Goal: Communication & Community: Answer question/provide support

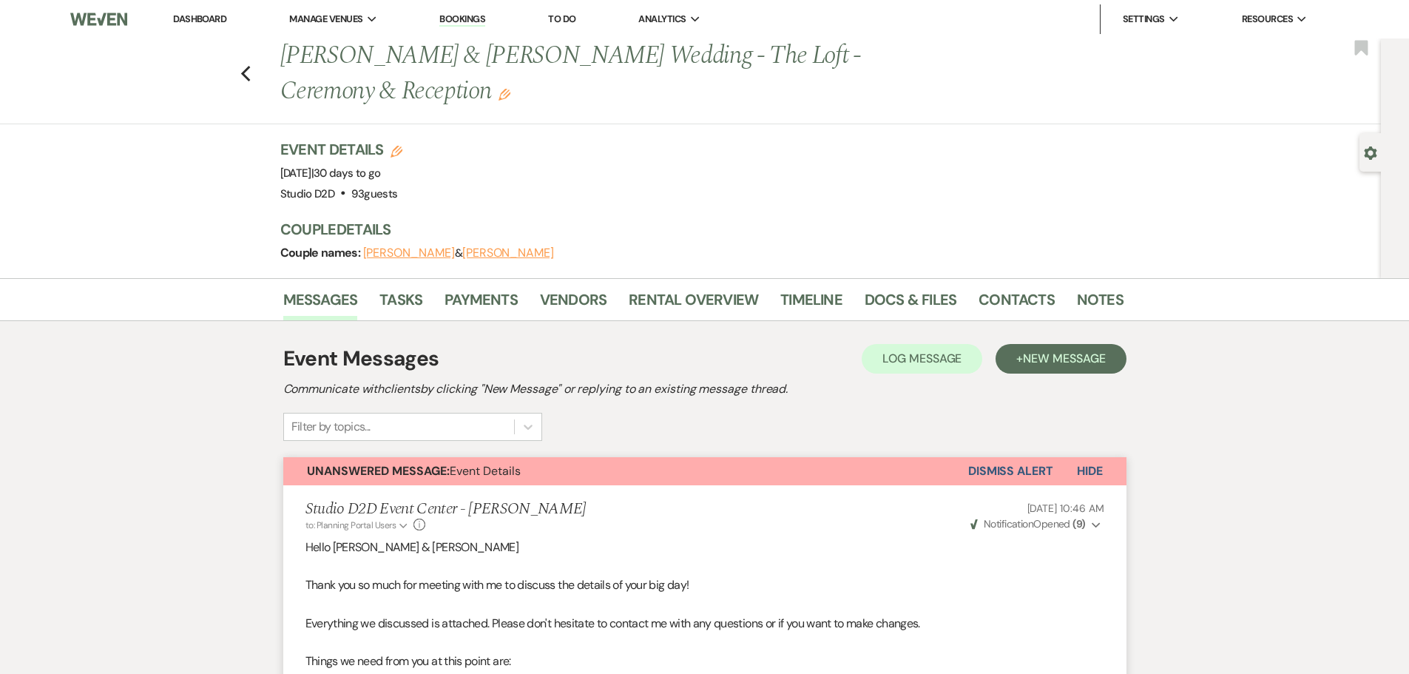
click at [470, 18] on link "Bookings" at bounding box center [462, 20] width 46 height 14
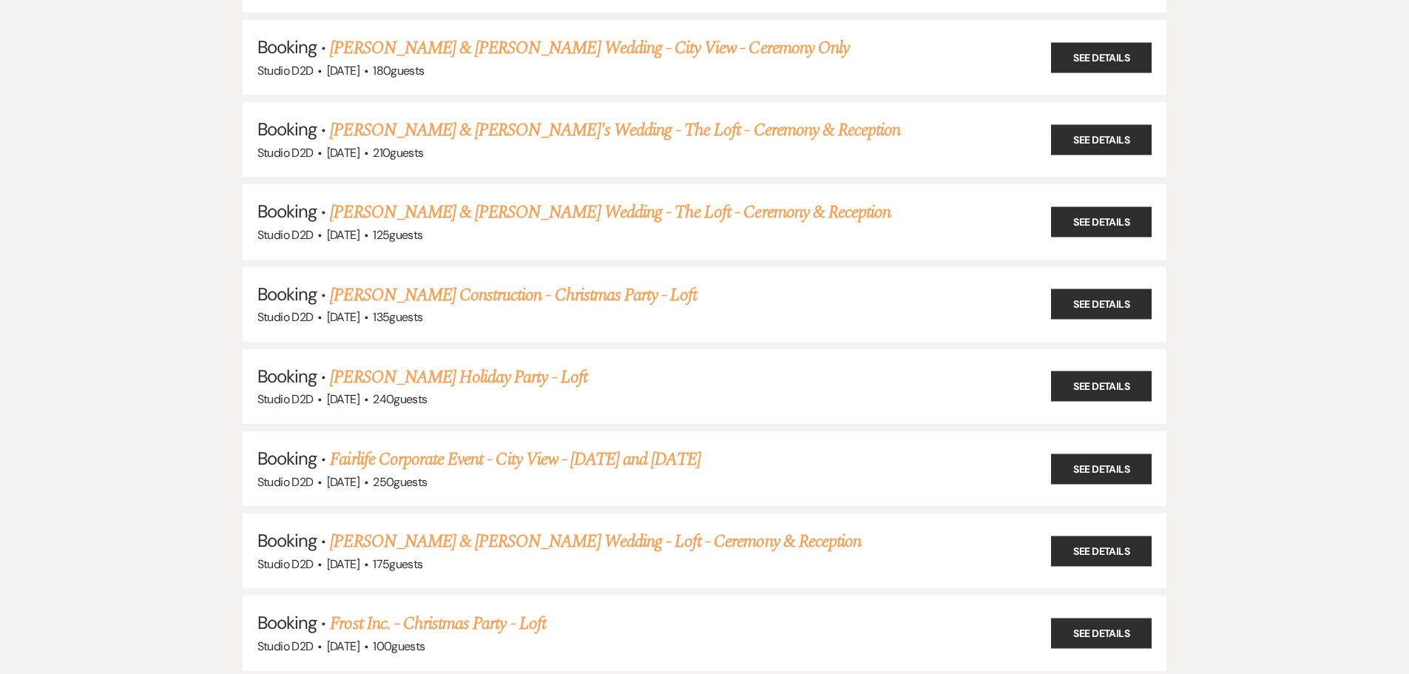
scroll to position [1258, 0]
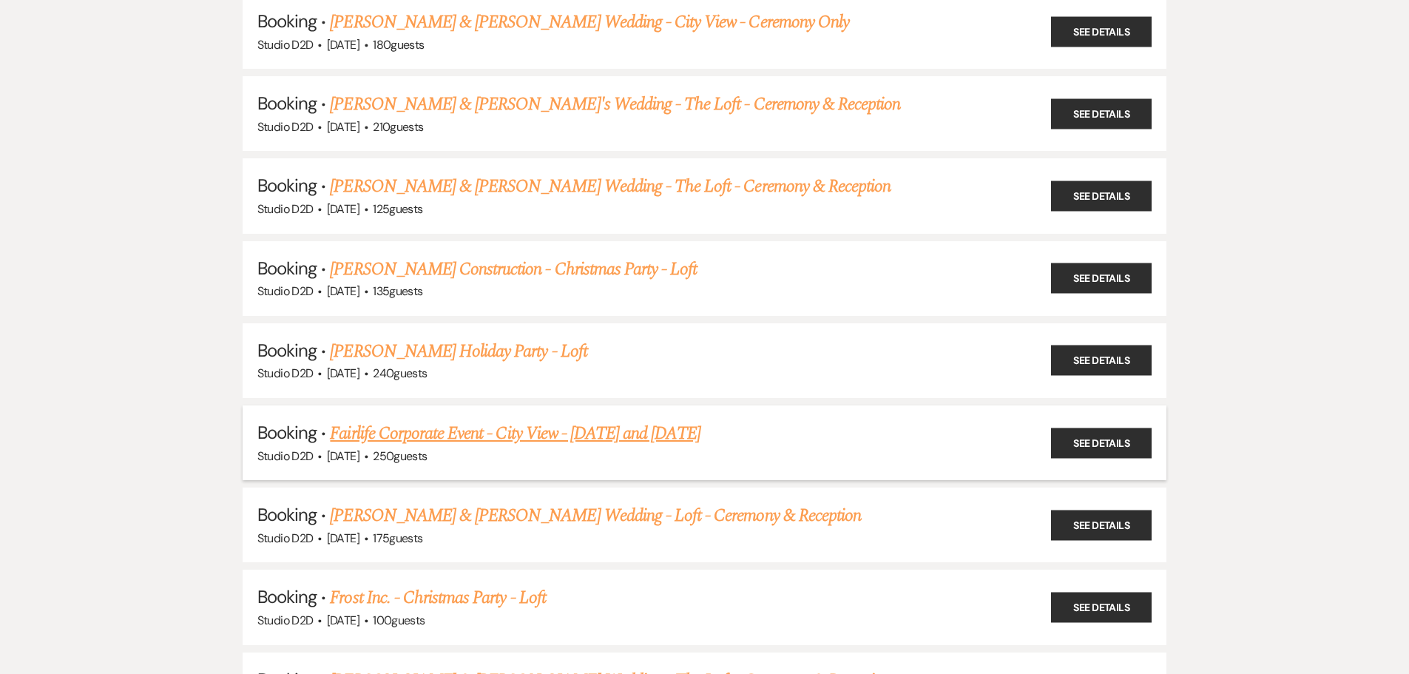
click at [496, 437] on link "Fairlife Corporate Event - City View - December 12 and 19th" at bounding box center [515, 433] width 370 height 27
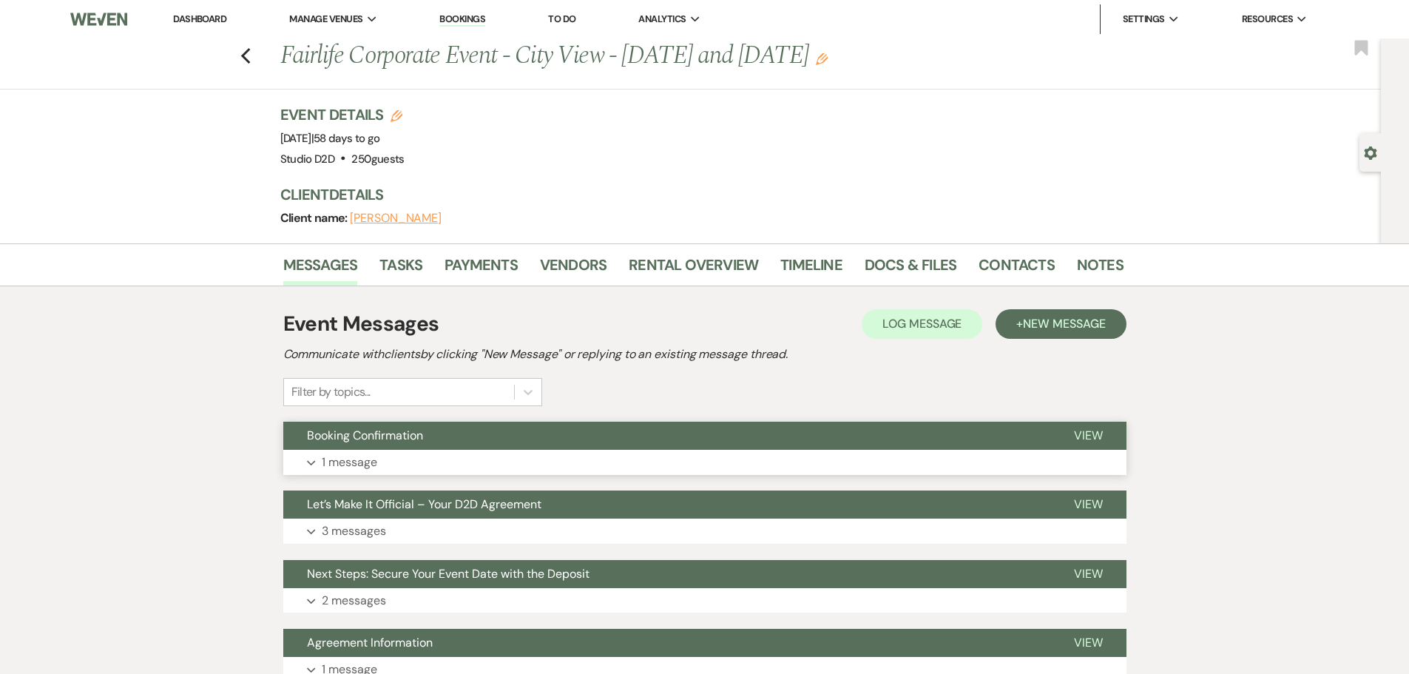
click at [369, 463] on p "1 message" at bounding box center [349, 462] width 55 height 19
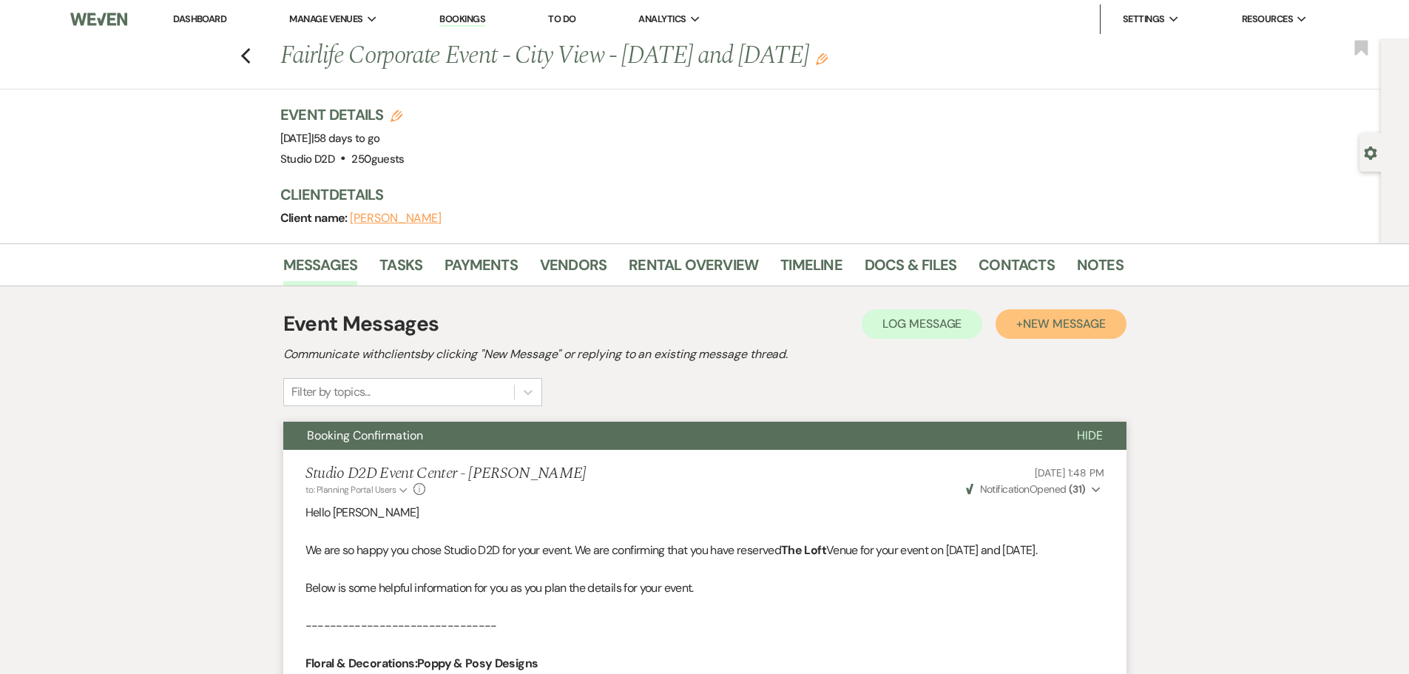
click at [1021, 326] on button "+ New Message" at bounding box center [1061, 324] width 130 height 30
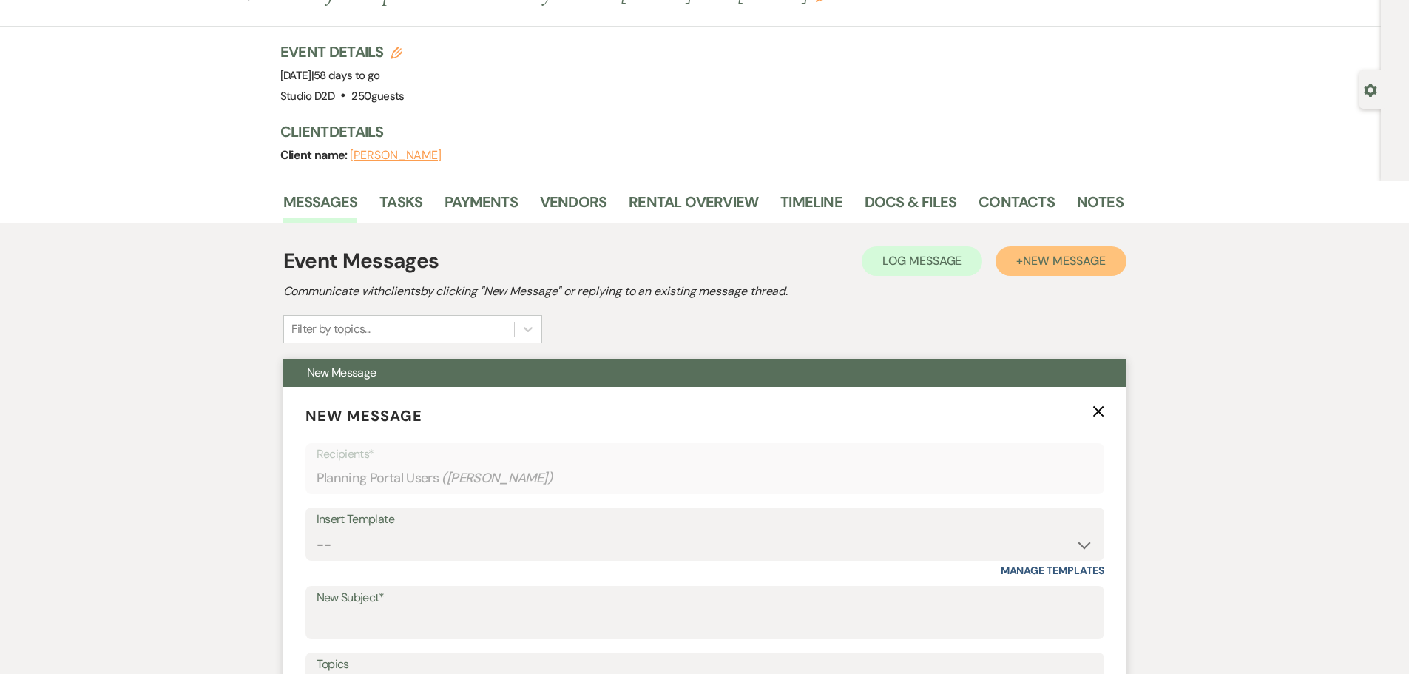
scroll to position [148, 0]
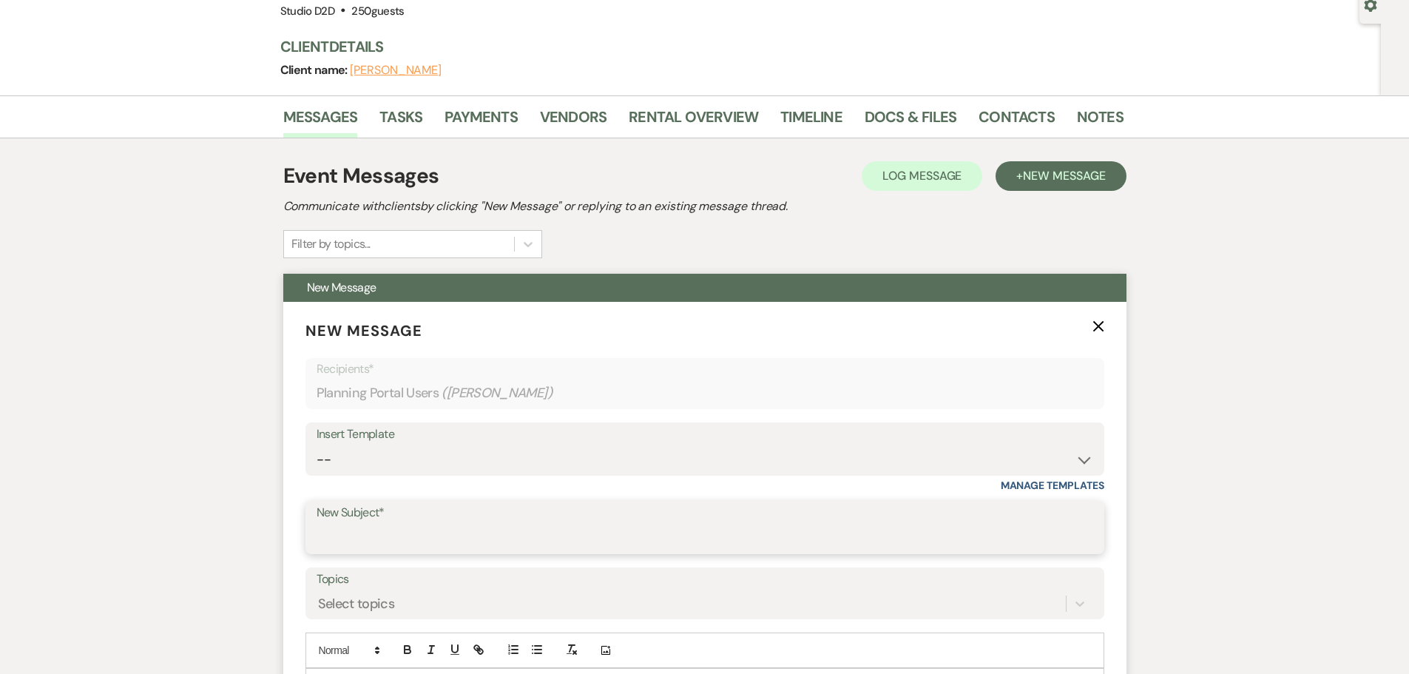
click at [413, 544] on input "New Subject*" at bounding box center [705, 538] width 777 height 29
type input "Details Review Meeting"
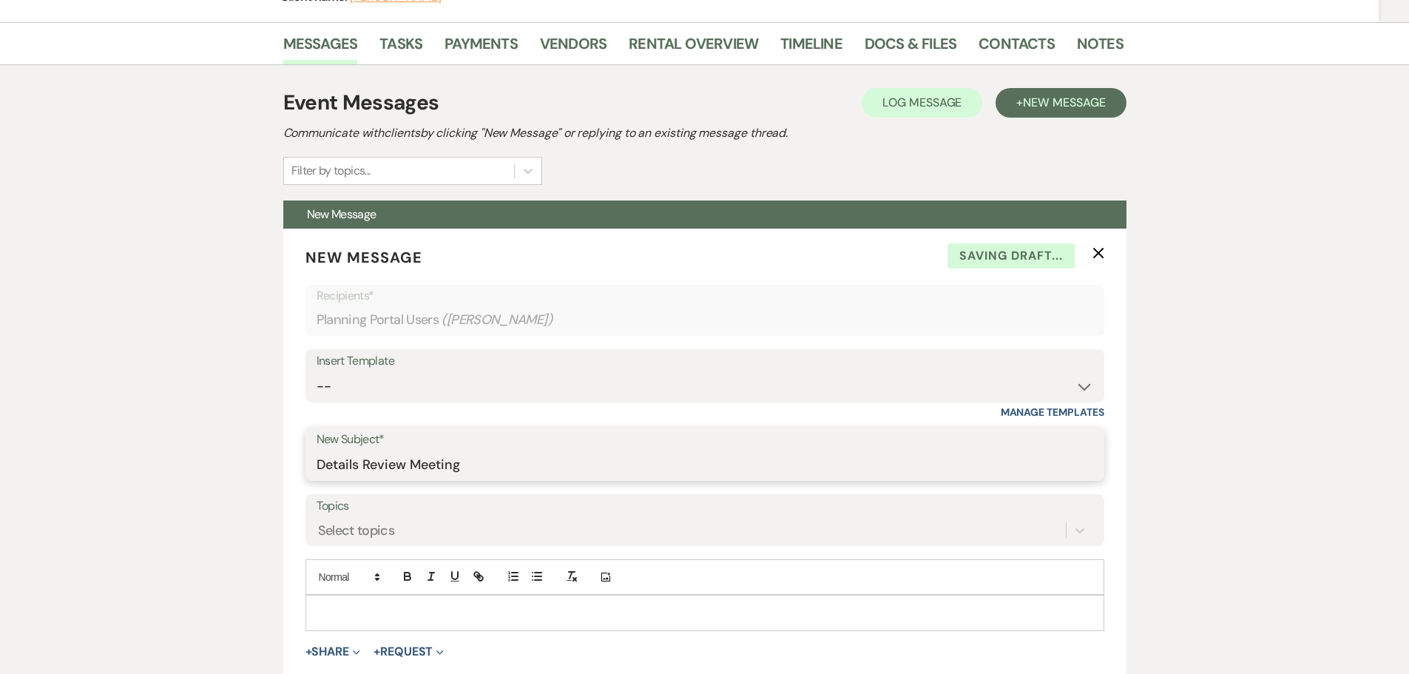
scroll to position [444, 0]
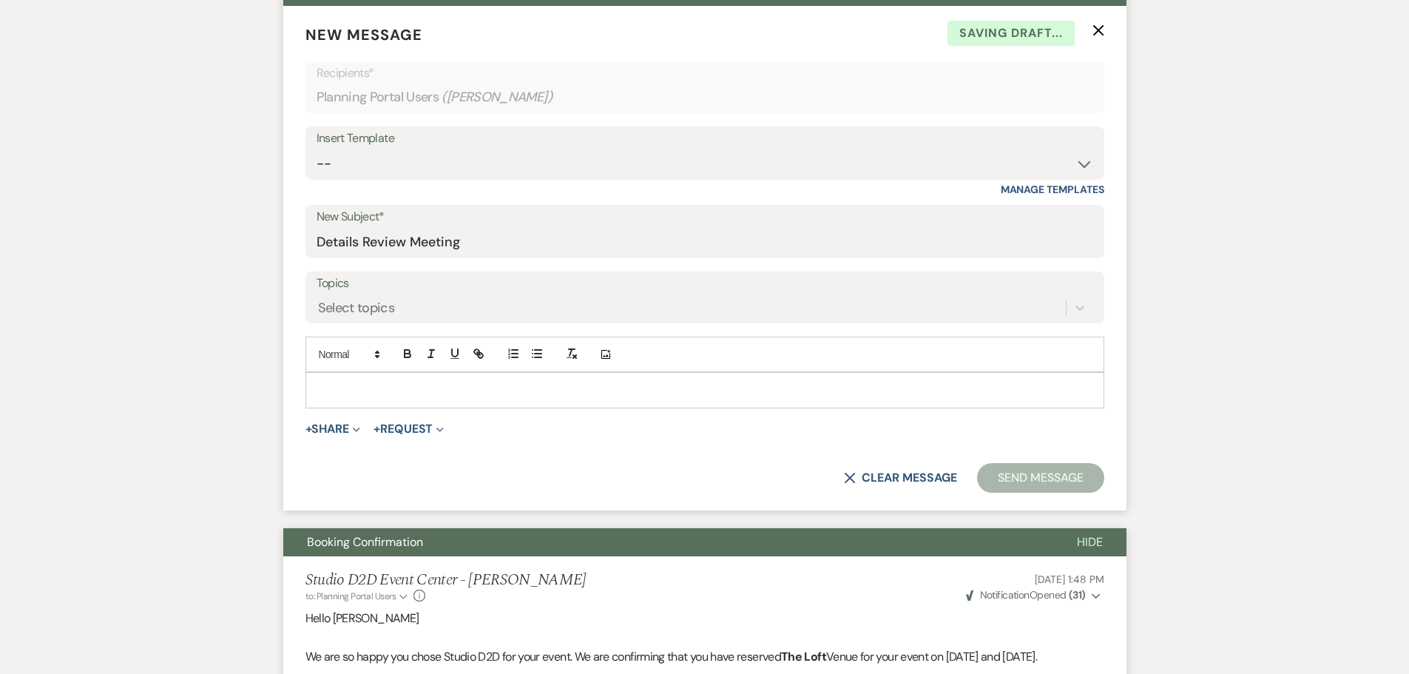
click at [443, 391] on p at bounding box center [704, 390] width 775 height 16
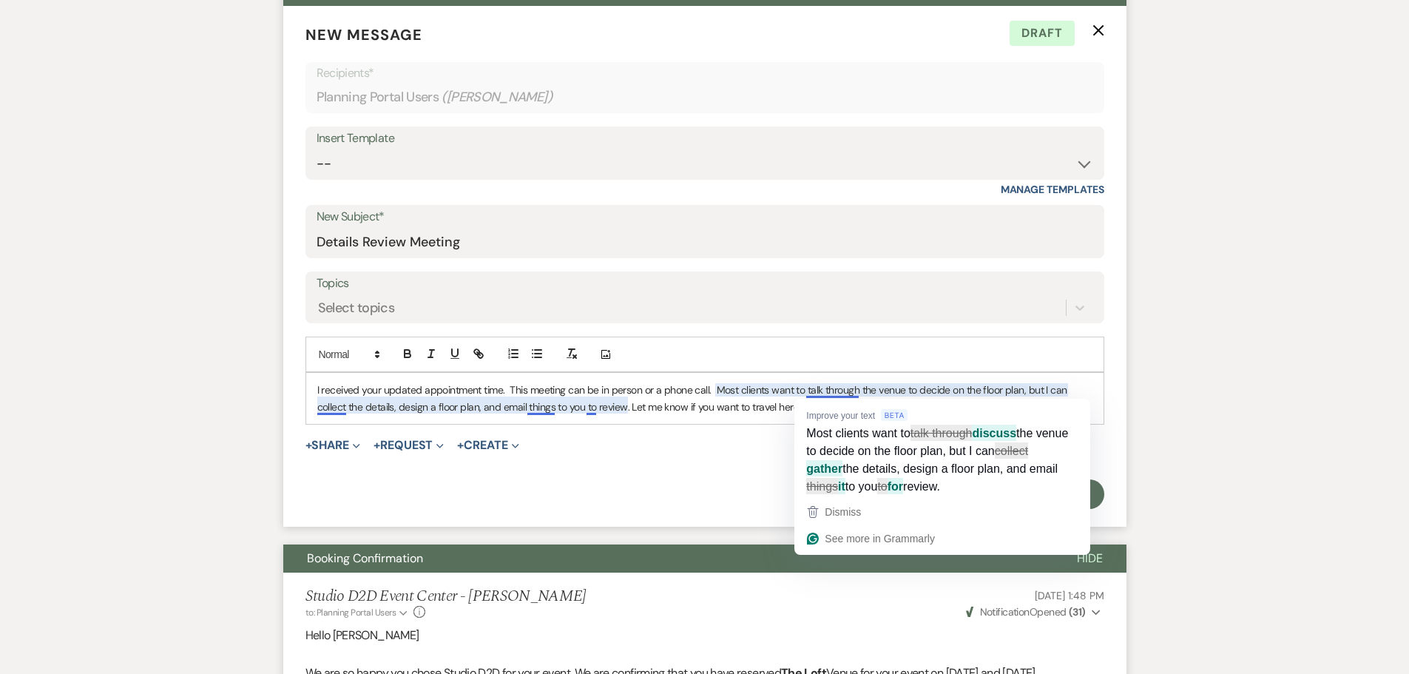
click at [812, 393] on p "I received your updated appointment time. This meeting can be in person or a ph…" at bounding box center [704, 398] width 775 height 33
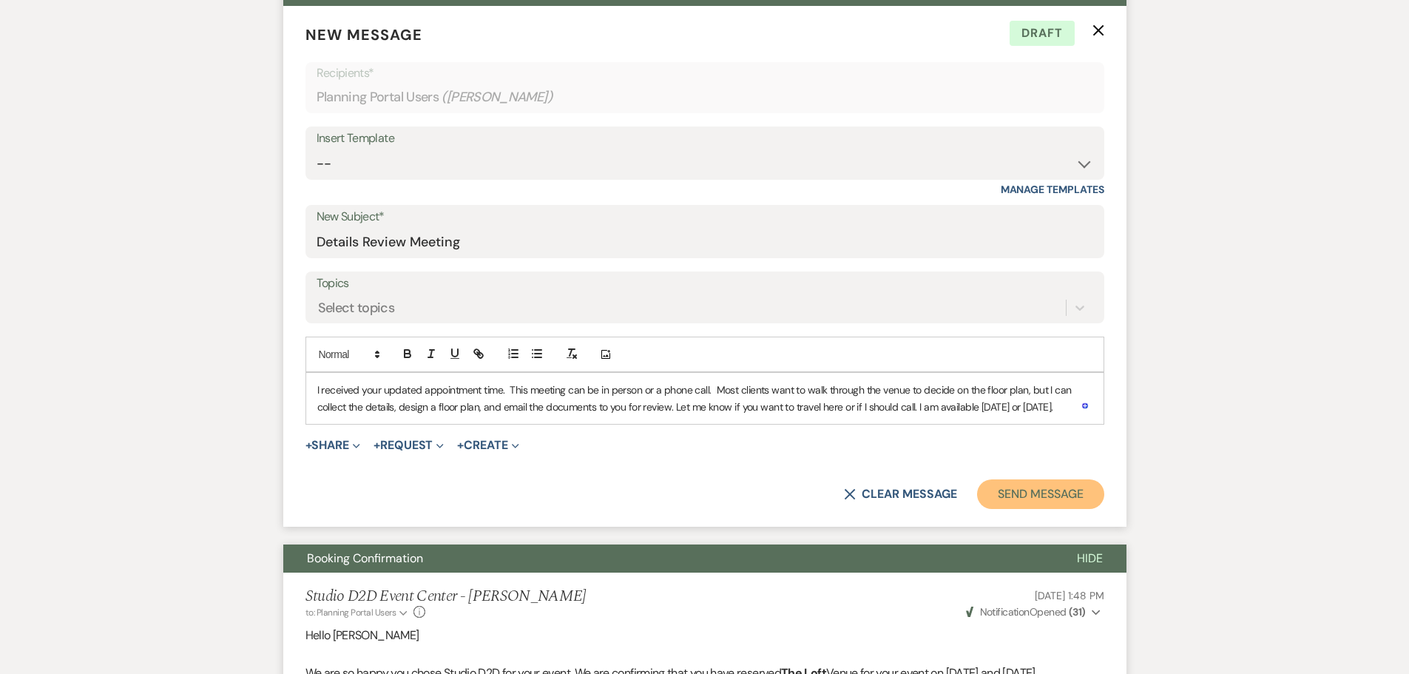
click at [1036, 499] on button "Send Message" at bounding box center [1040, 494] width 126 height 30
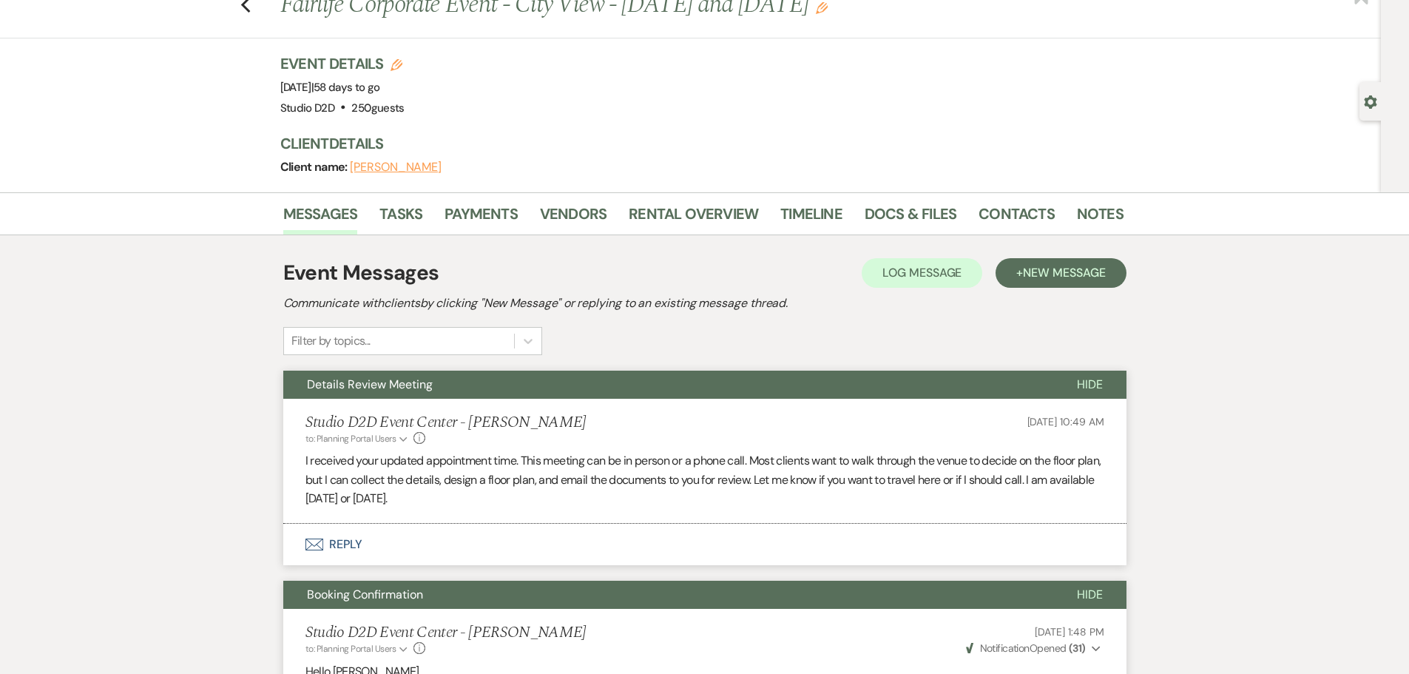
scroll to position [74, 0]
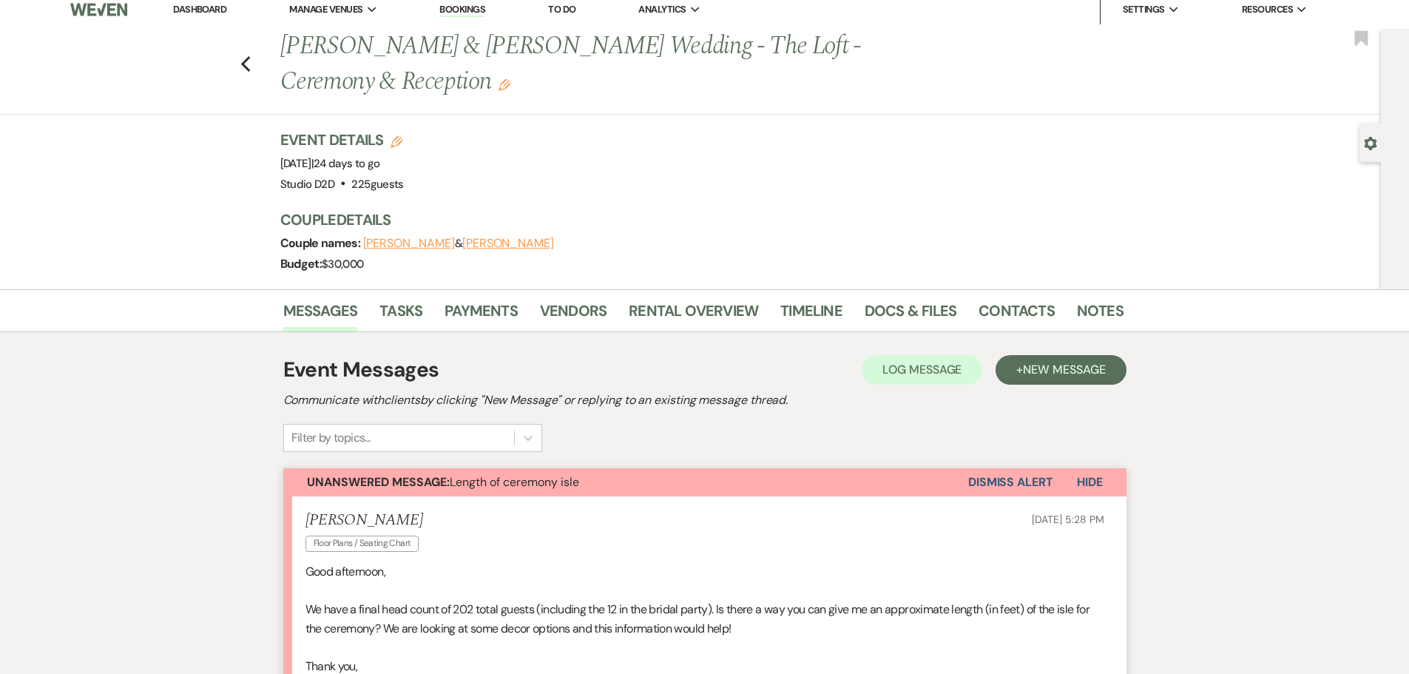
scroll to position [222, 0]
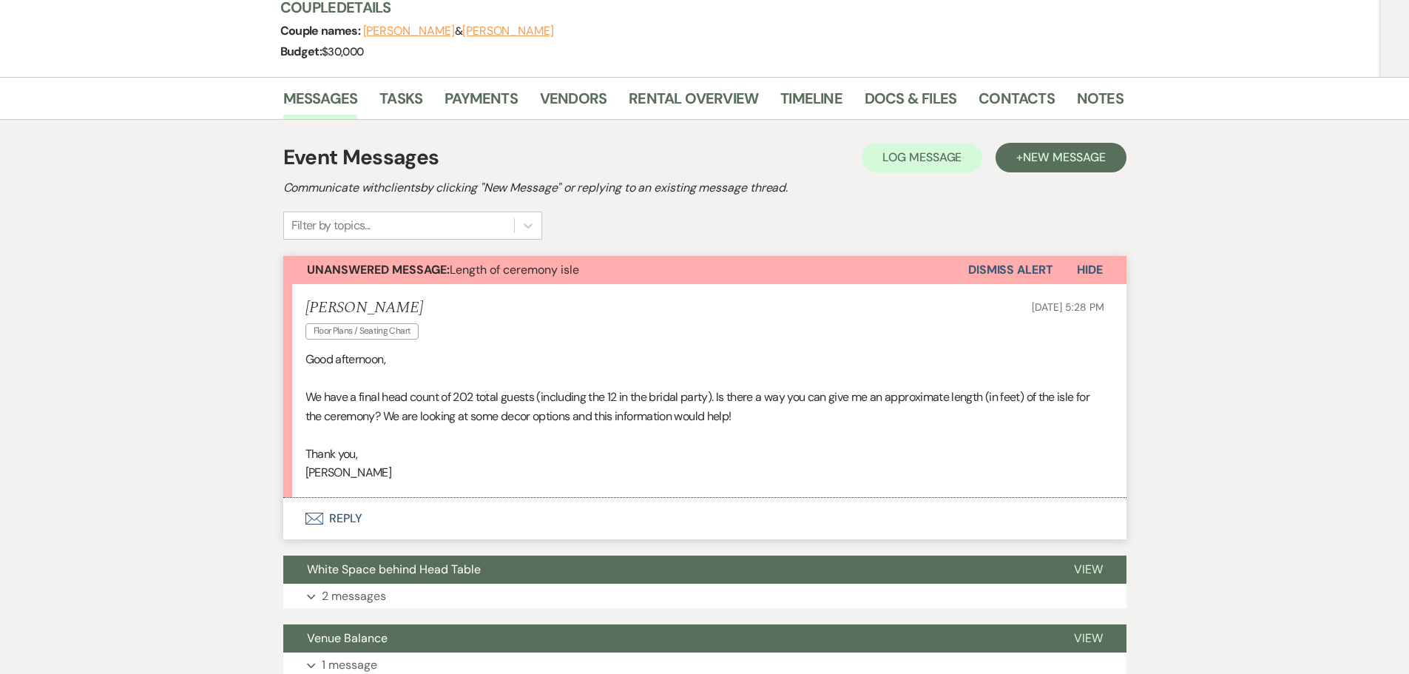
click at [355, 513] on button "Envelope Reply" at bounding box center [704, 518] width 843 height 41
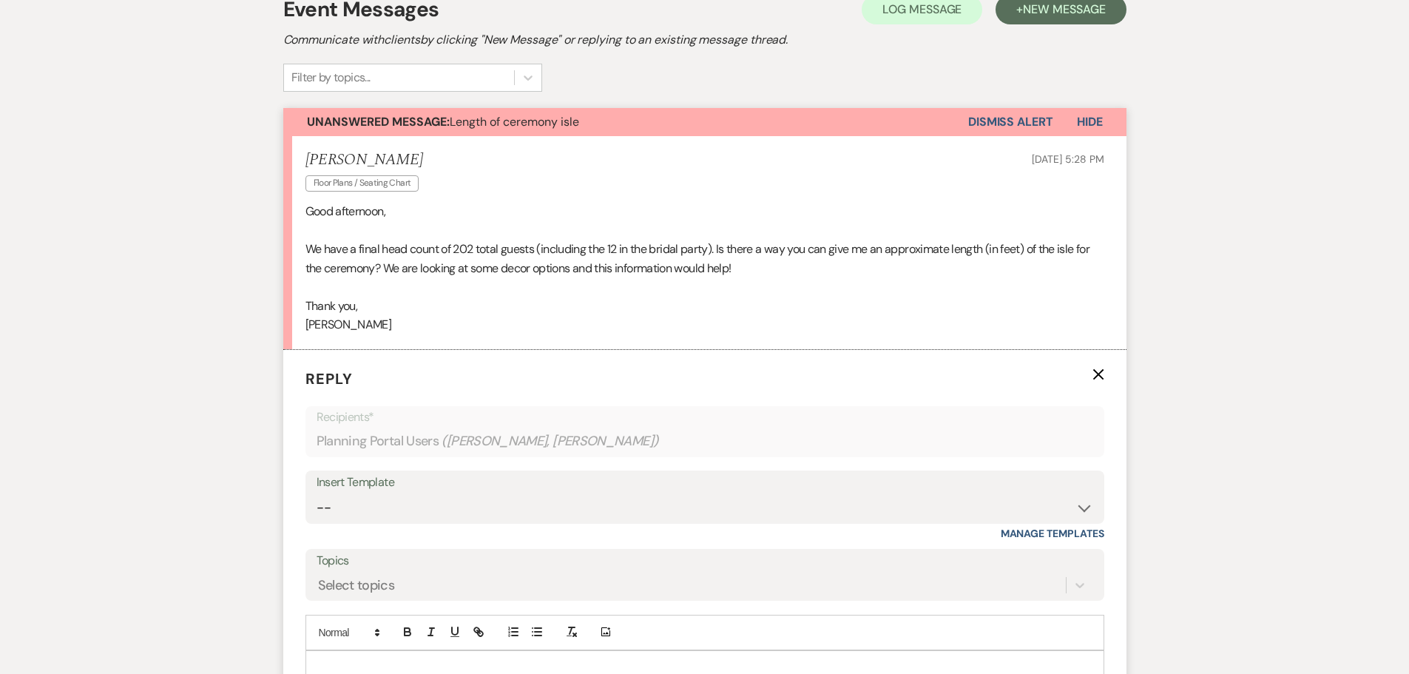
scroll to position [444, 0]
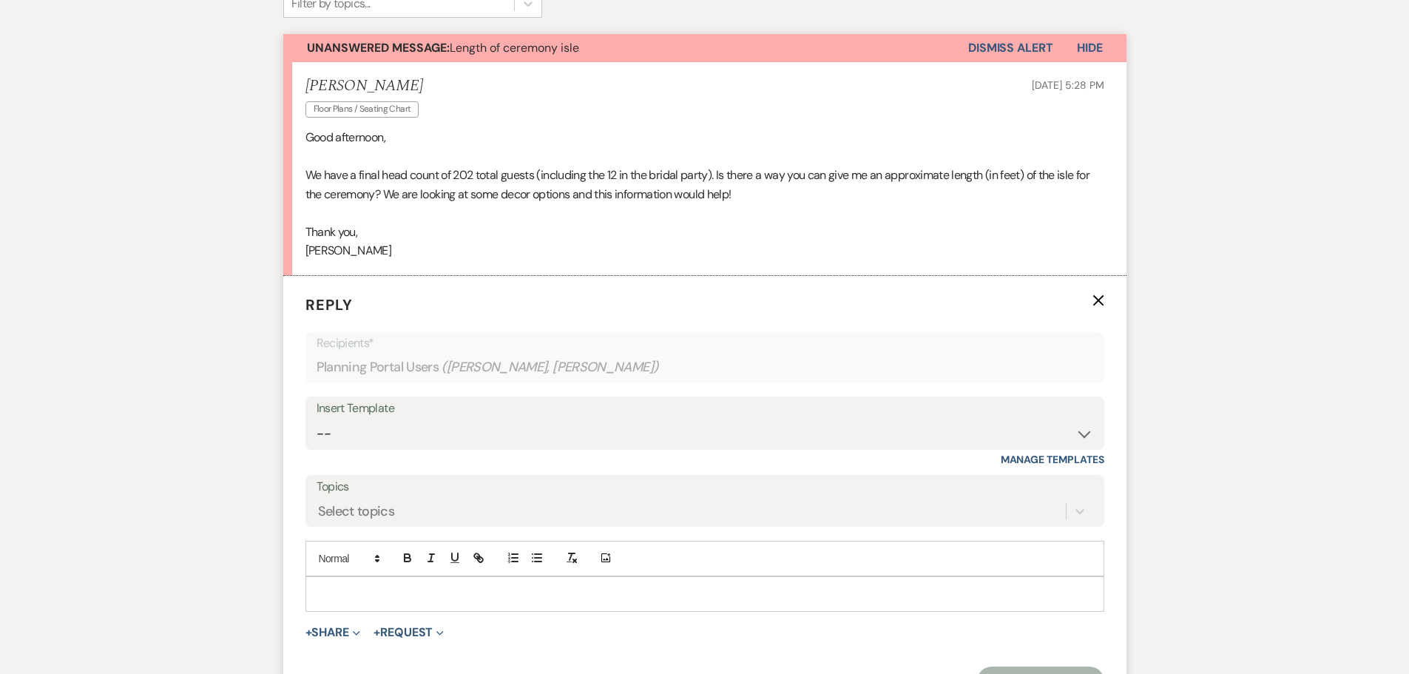
click at [413, 587] on p at bounding box center [704, 594] width 775 height 16
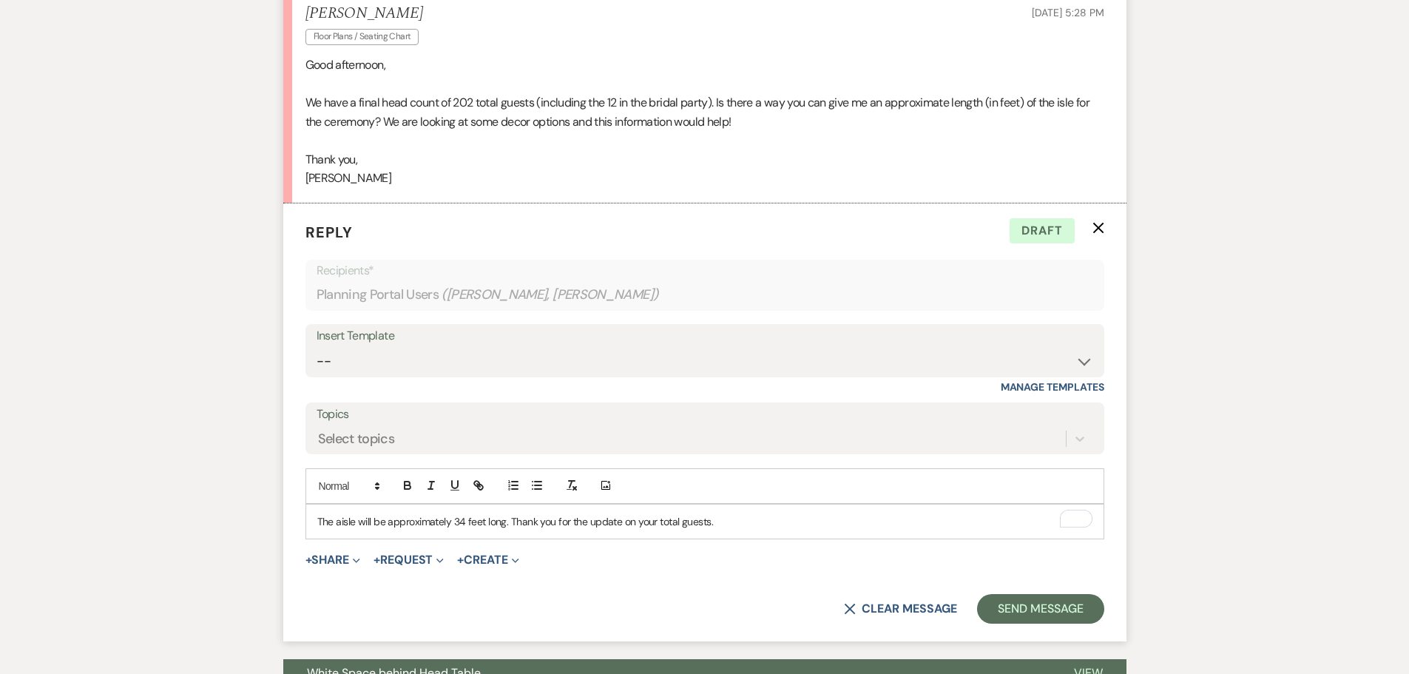
scroll to position [518, 0]
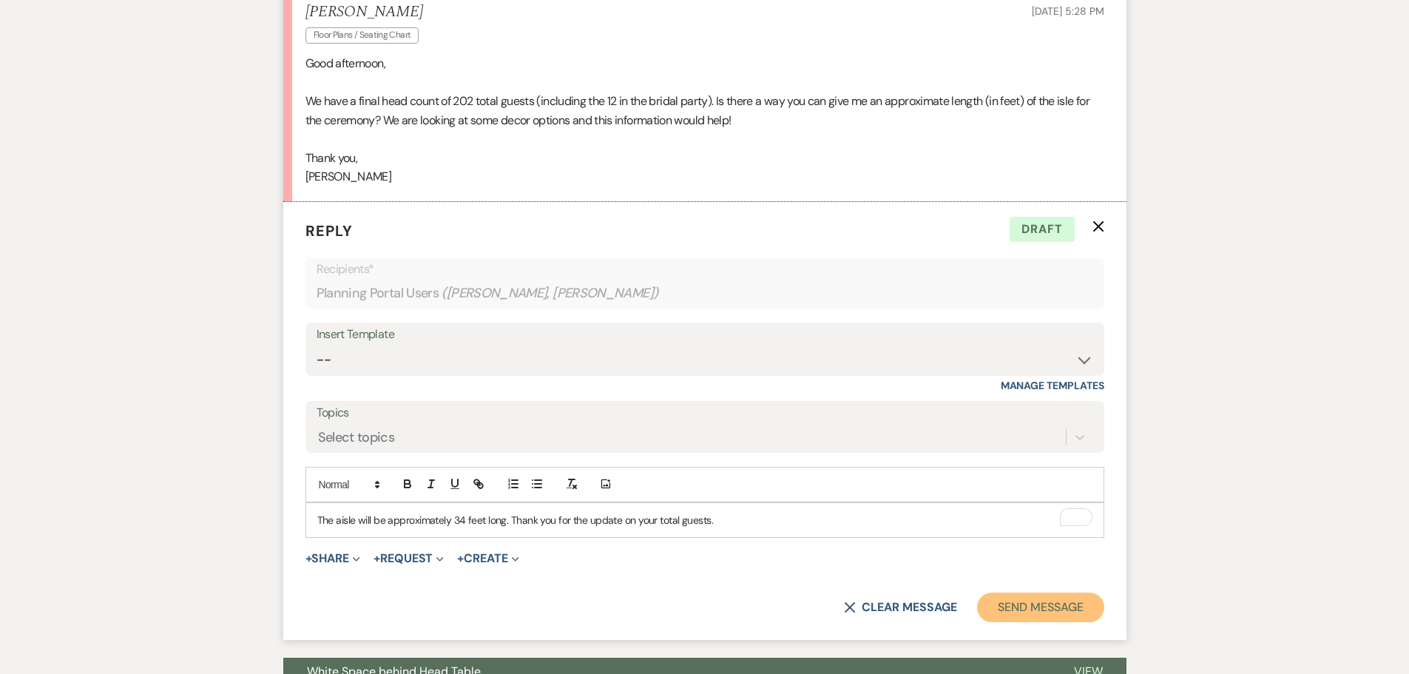
click at [1053, 613] on button "Send Message" at bounding box center [1040, 608] width 126 height 30
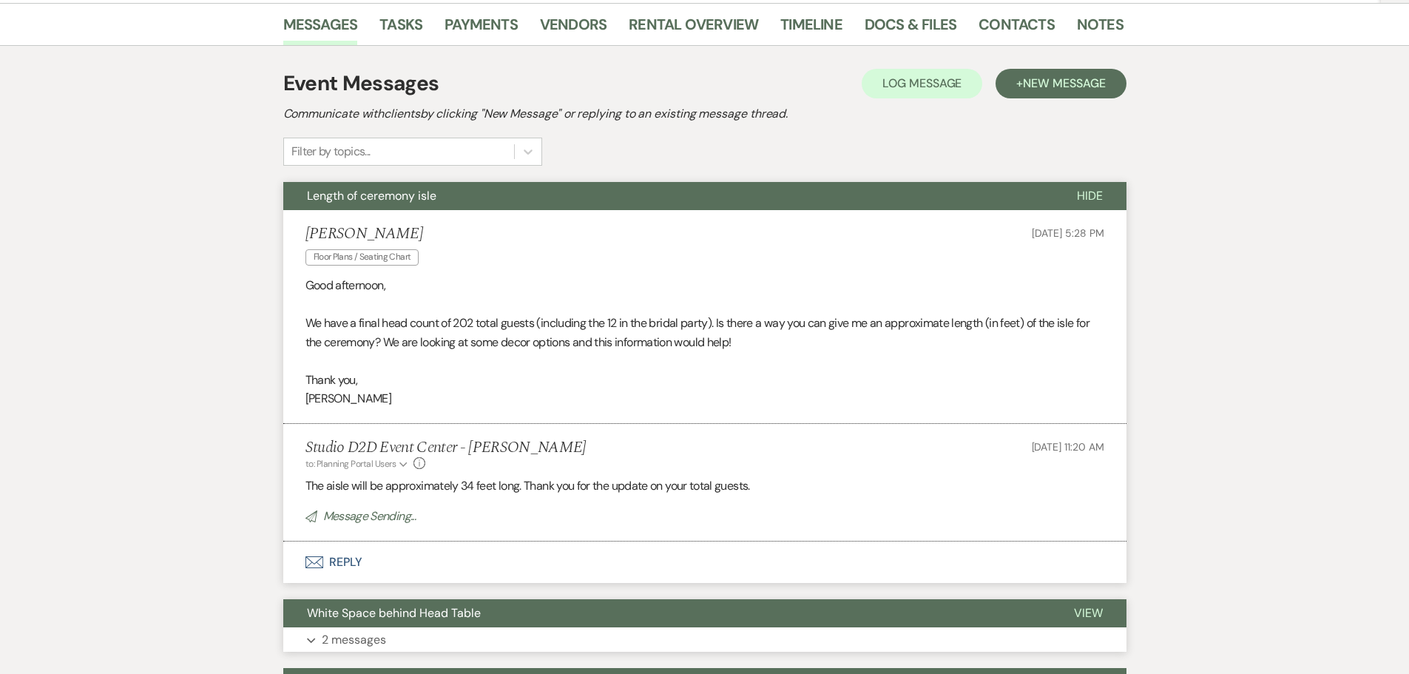
scroll to position [222, 0]
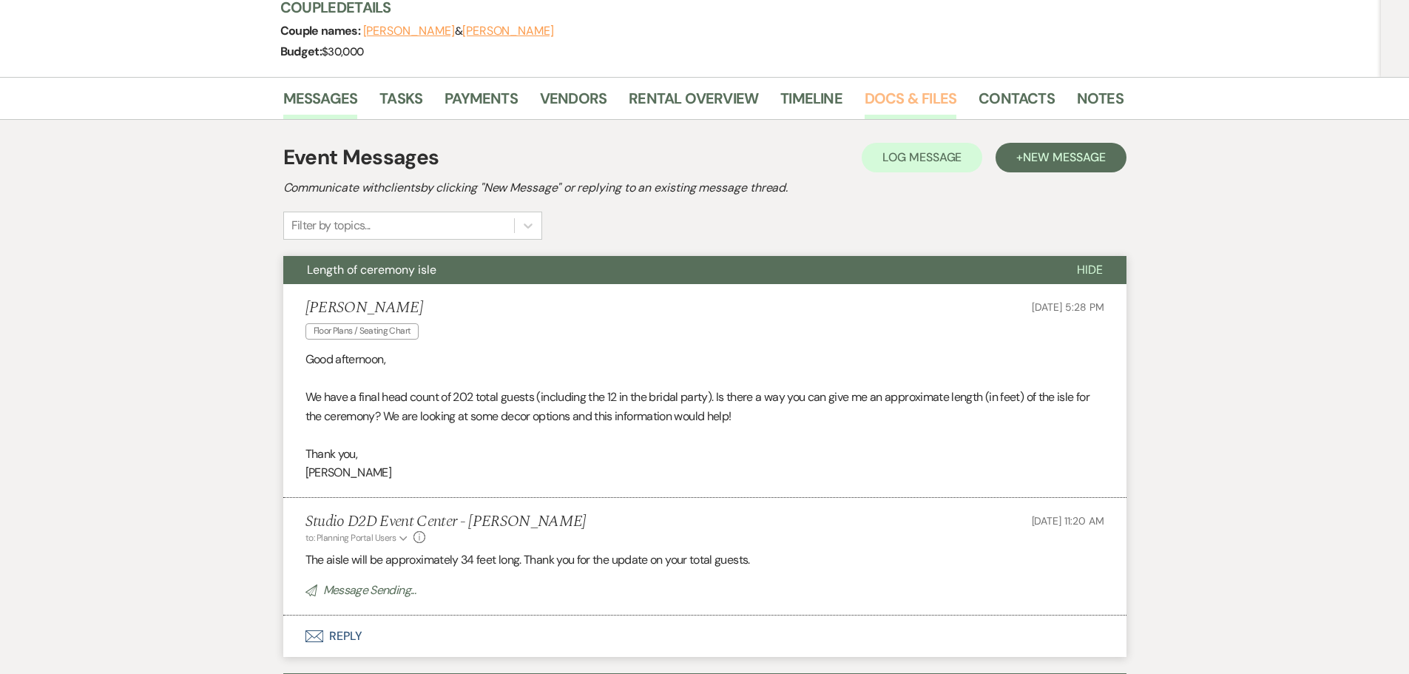
click at [917, 101] on link "Docs & Files" at bounding box center [911, 103] width 92 height 33
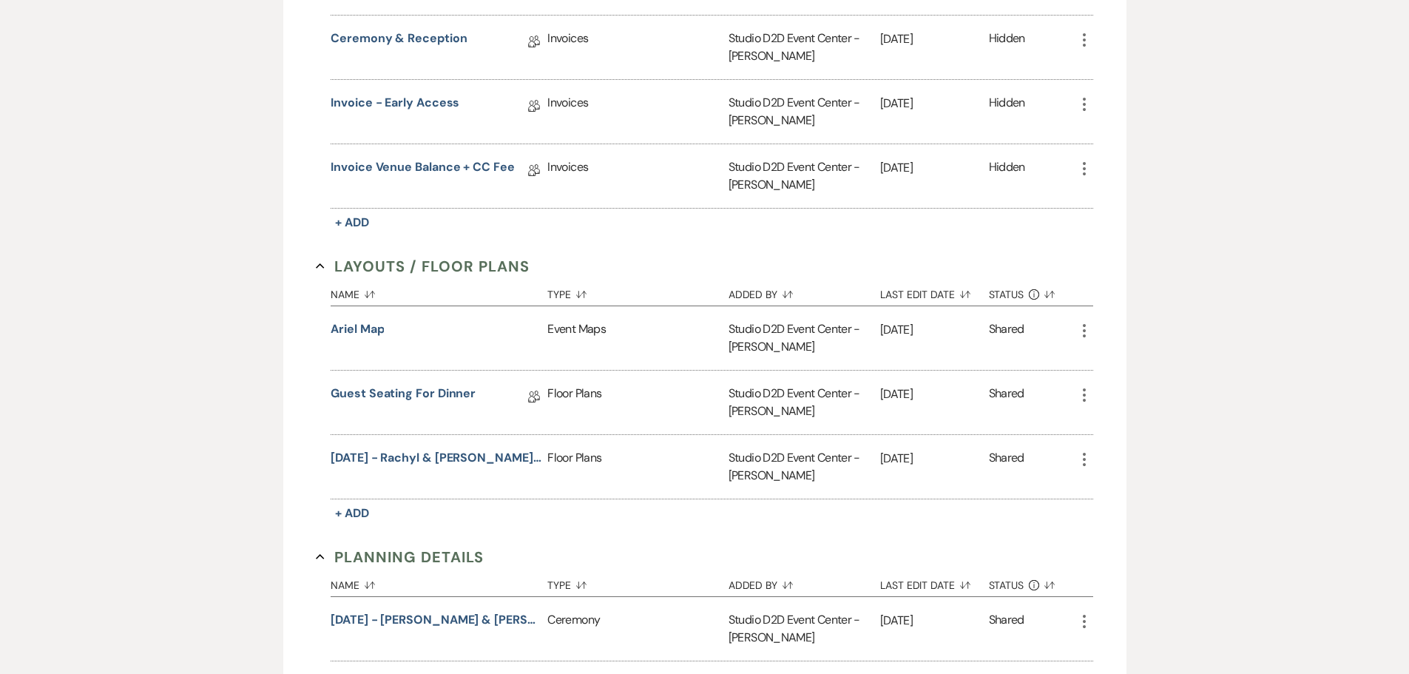
scroll to position [740, 0]
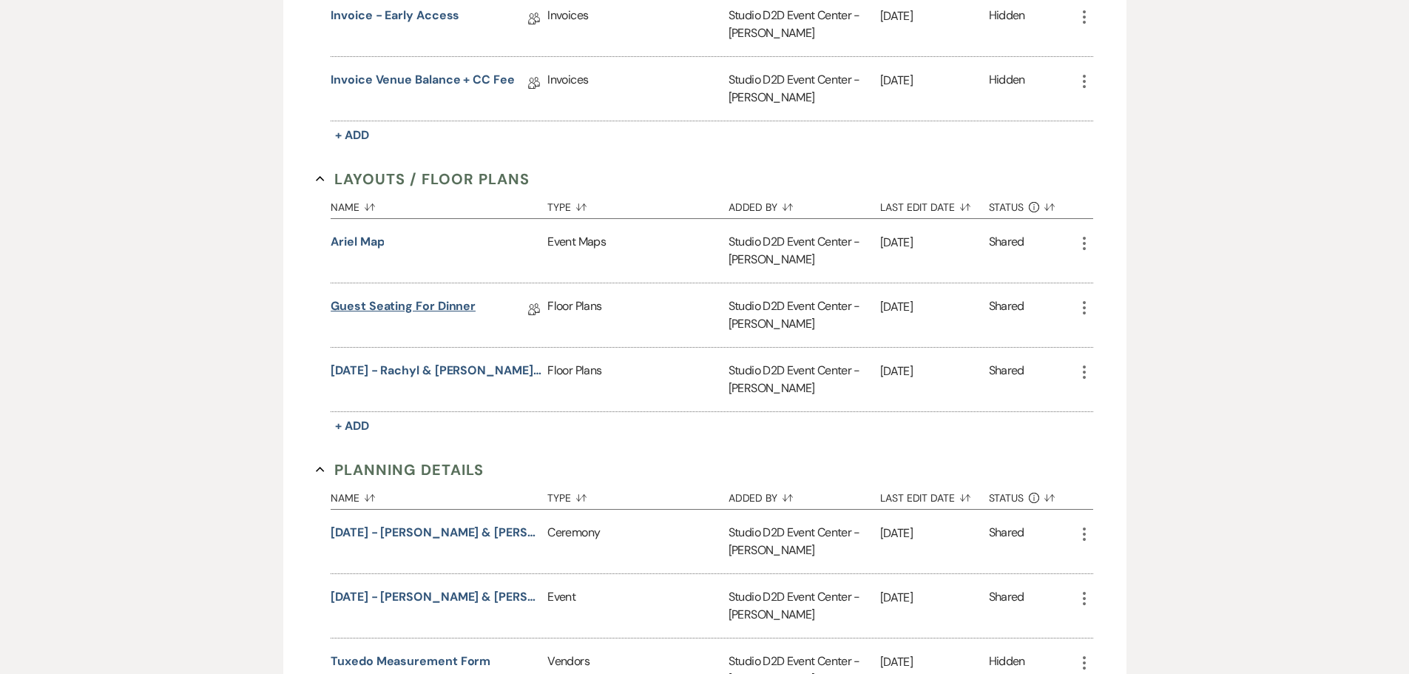
click at [441, 307] on link "Guest Seating for Dinner" at bounding box center [403, 308] width 145 height 23
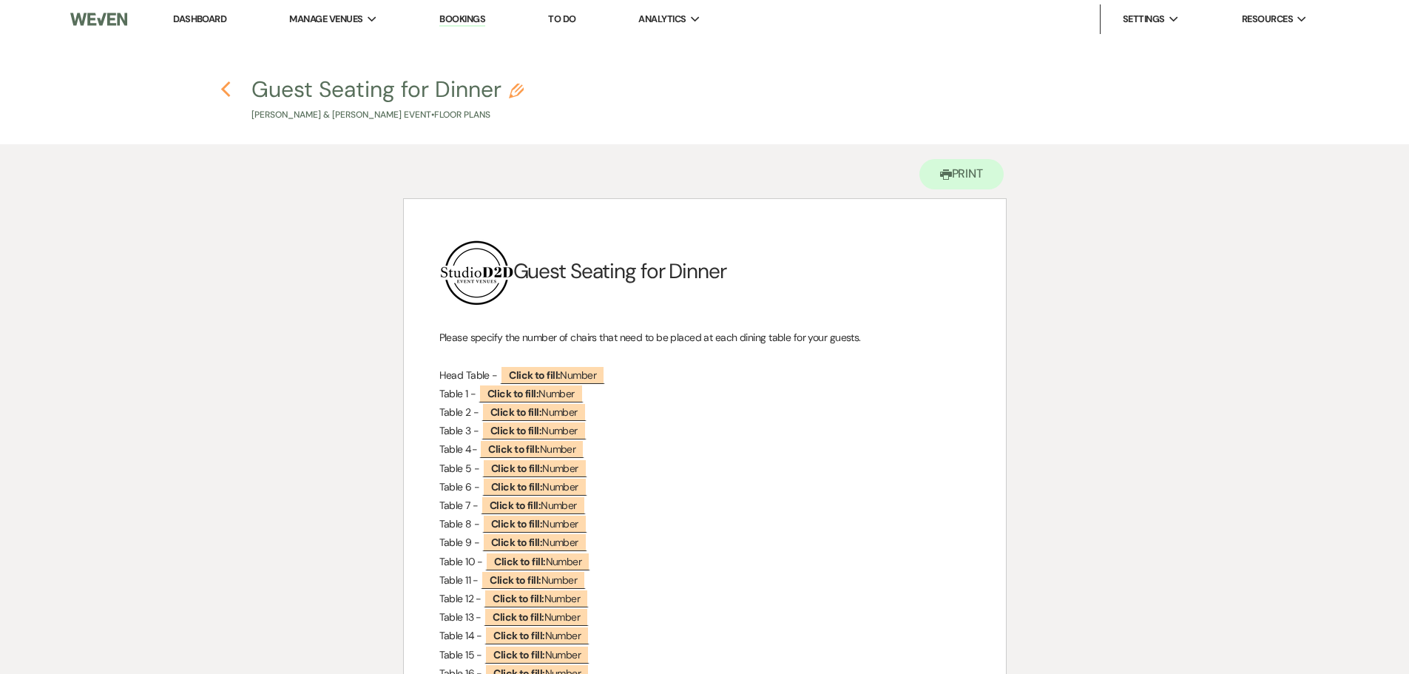
click at [228, 85] on use "button" at bounding box center [226, 89] width 10 height 16
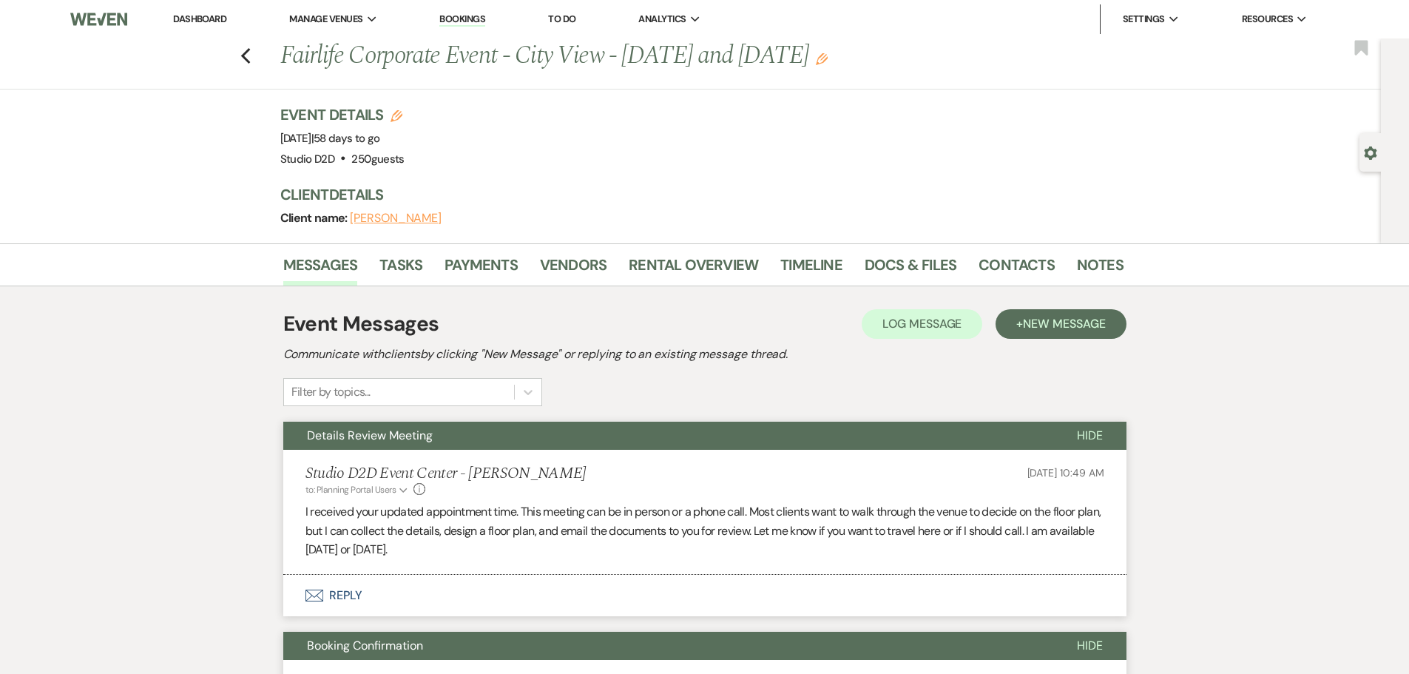
click at [463, 18] on link "Bookings" at bounding box center [462, 20] width 46 height 14
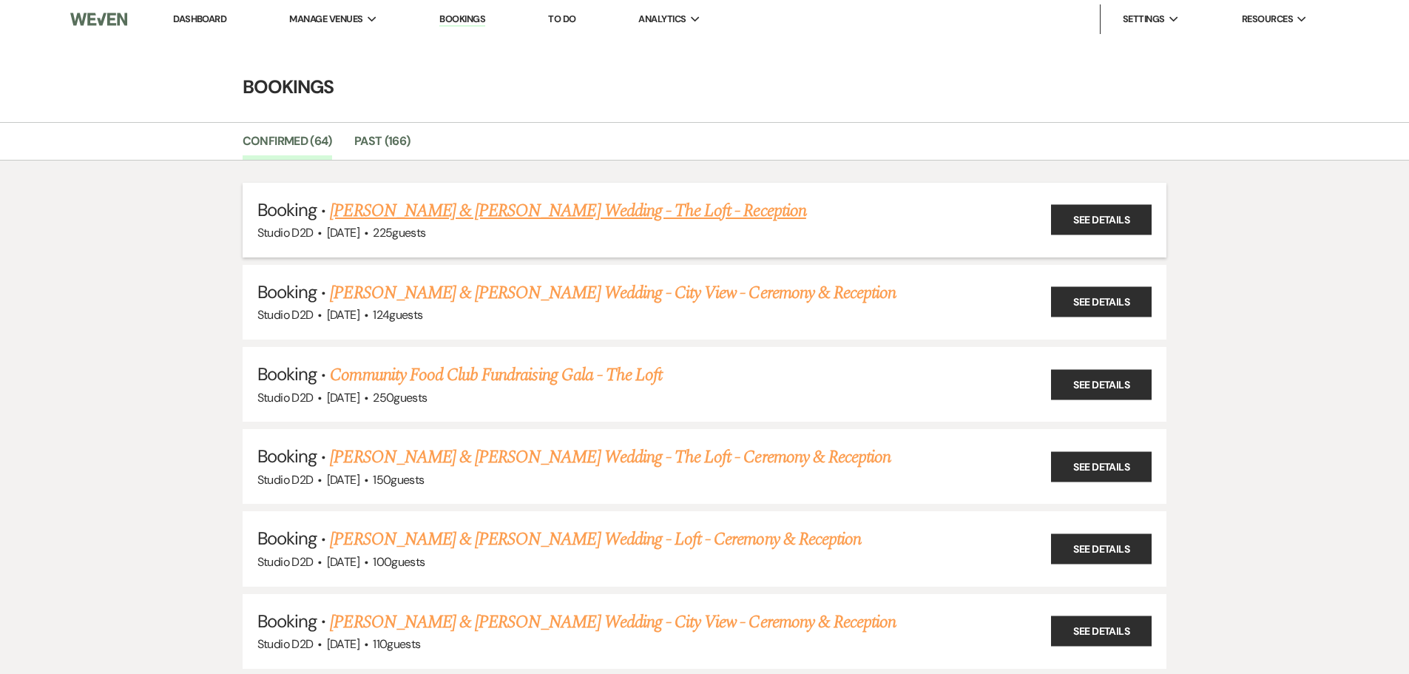
click at [479, 208] on link "Ryan Shannon & Amber Eavey's Wedding - The Loft - Reception" at bounding box center [568, 211] width 476 height 27
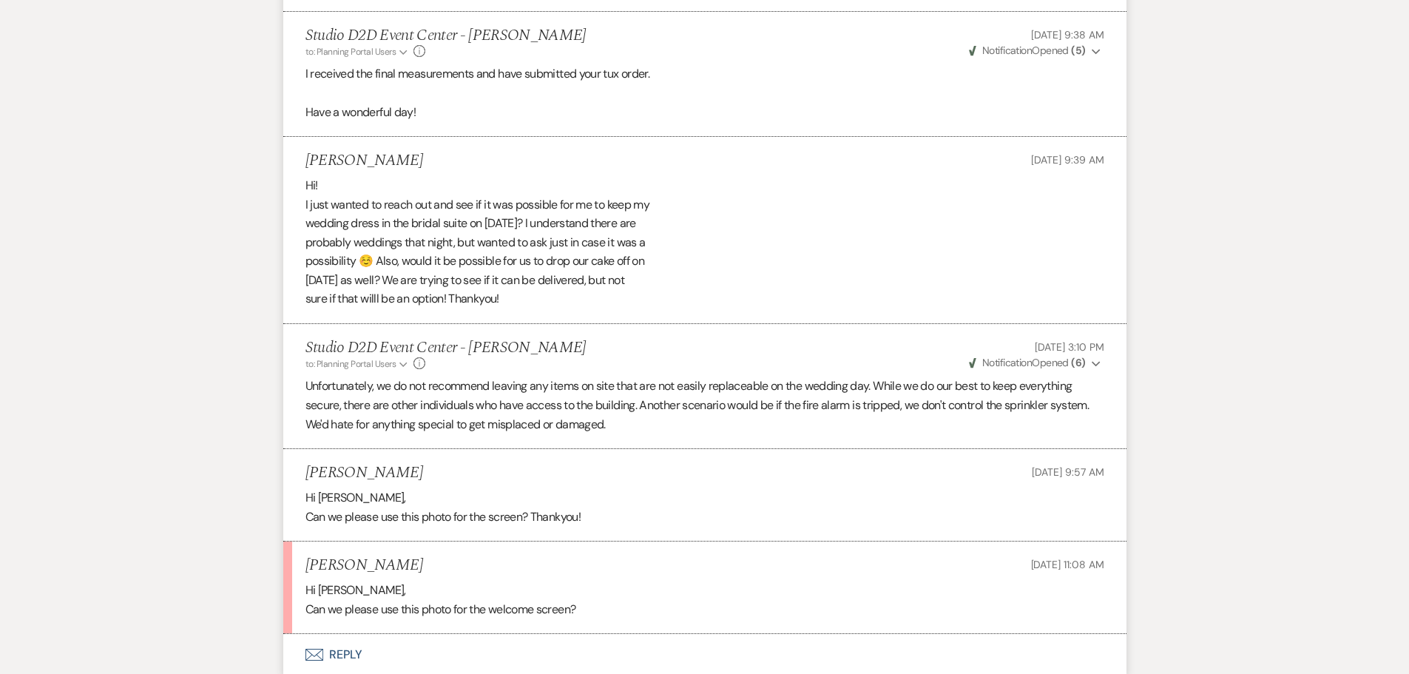
scroll to position [1184, 0]
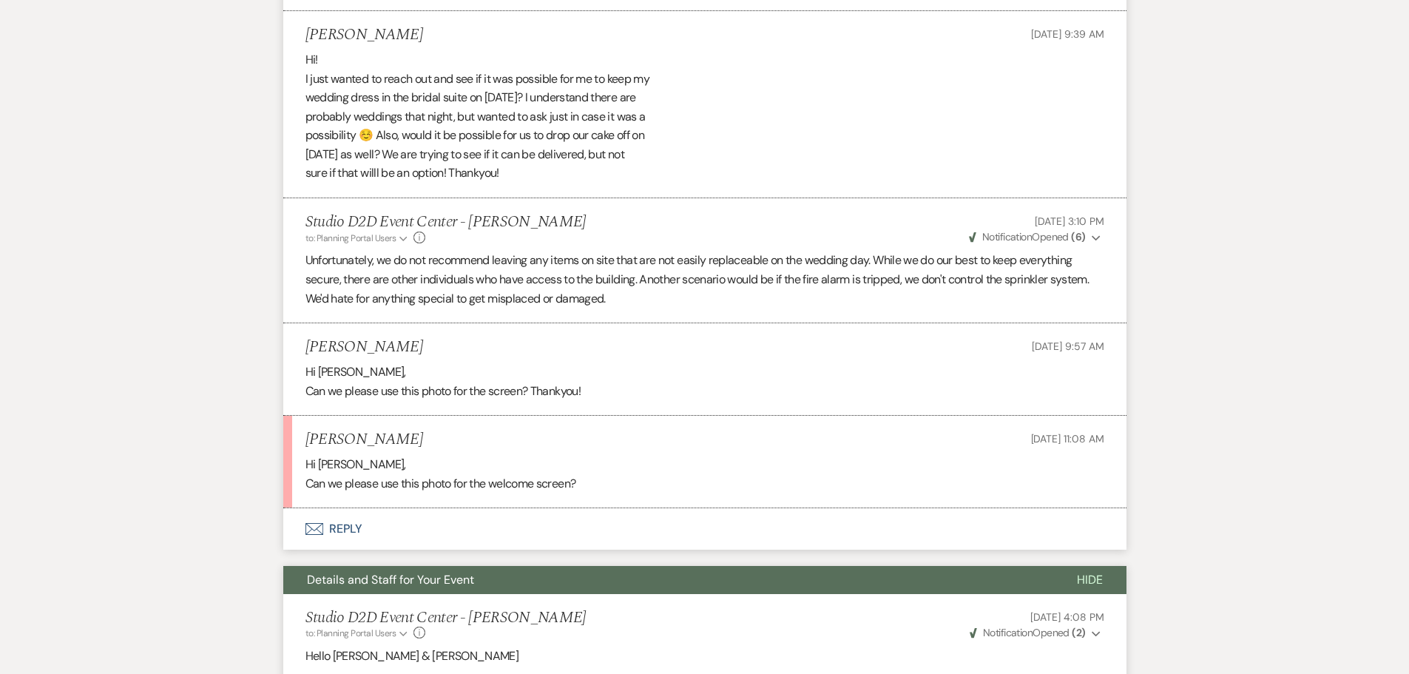
scroll to position [1239, 0]
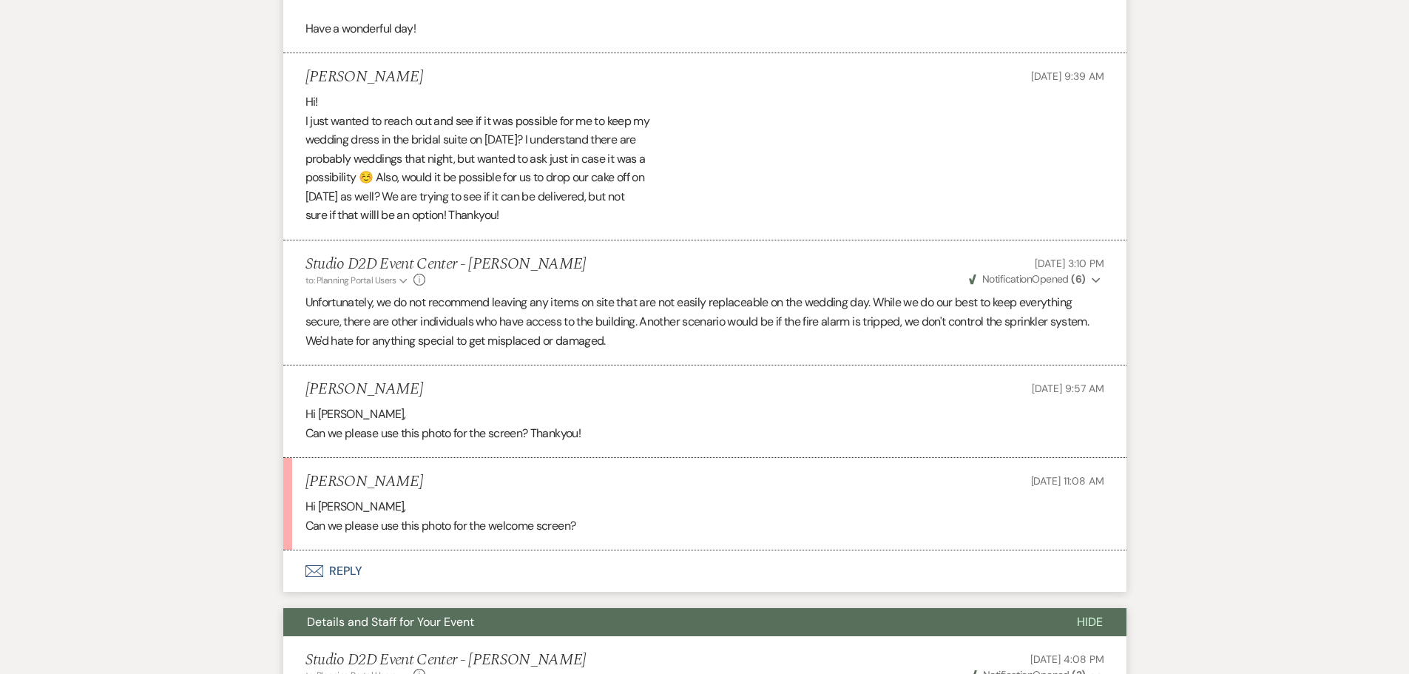
click at [354, 550] on button "Envelope Reply" at bounding box center [704, 570] width 843 height 41
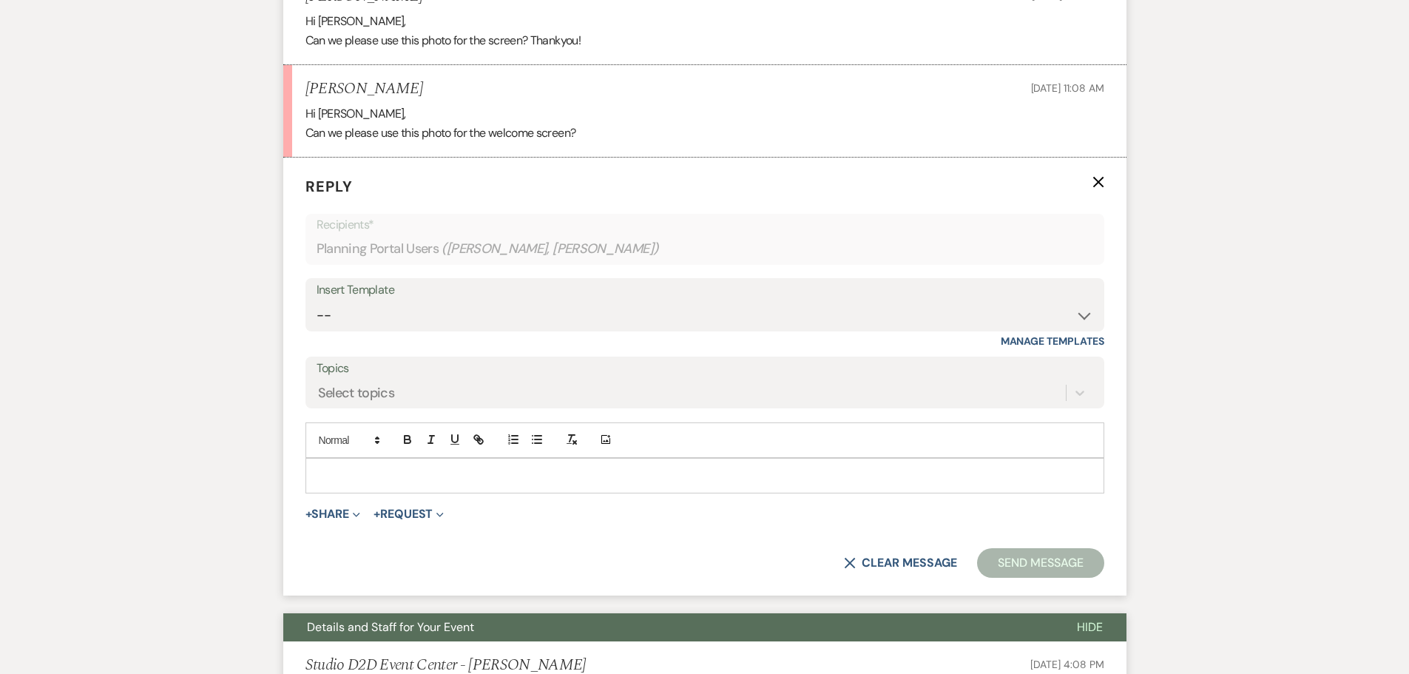
scroll to position [1708, 0]
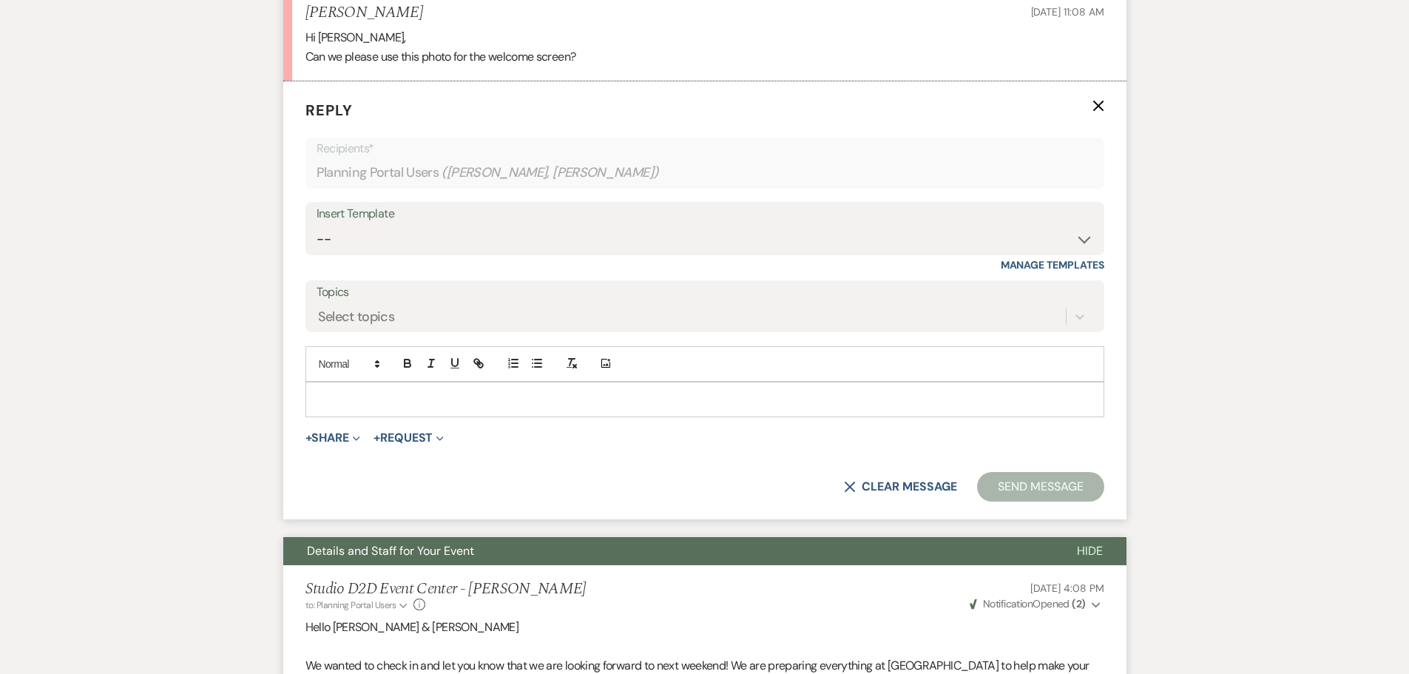
click at [431, 391] on p at bounding box center [704, 399] width 775 height 16
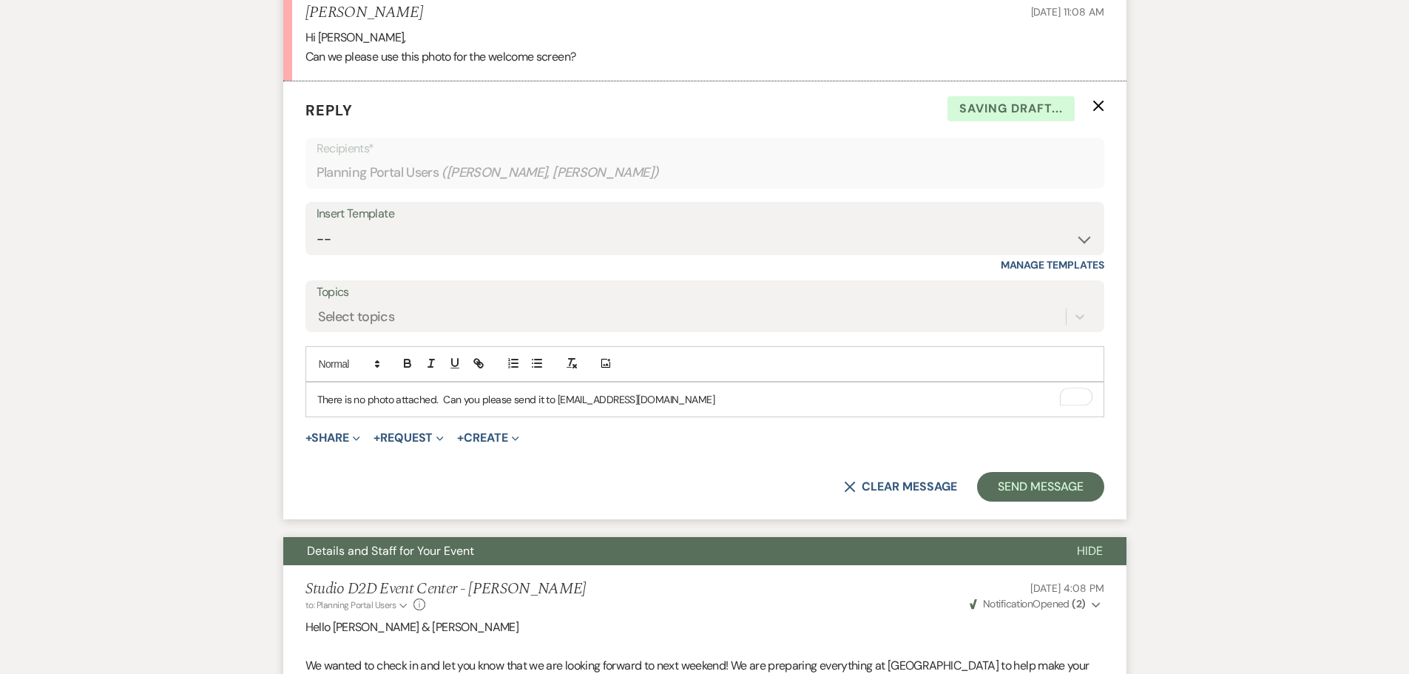
click at [687, 391] on p "There is no photo attached. Can you please send it to events@studiod2d.com" at bounding box center [704, 399] width 775 height 16
click at [1009, 472] on button "Send Message" at bounding box center [1040, 487] width 126 height 30
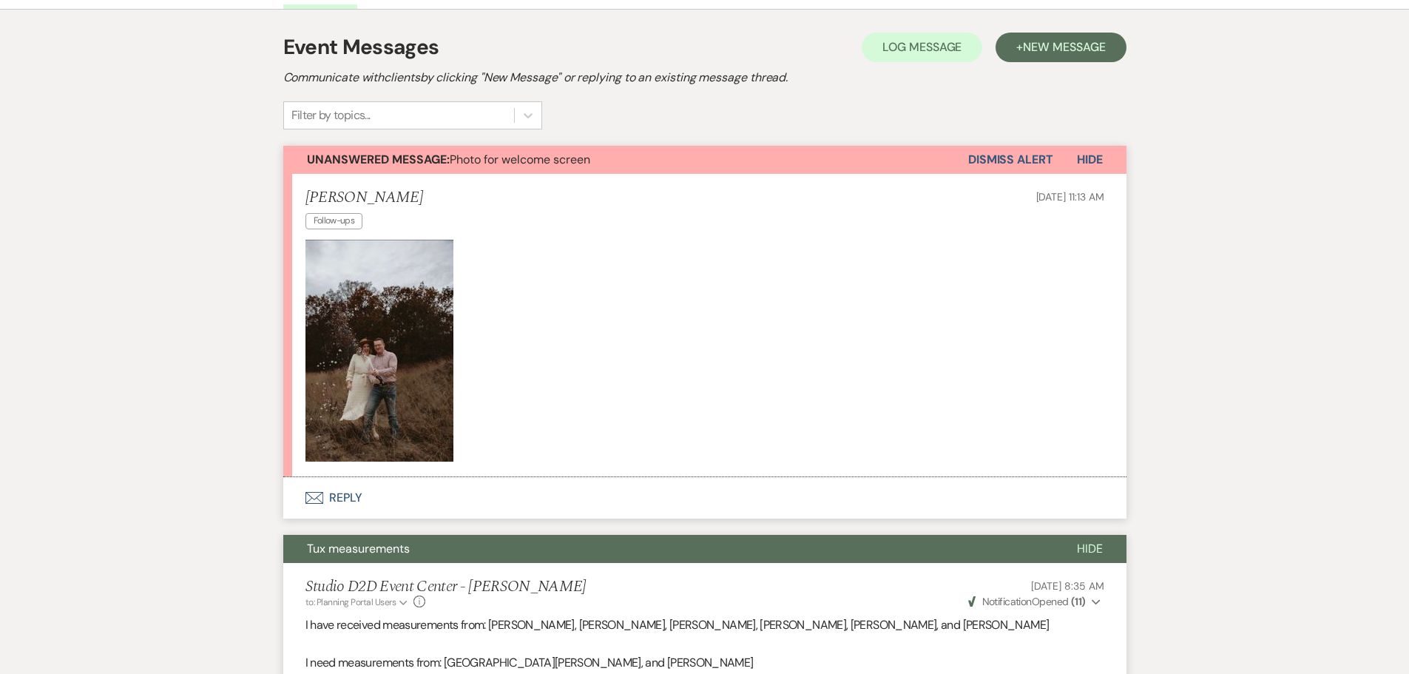
scroll to position [303, 0]
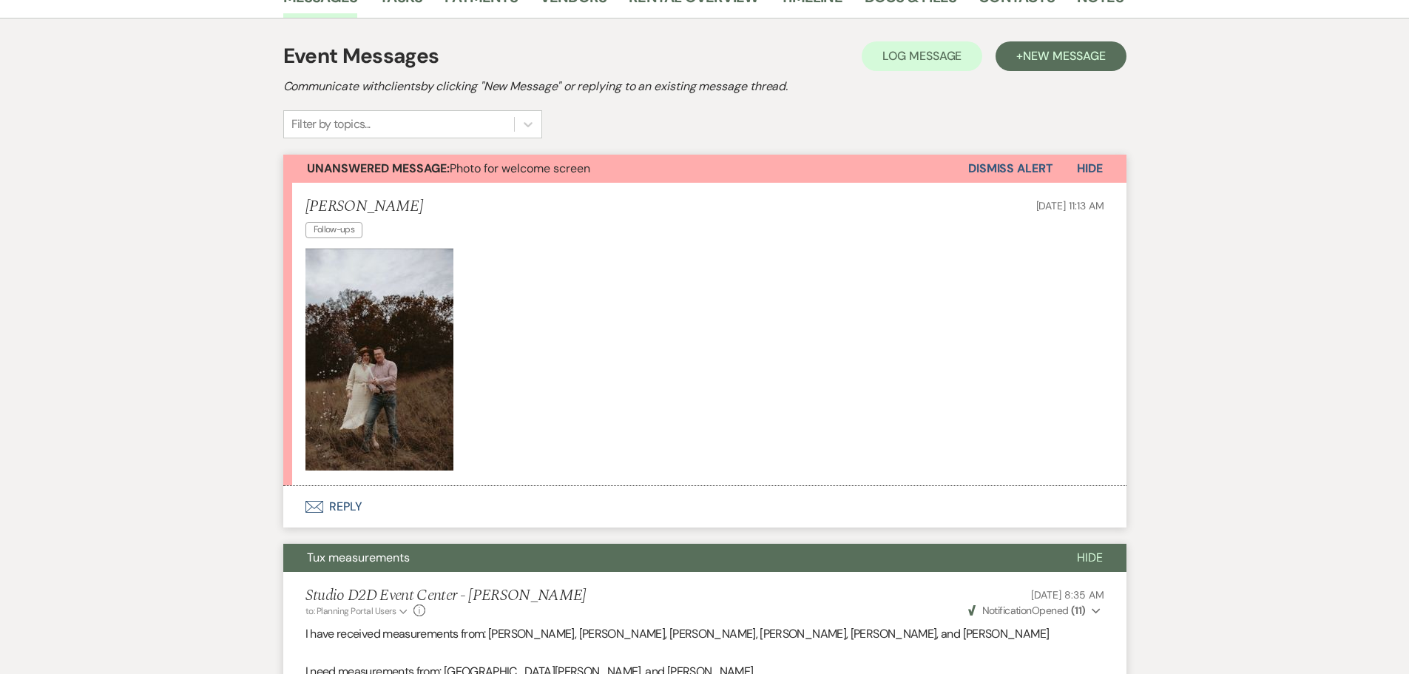
click at [348, 486] on button "Envelope Reply" at bounding box center [704, 506] width 843 height 41
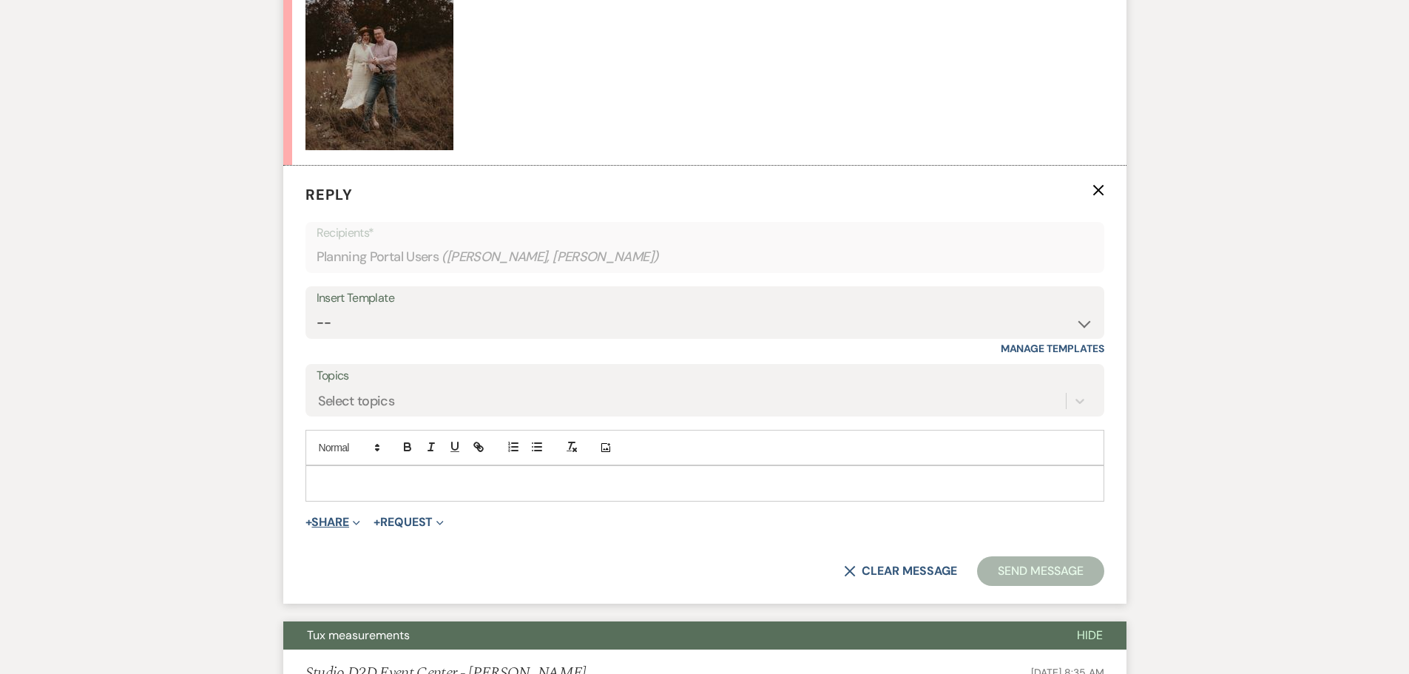
scroll to position [635, 0]
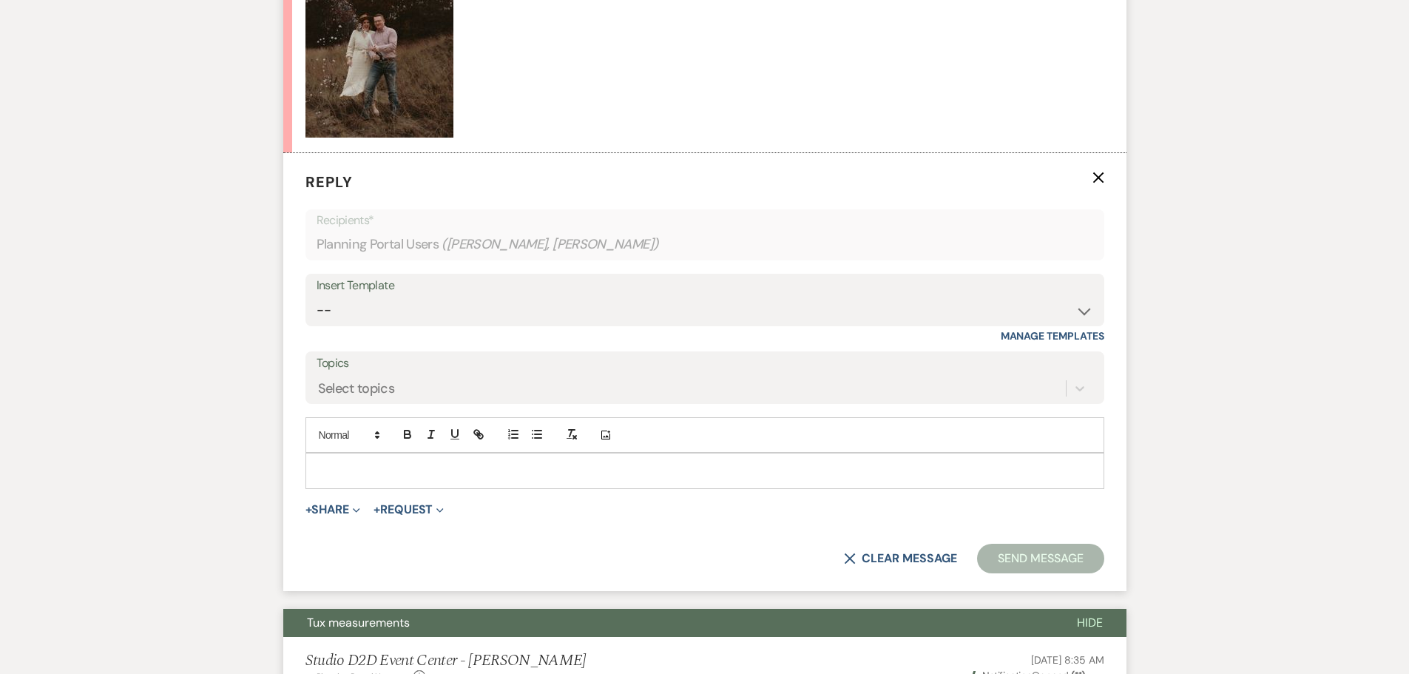
click at [415, 462] on p at bounding box center [704, 470] width 775 height 16
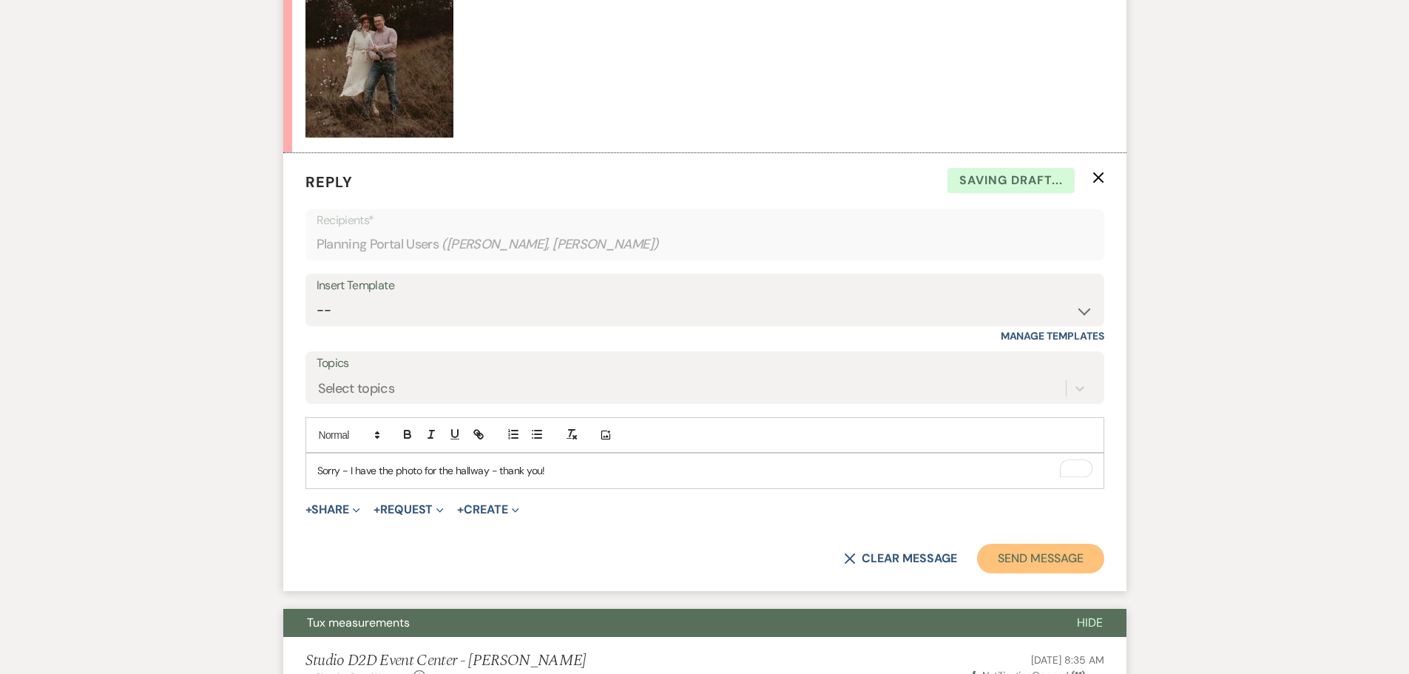
click at [1060, 544] on button "Send Message" at bounding box center [1040, 559] width 126 height 30
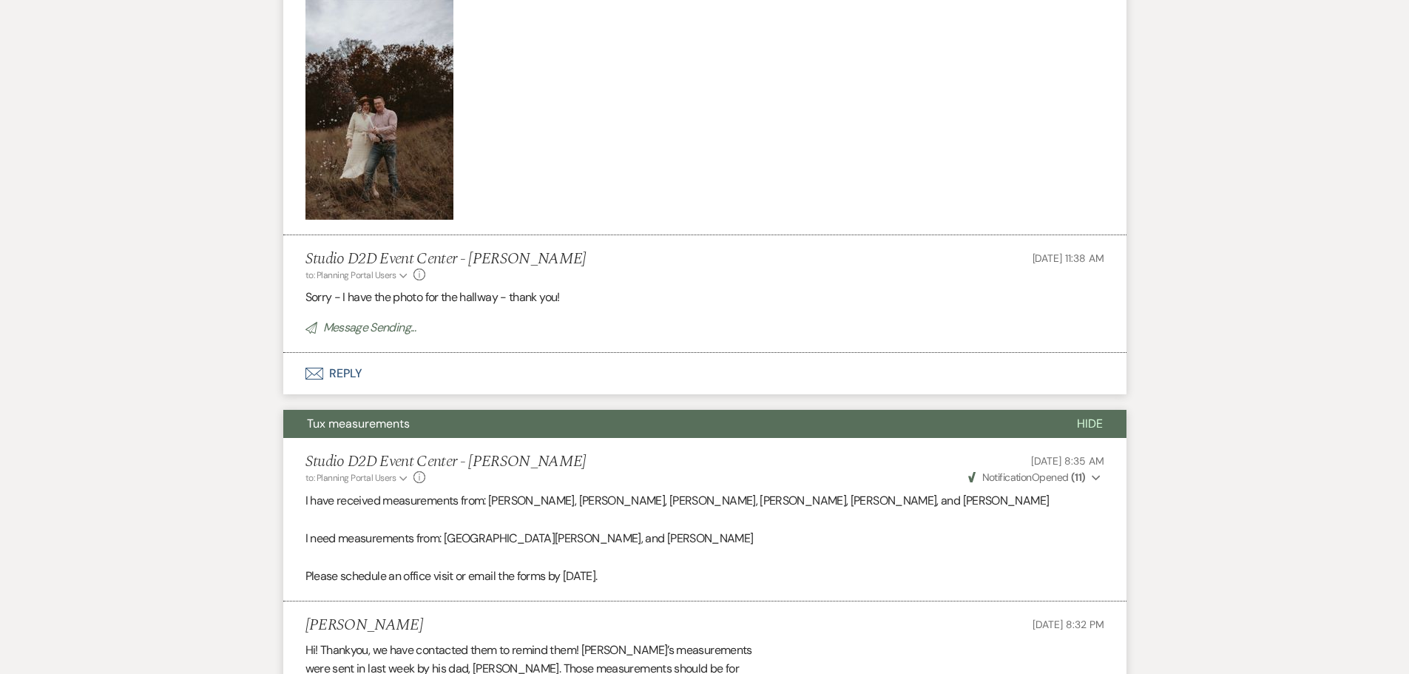
scroll to position [340, 0]
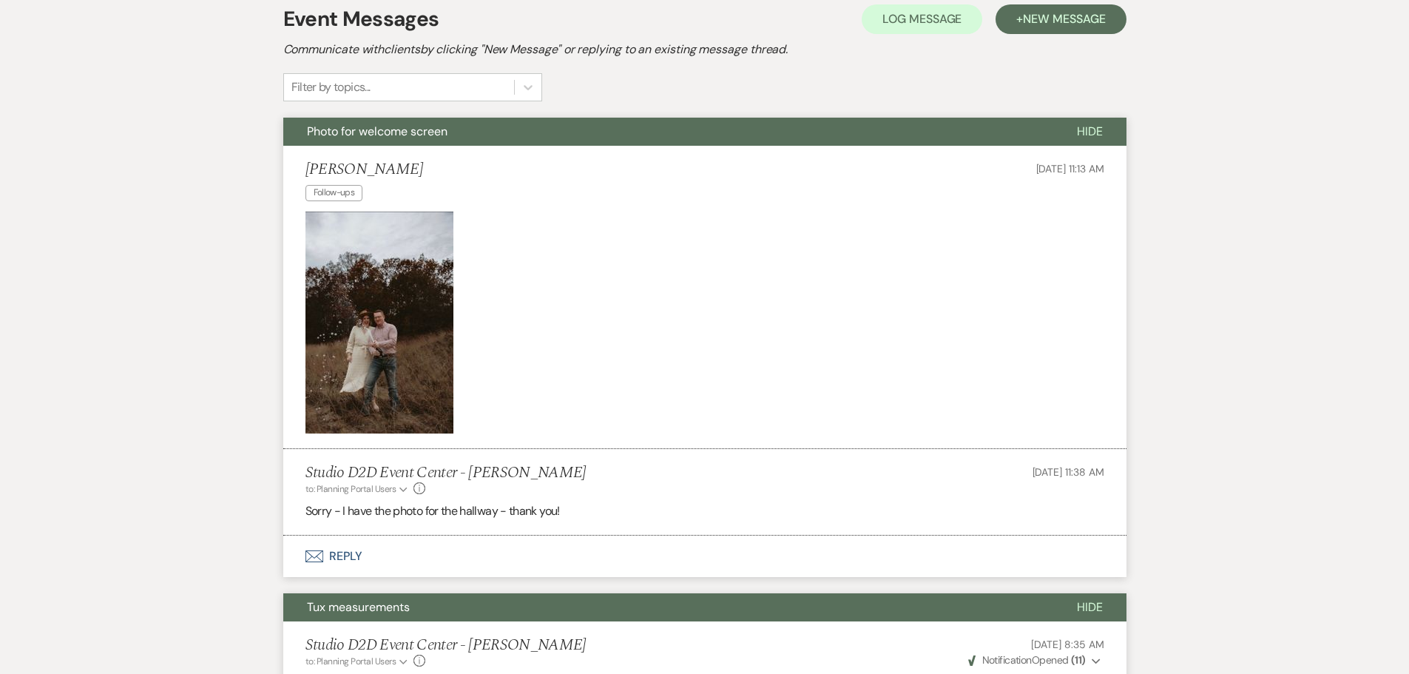
click at [405, 273] on img at bounding box center [380, 323] width 148 height 222
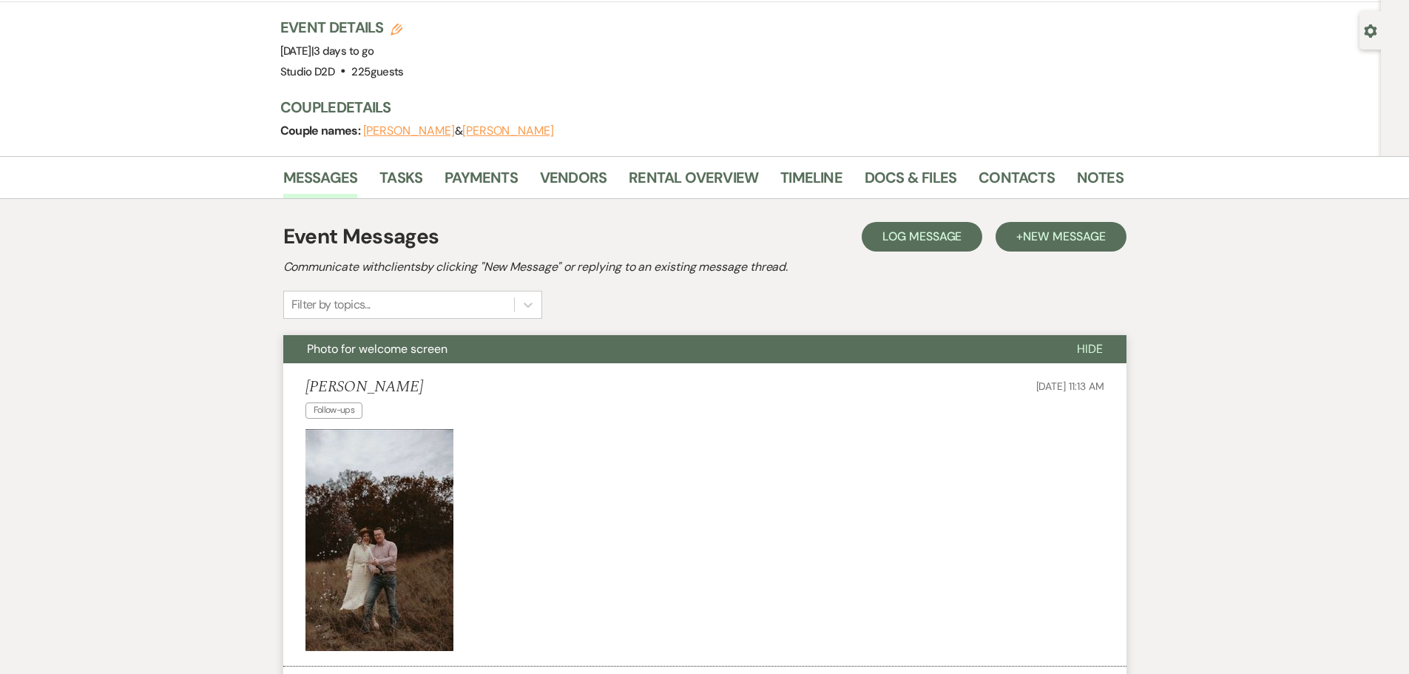
scroll to position [118, 0]
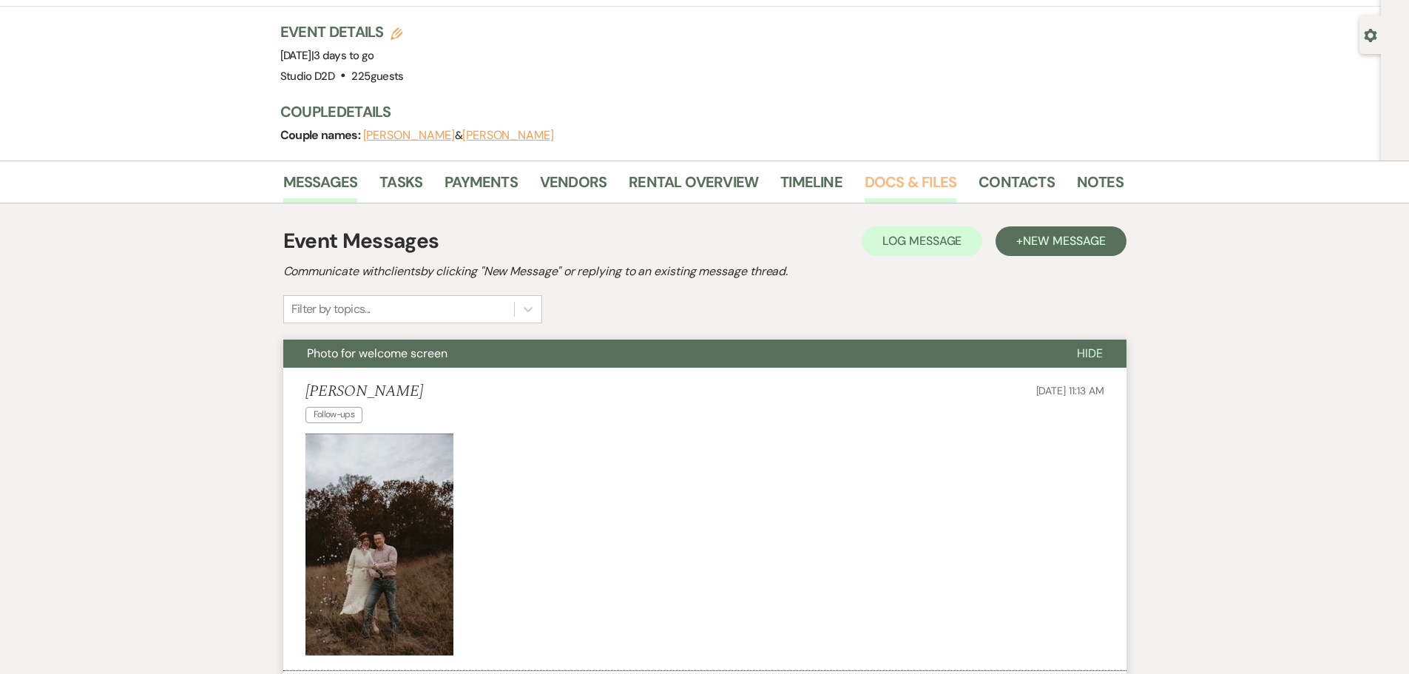
click at [905, 170] on link "Docs & Files" at bounding box center [911, 186] width 92 height 33
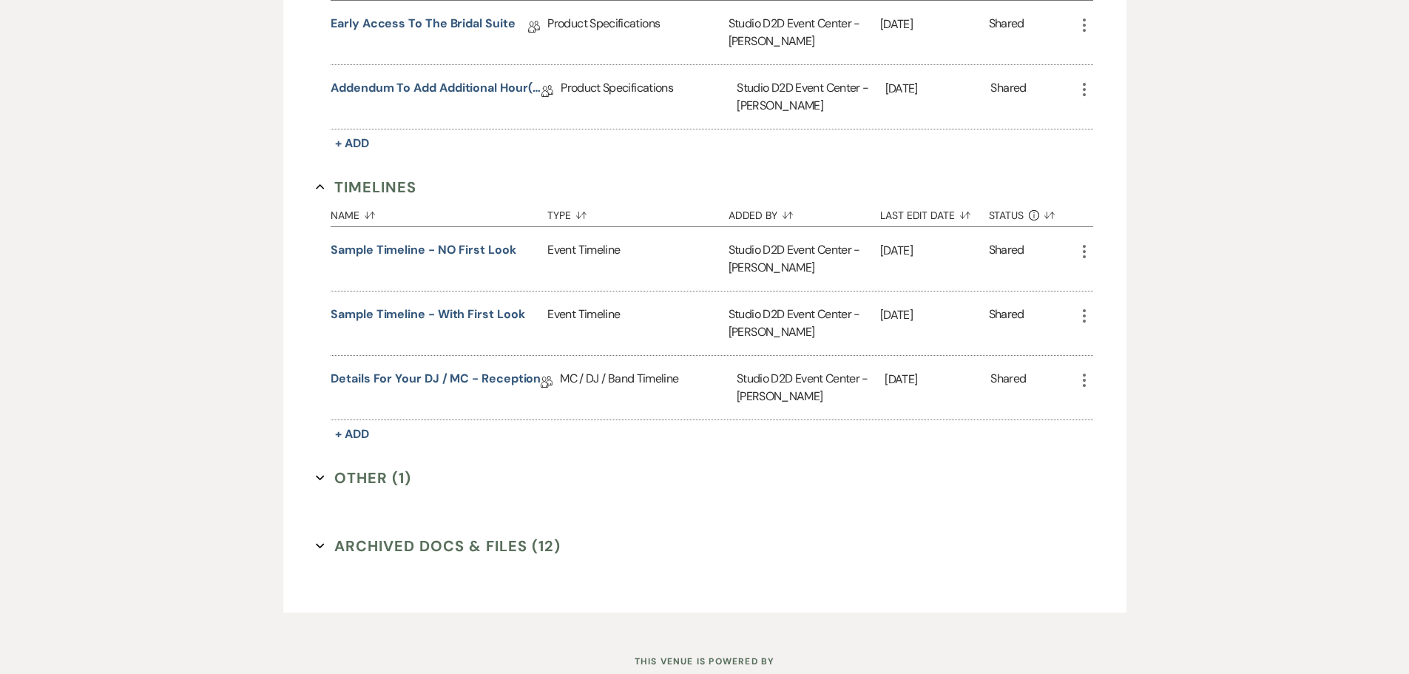
scroll to position [1339, 0]
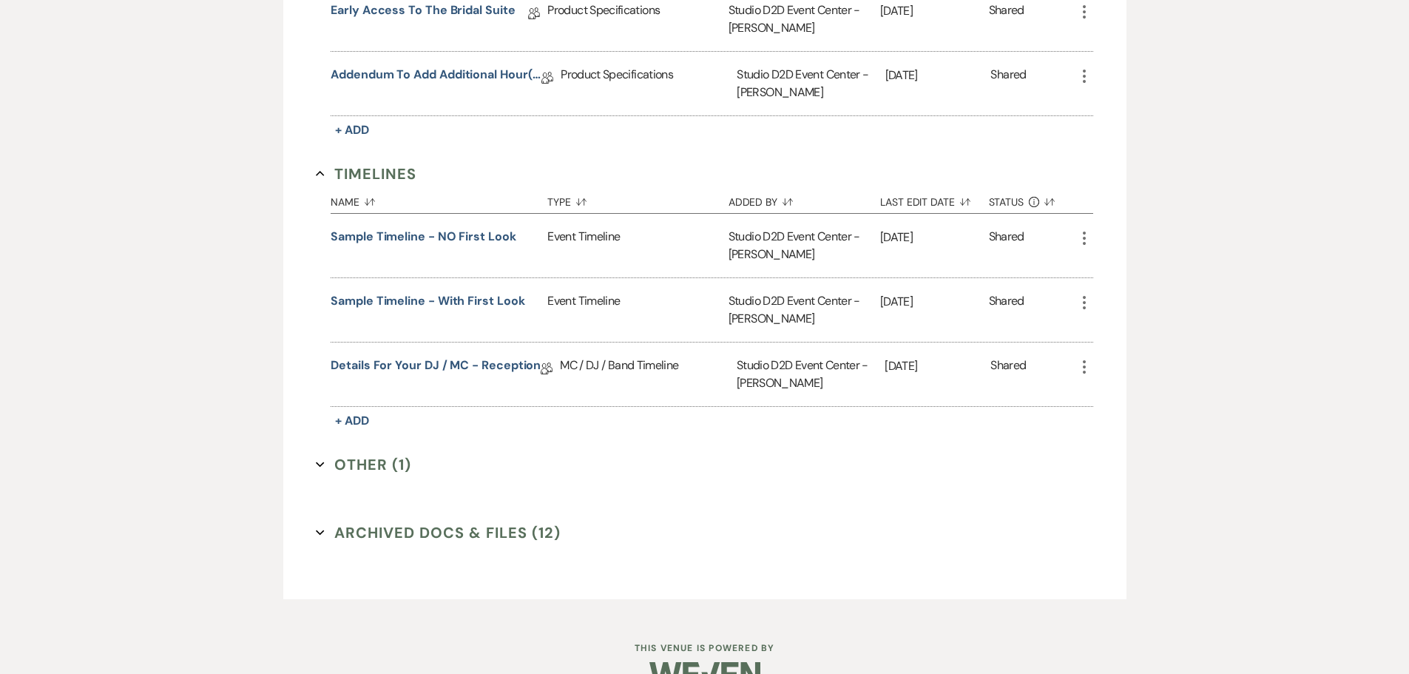
click at [380, 453] on button "Other (1) Expand" at bounding box center [363, 464] width 95 height 22
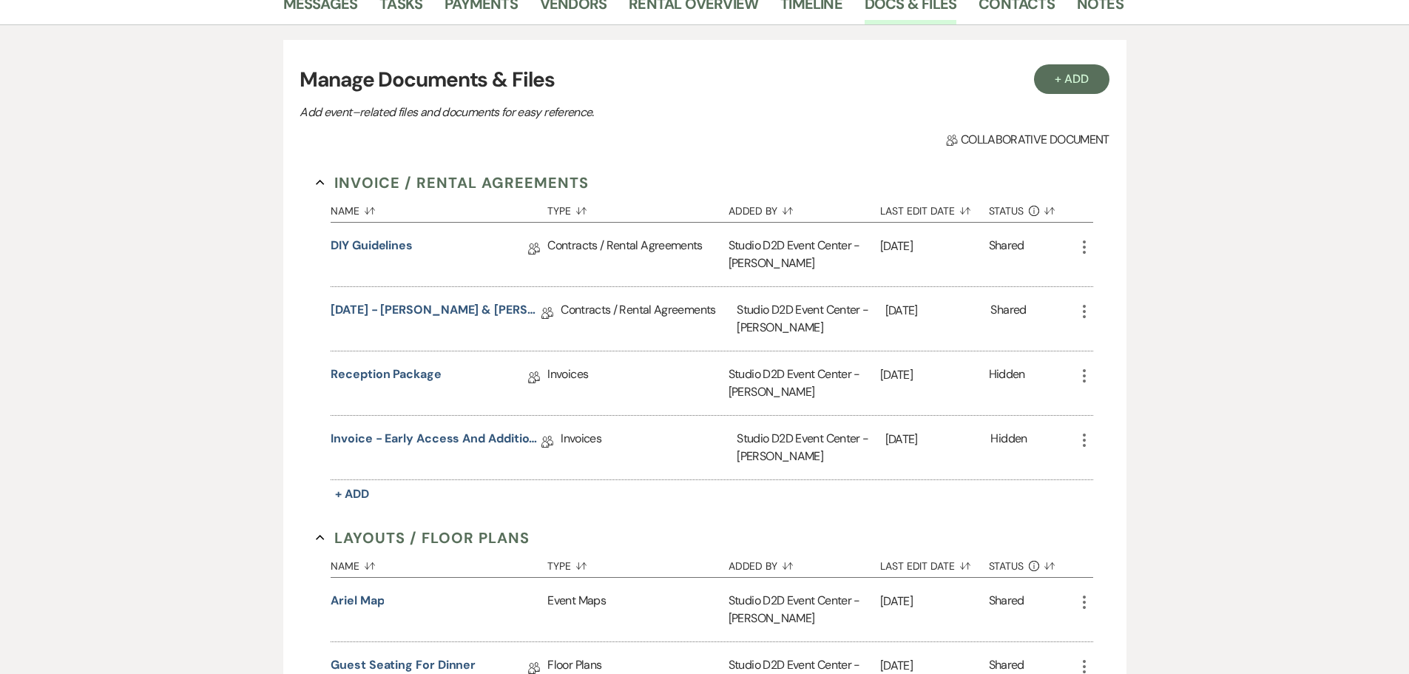
scroll to position [229, 0]
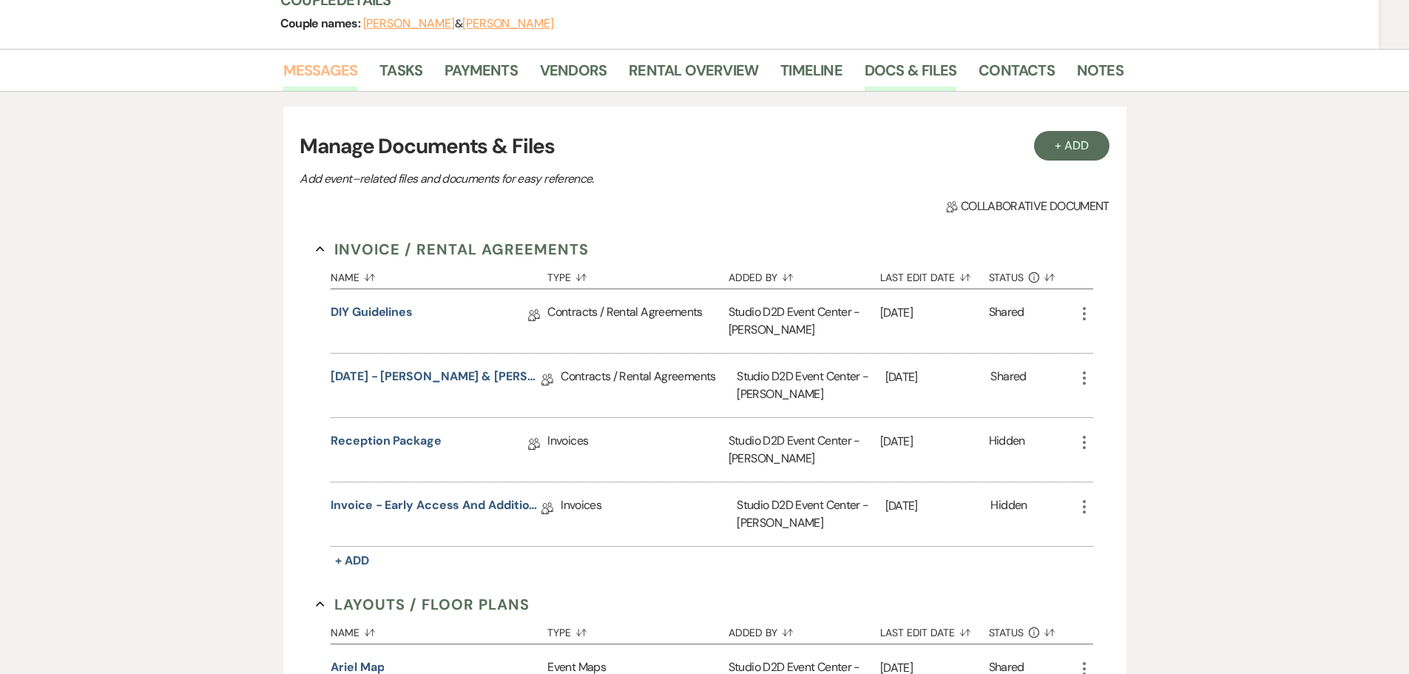
click at [338, 58] on link "Messages" at bounding box center [320, 74] width 75 height 33
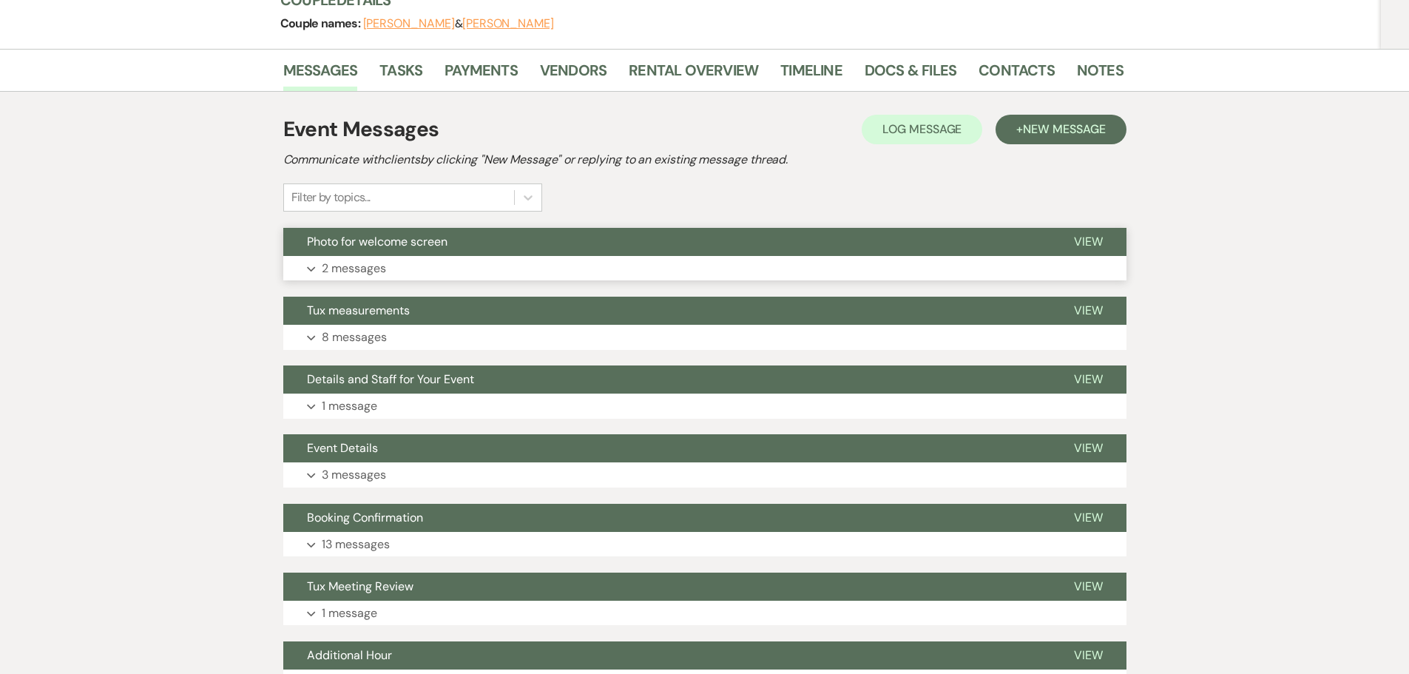
click at [373, 259] on p "2 messages" at bounding box center [354, 268] width 64 height 19
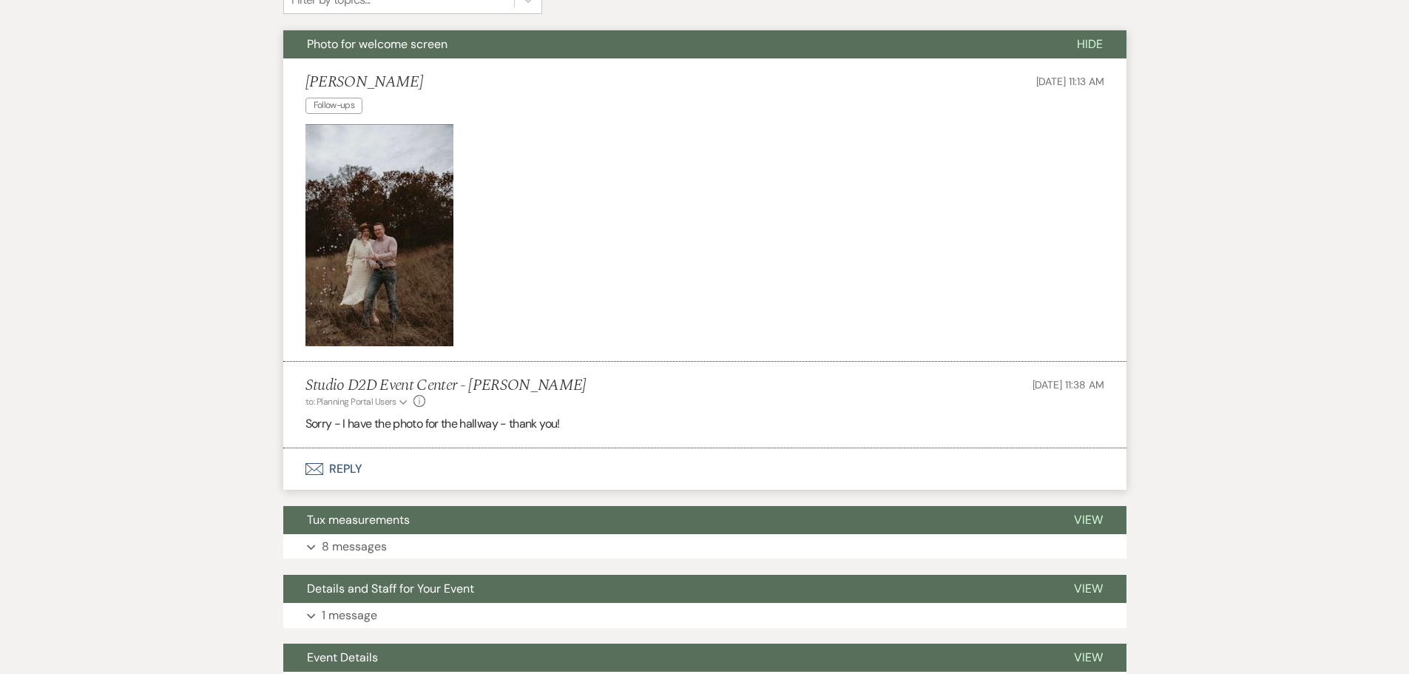
scroll to position [81, 0]
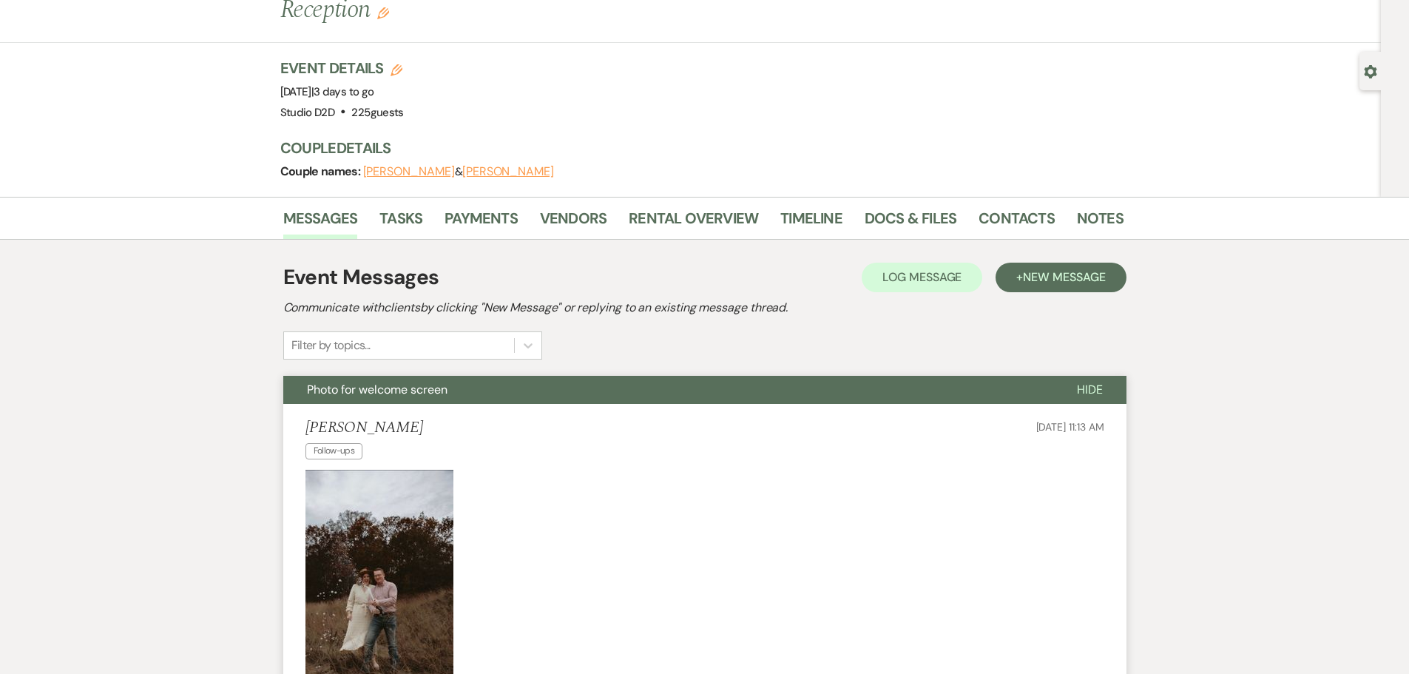
click at [484, 376] on button "Photo for welcome screen" at bounding box center [668, 390] width 770 height 28
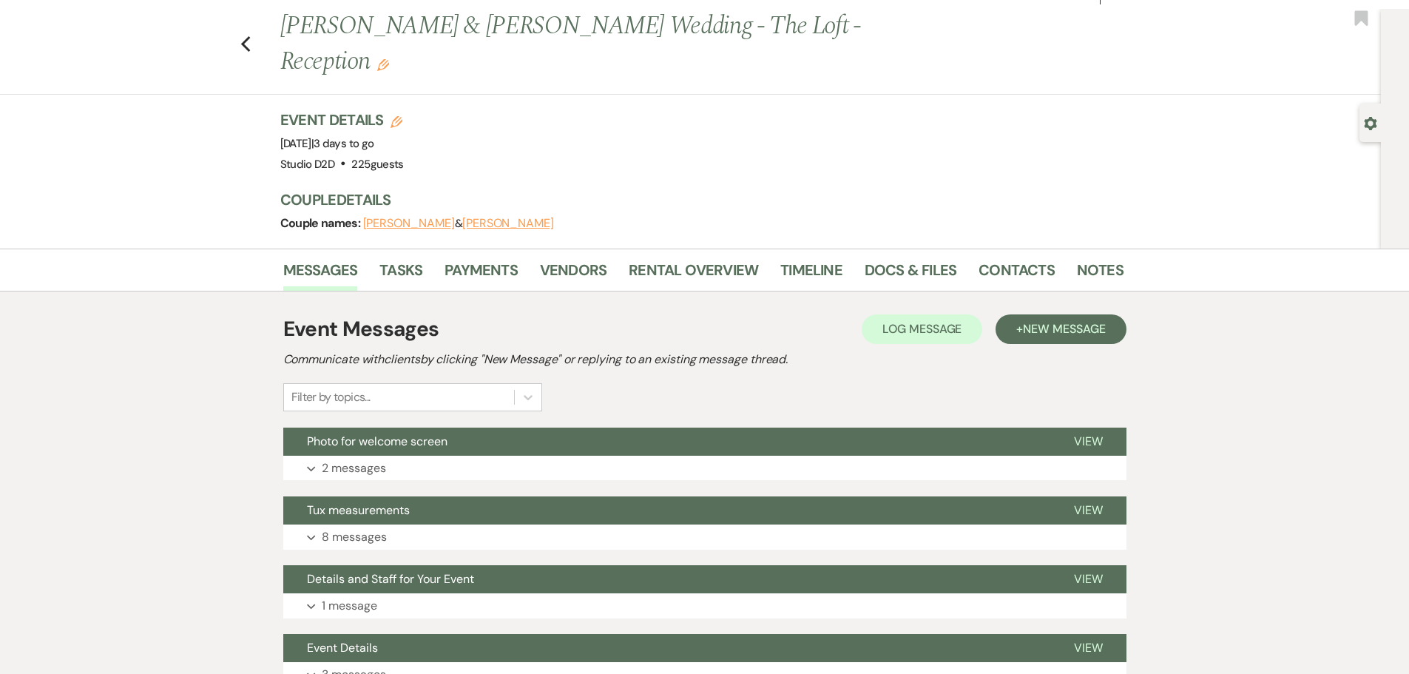
scroll to position [0, 0]
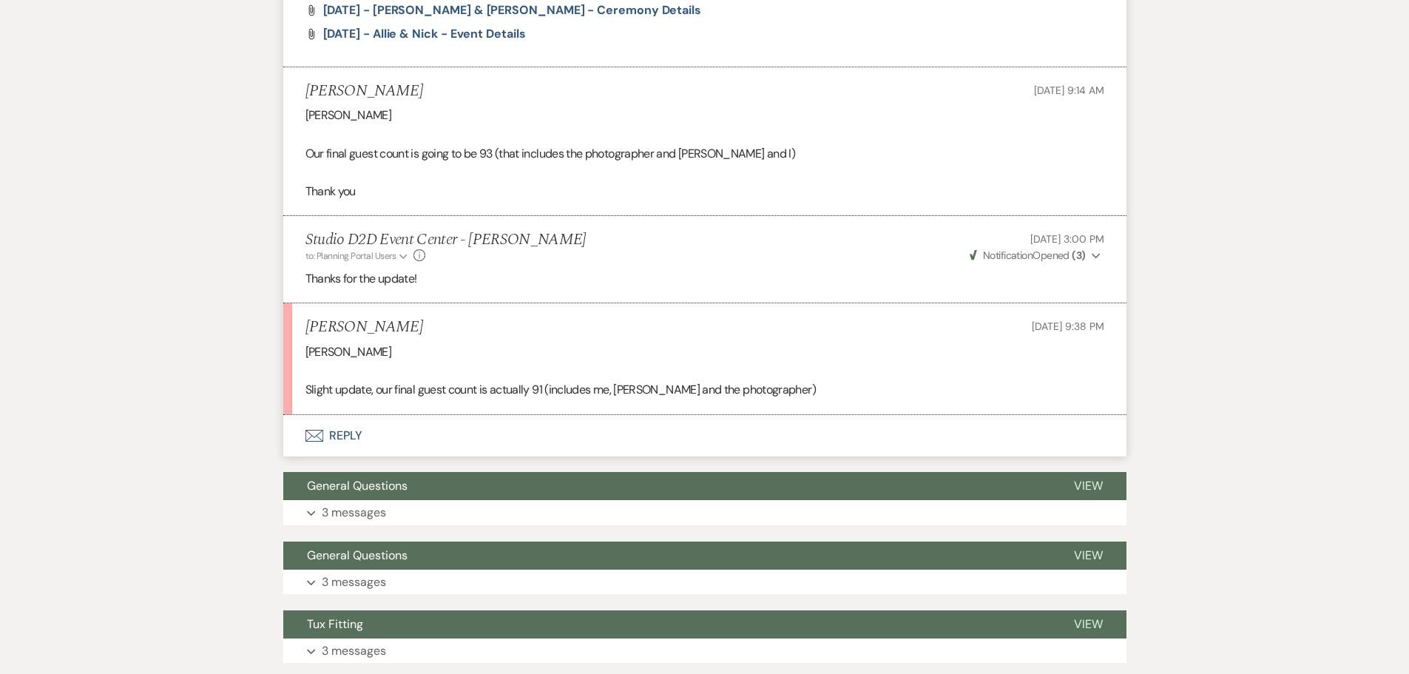
scroll to position [1025, 0]
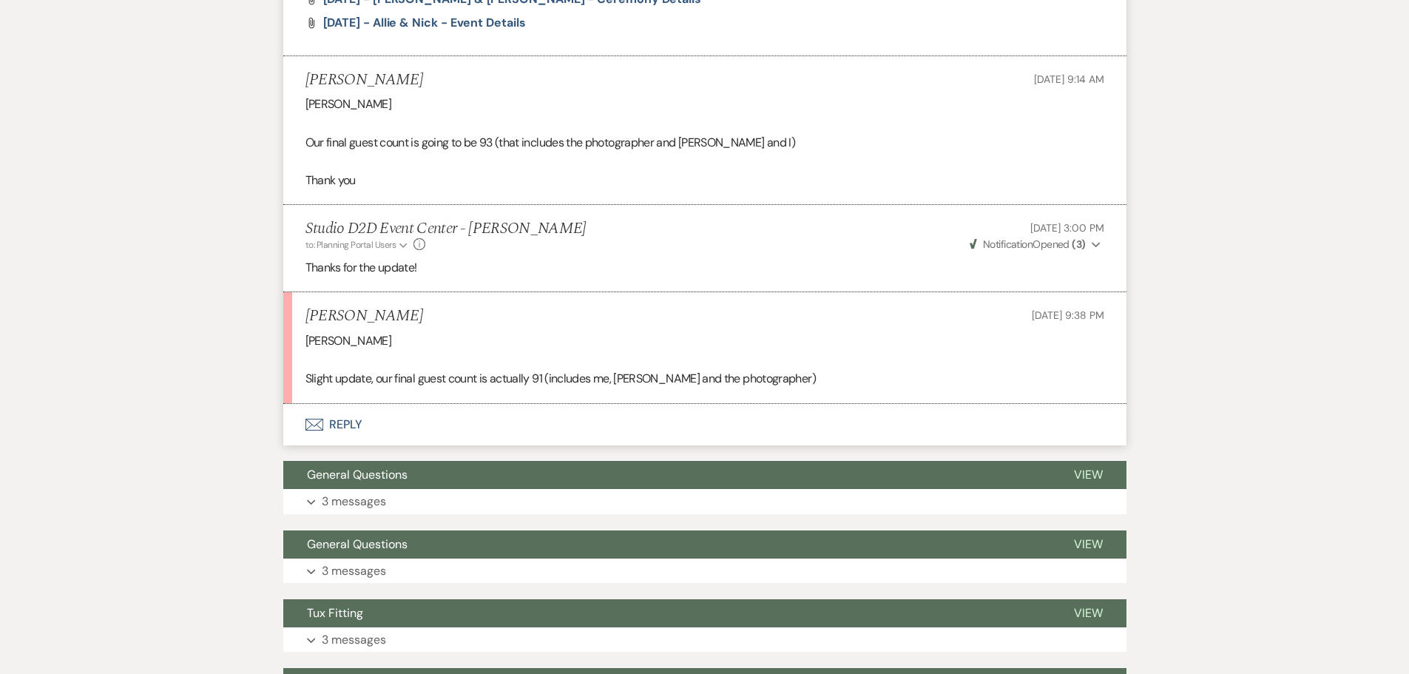
click at [360, 425] on button "Envelope Reply" at bounding box center [704, 424] width 843 height 41
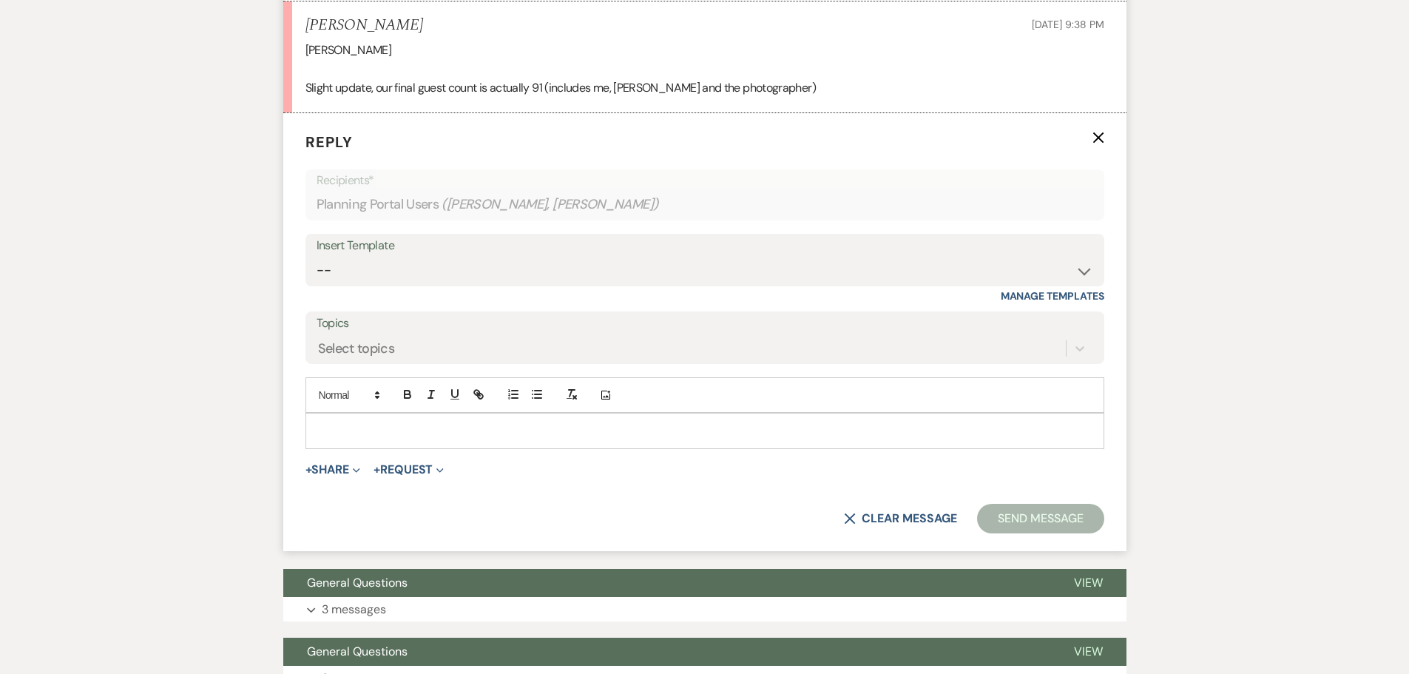
scroll to position [1321, 0]
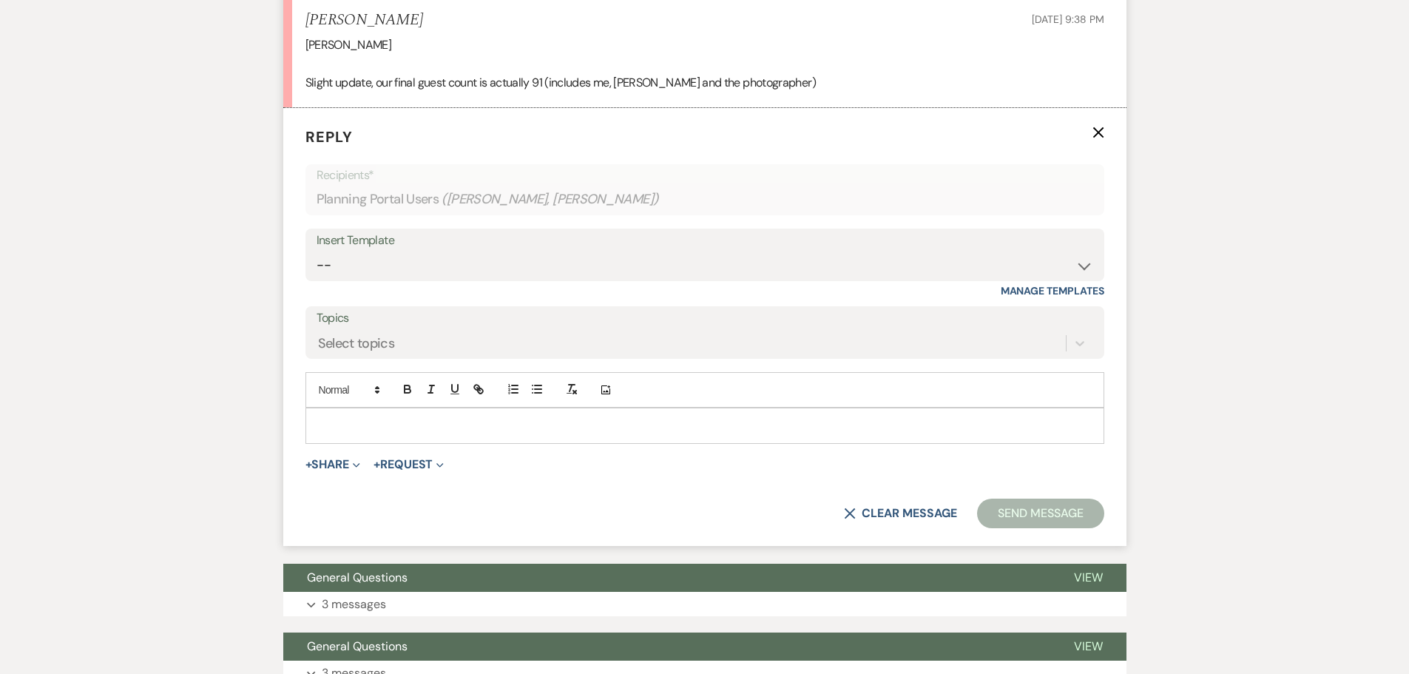
click at [404, 421] on p at bounding box center [704, 425] width 775 height 16
click at [999, 505] on button "Send Message" at bounding box center [1040, 514] width 126 height 30
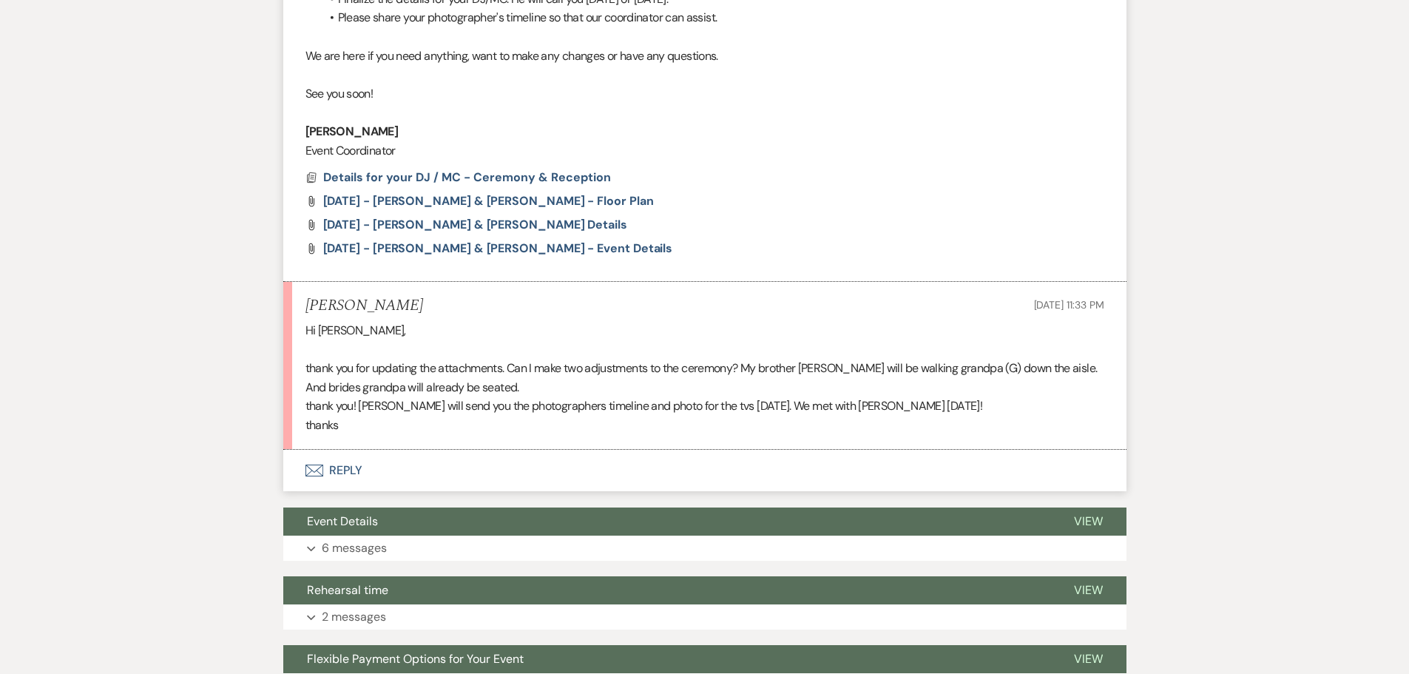
click at [350, 466] on button "Envelope Reply" at bounding box center [704, 470] width 843 height 41
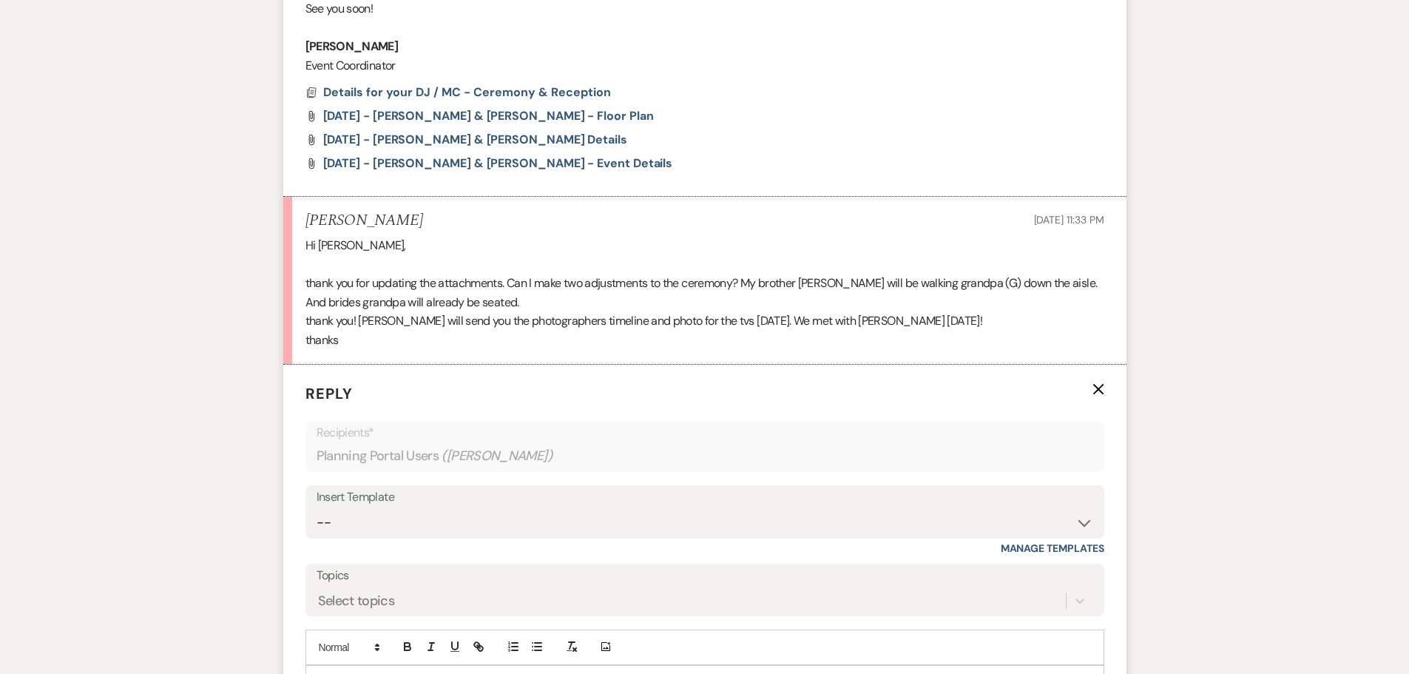
scroll to position [1419, 0]
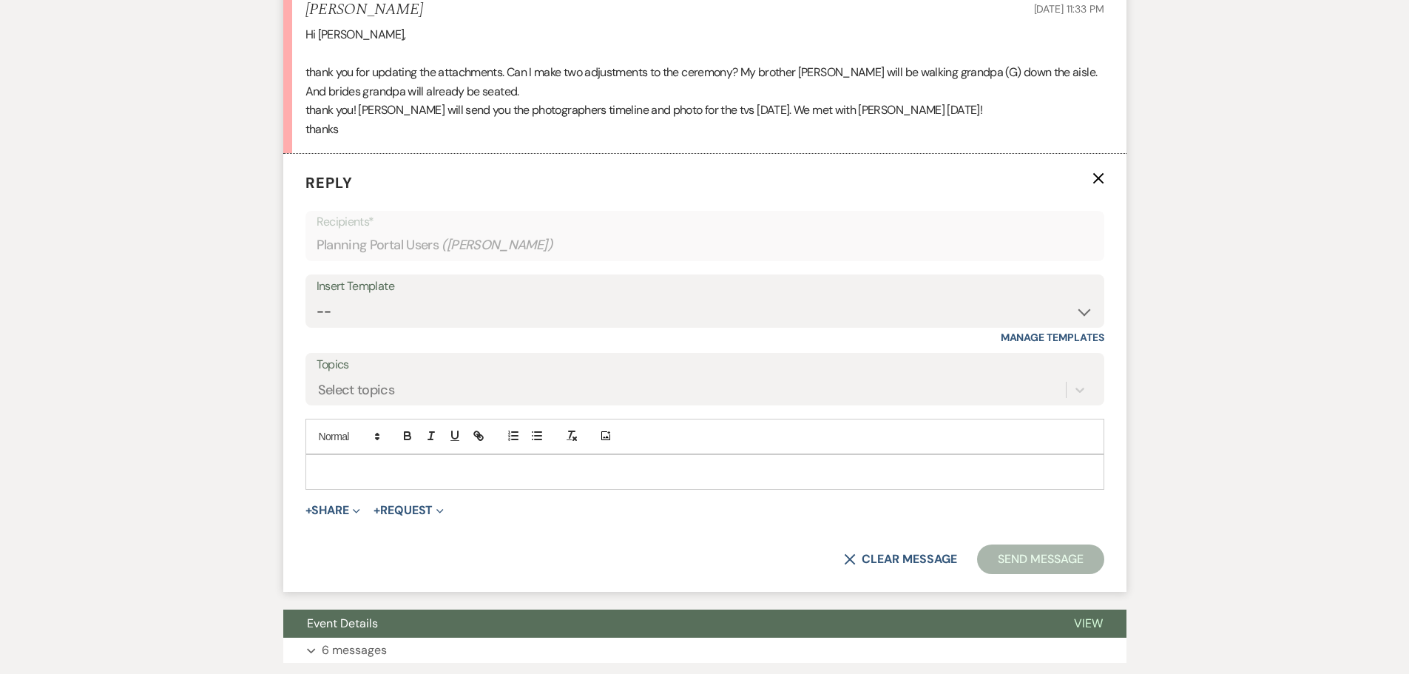
click at [383, 476] on p at bounding box center [704, 472] width 775 height 16
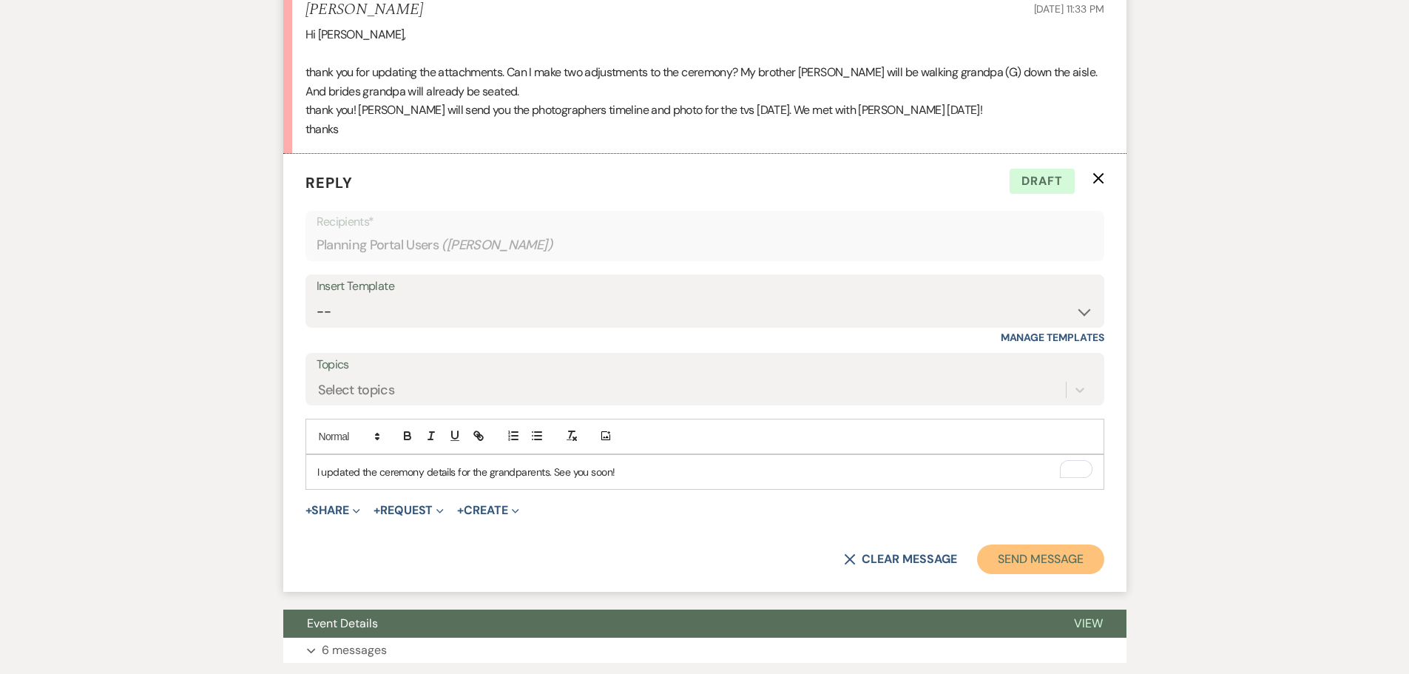
click at [1064, 559] on button "Send Message" at bounding box center [1040, 559] width 126 height 30
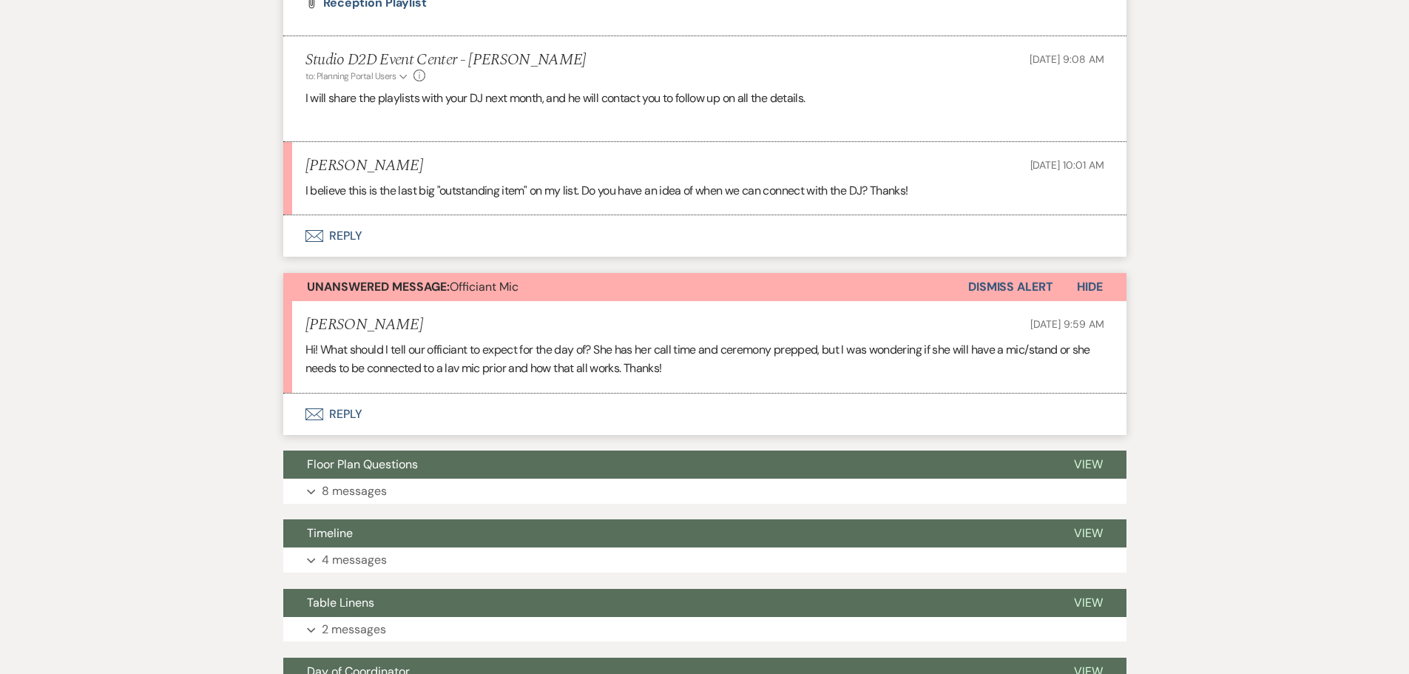
scroll to position [1484, 0]
click at [357, 412] on button "Envelope Reply" at bounding box center [704, 414] width 843 height 41
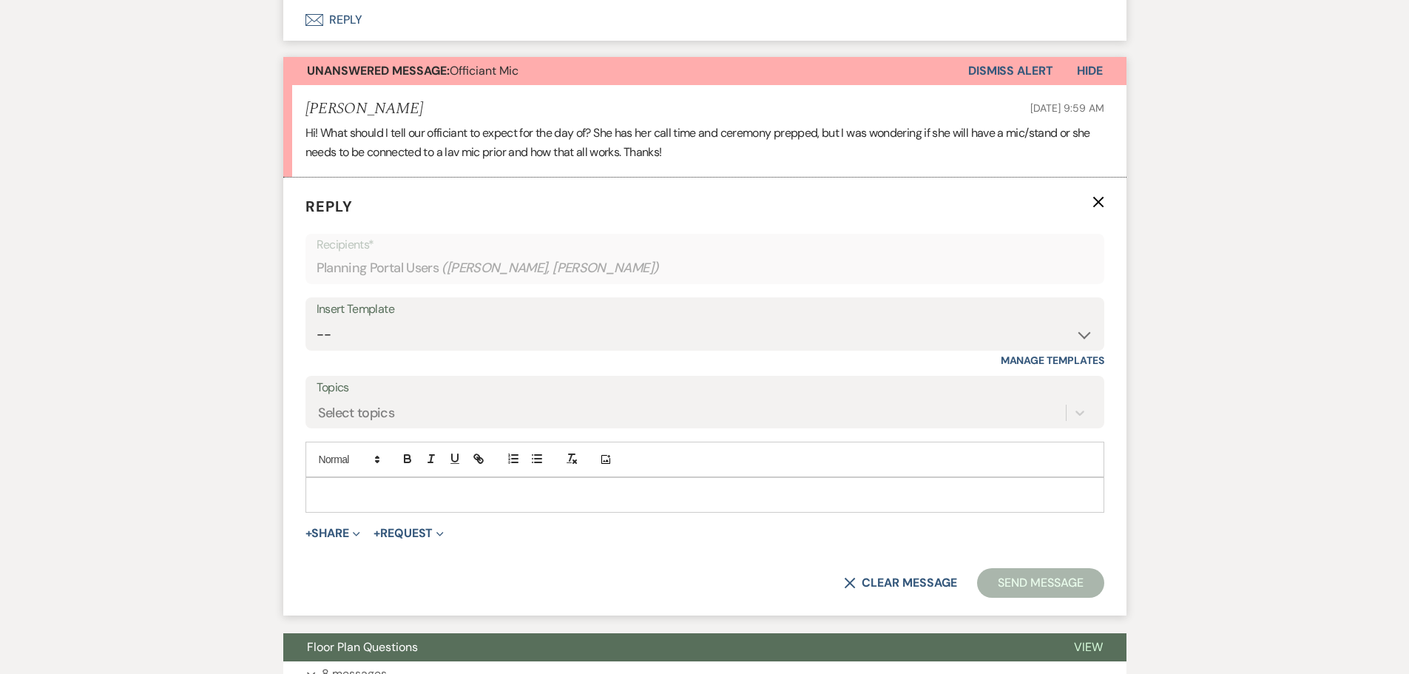
scroll to position [1706, 0]
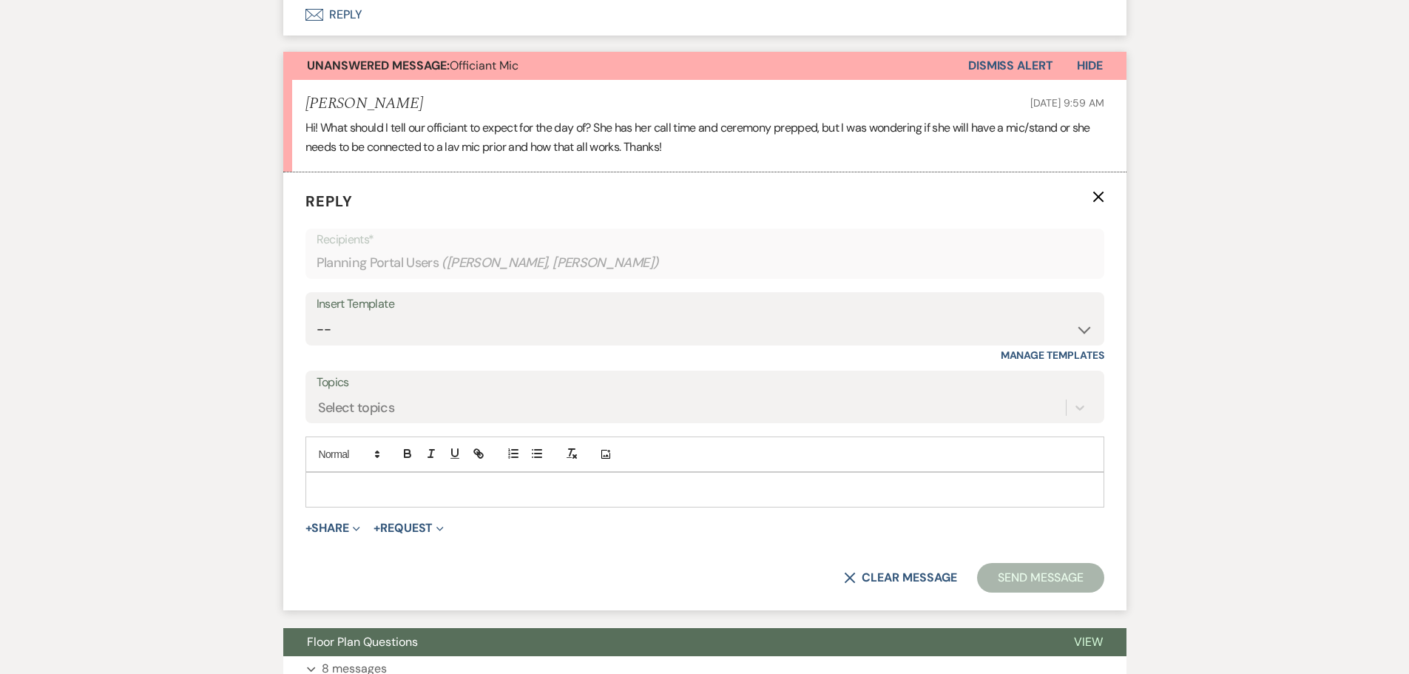
click at [416, 493] on p at bounding box center [704, 490] width 775 height 16
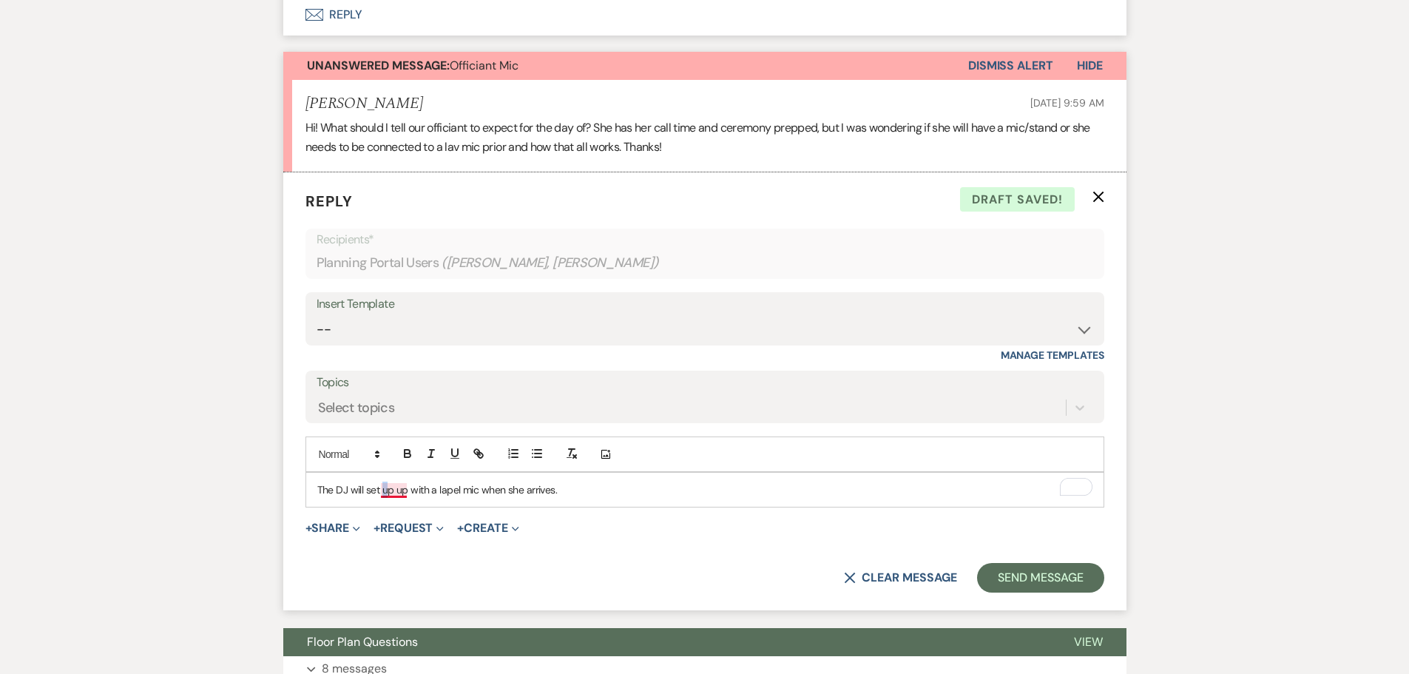
click at [385, 493] on p "The DJ will set up up with a lapel mic when she arrives." at bounding box center [704, 490] width 775 height 16
click at [391, 491] on p "The DJ will set up up with a lapel mic when she arrives." at bounding box center [704, 490] width 775 height 16
click at [590, 487] on p "The DJ will set her up with a lapel mic when she arrives." at bounding box center [704, 490] width 775 height 16
click at [1016, 583] on button "Send Message" at bounding box center [1040, 578] width 126 height 30
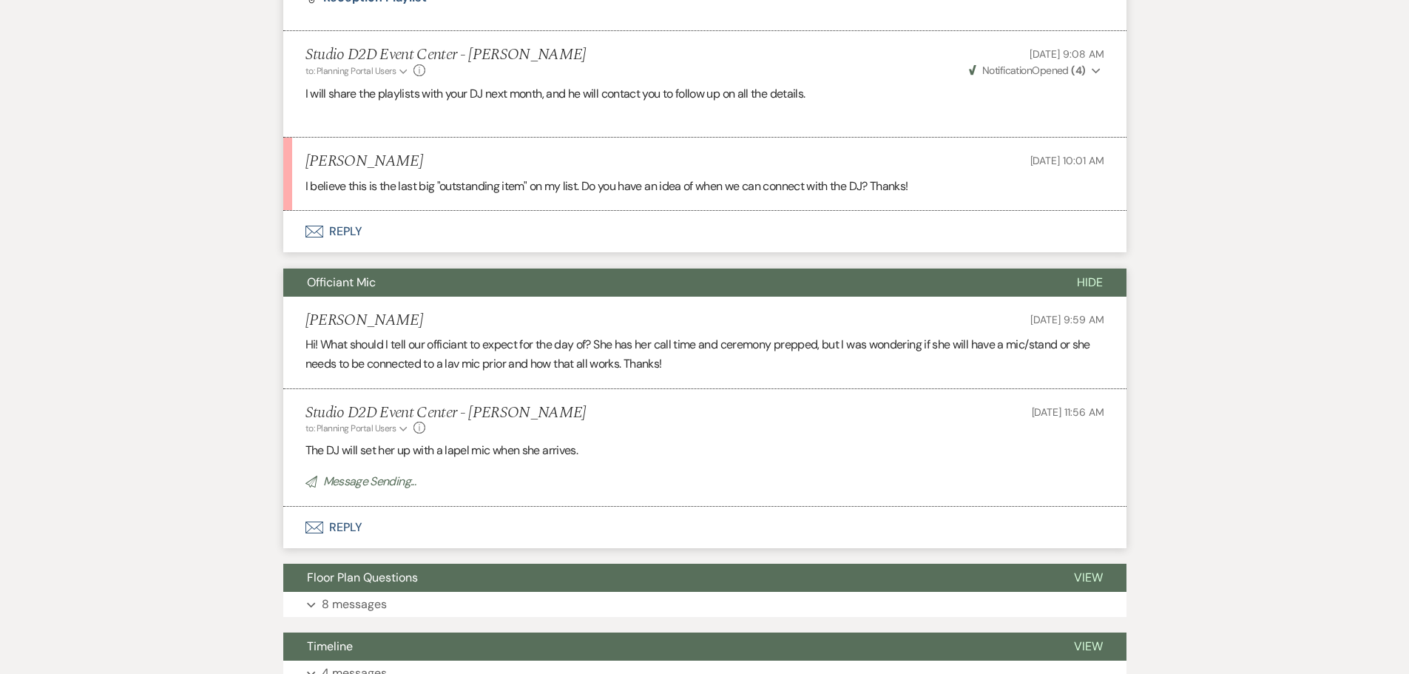
scroll to position [1484, 0]
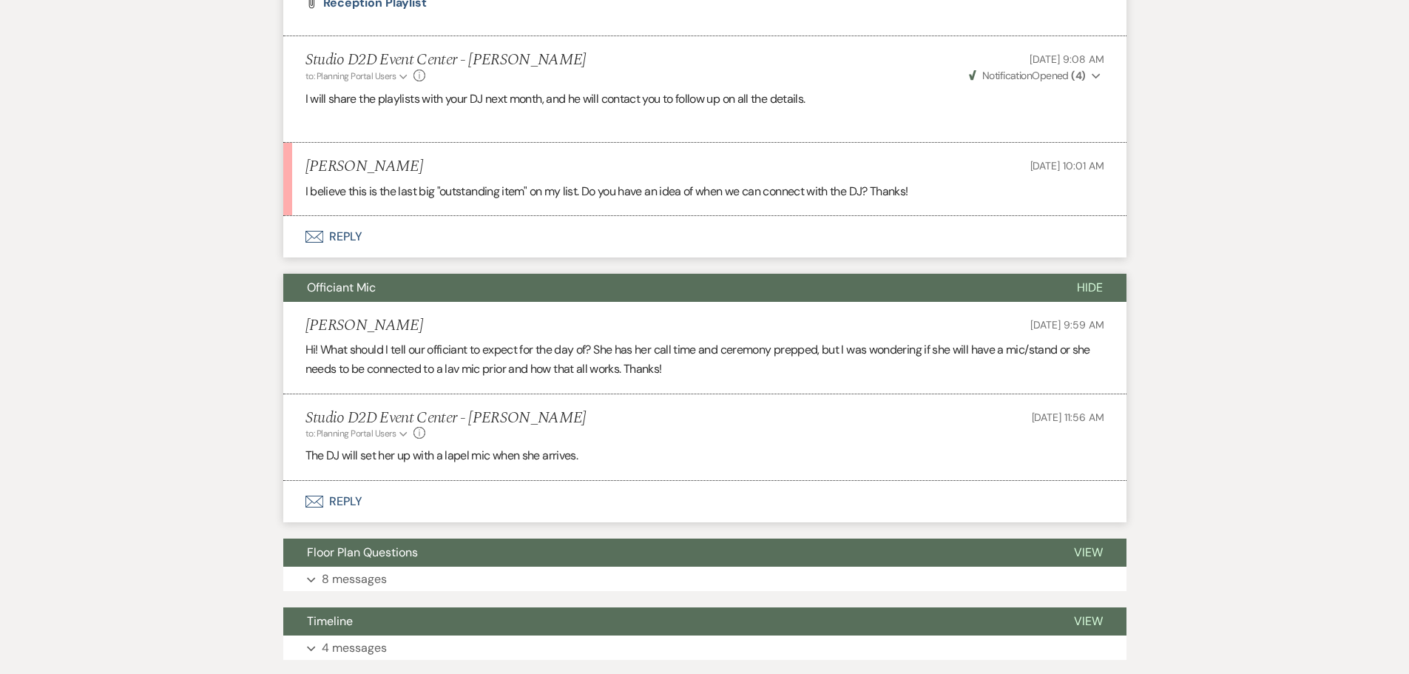
click at [360, 238] on button "Envelope Reply" at bounding box center [704, 236] width 843 height 41
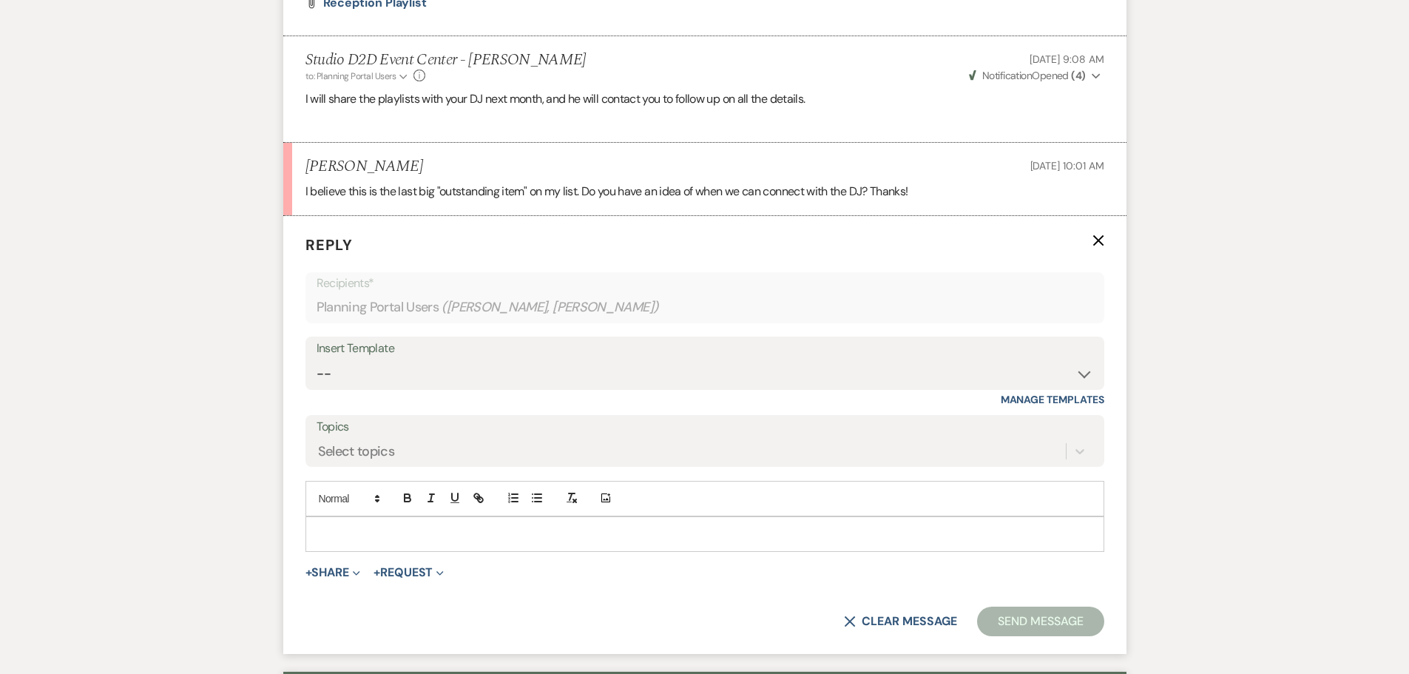
drag, startPoint x: 411, startPoint y: 531, endPoint x: 419, endPoint y: 528, distance: 8.7
click at [411, 530] on p at bounding box center [704, 534] width 775 height 16
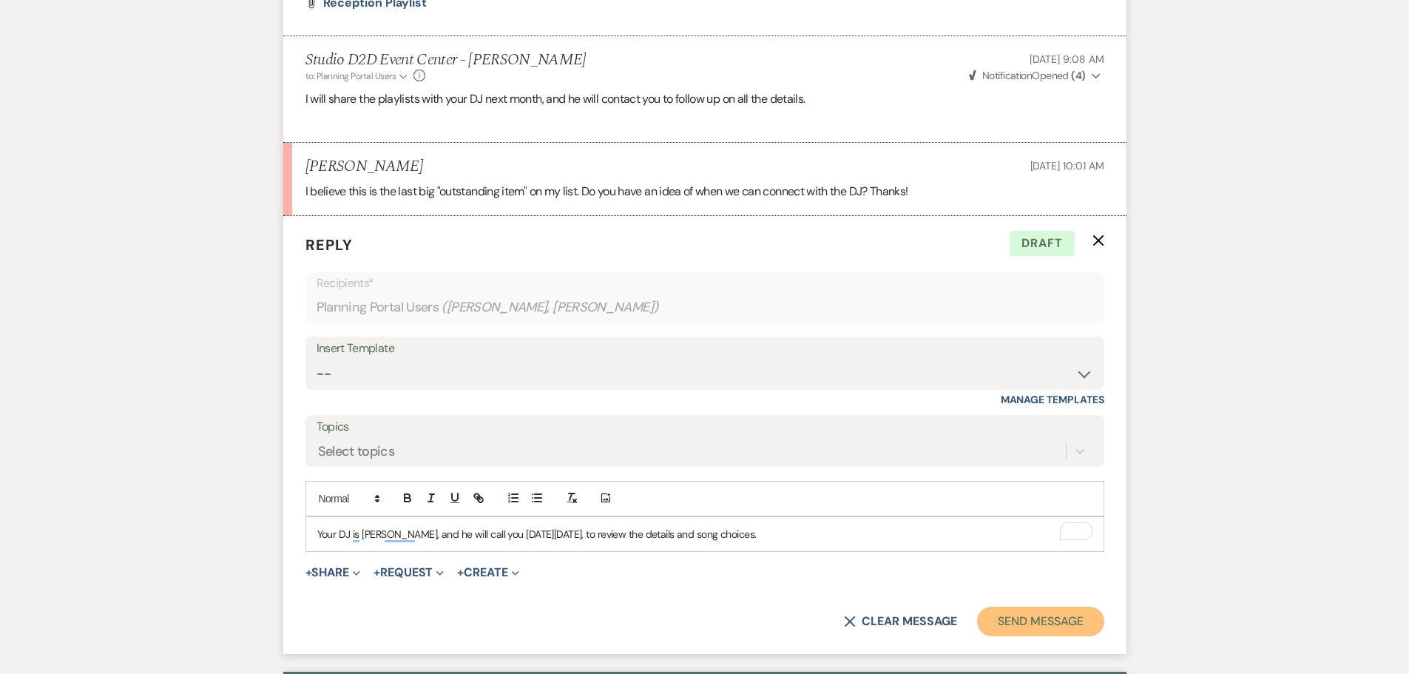
click at [1010, 616] on button "Send Message" at bounding box center [1040, 622] width 126 height 30
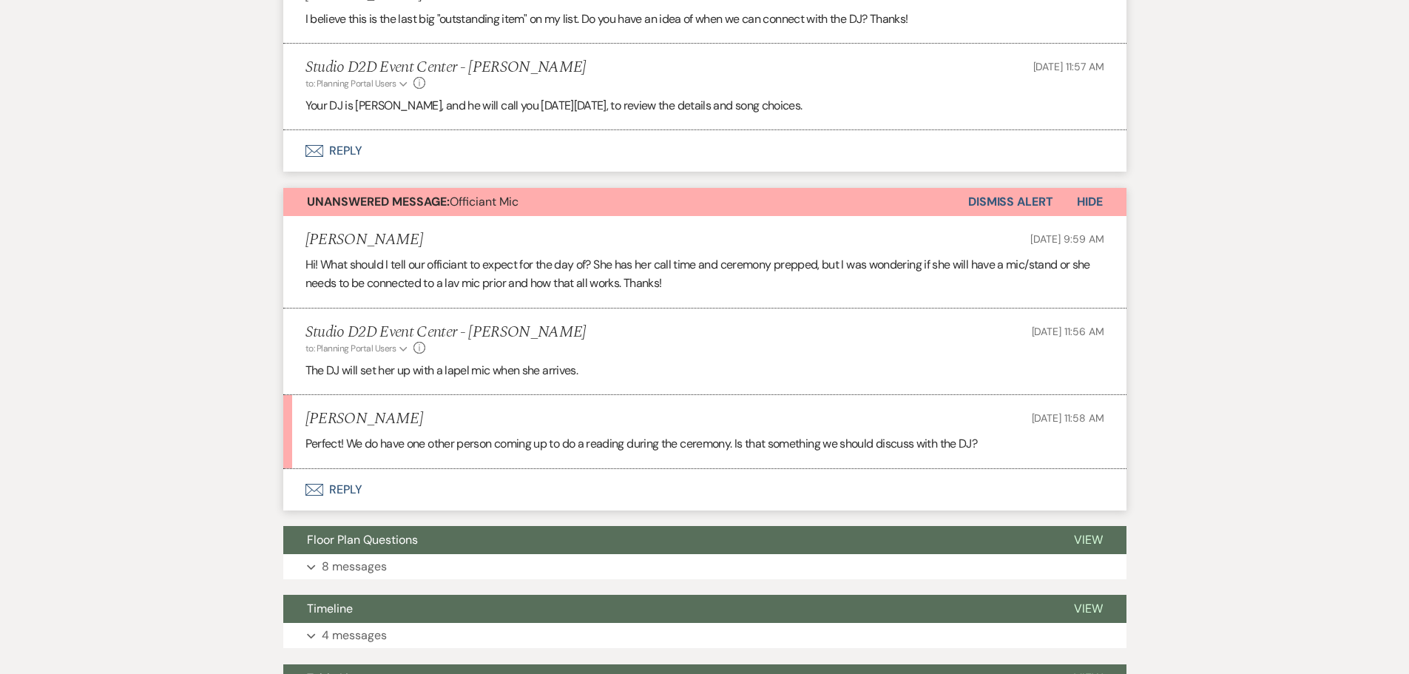
scroll to position [1706, 0]
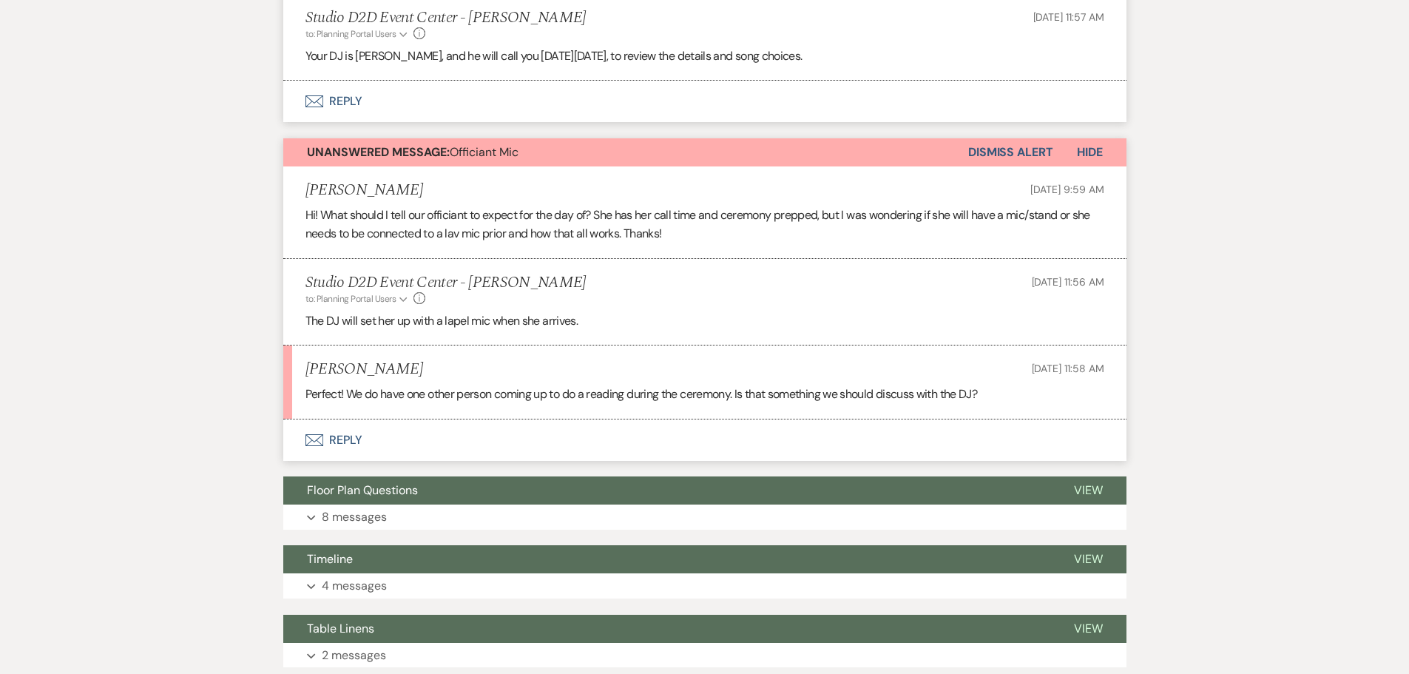
click at [351, 439] on button "Envelope Reply" at bounding box center [704, 439] width 843 height 41
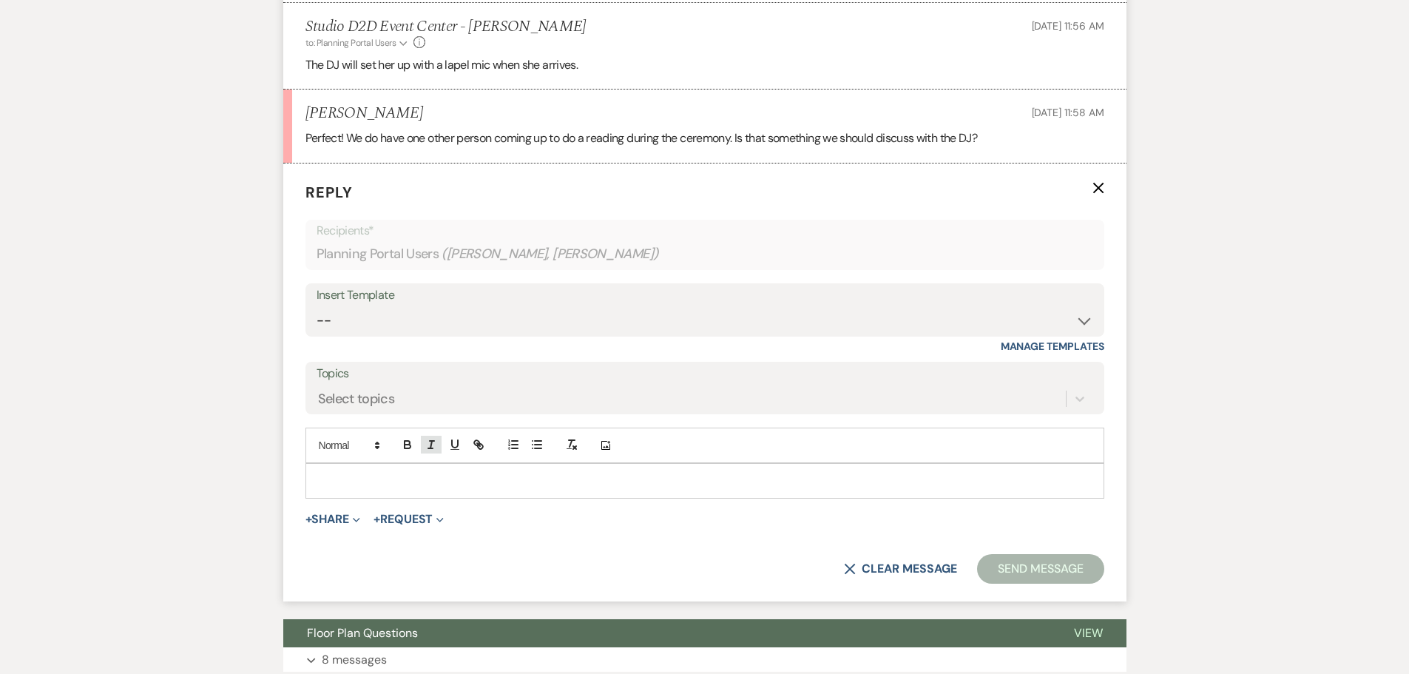
scroll to position [2002, 0]
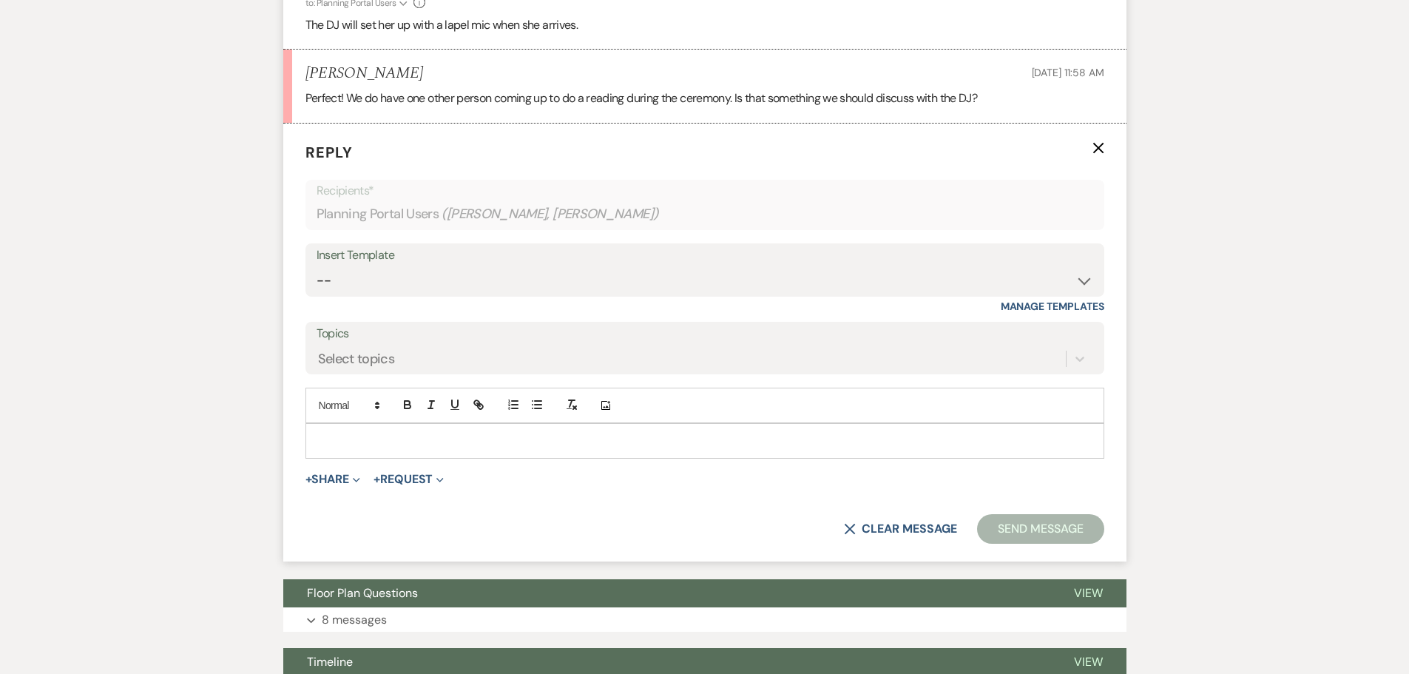
click at [444, 437] on p at bounding box center [704, 441] width 775 height 16
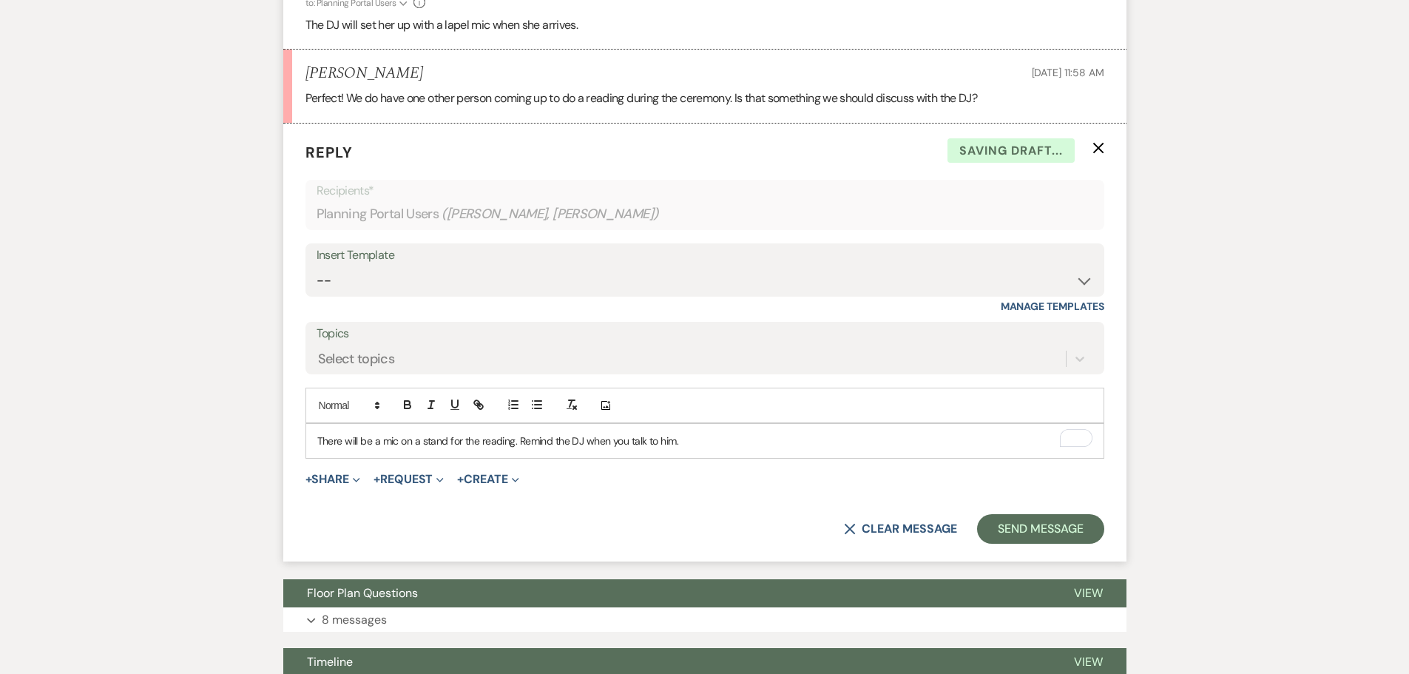
click at [524, 442] on p "There will be a mic on a stand for the reading. Remind the DJ when you talk to …" at bounding box center [704, 441] width 775 height 16
click at [1007, 533] on button "Send Message" at bounding box center [1040, 529] width 126 height 30
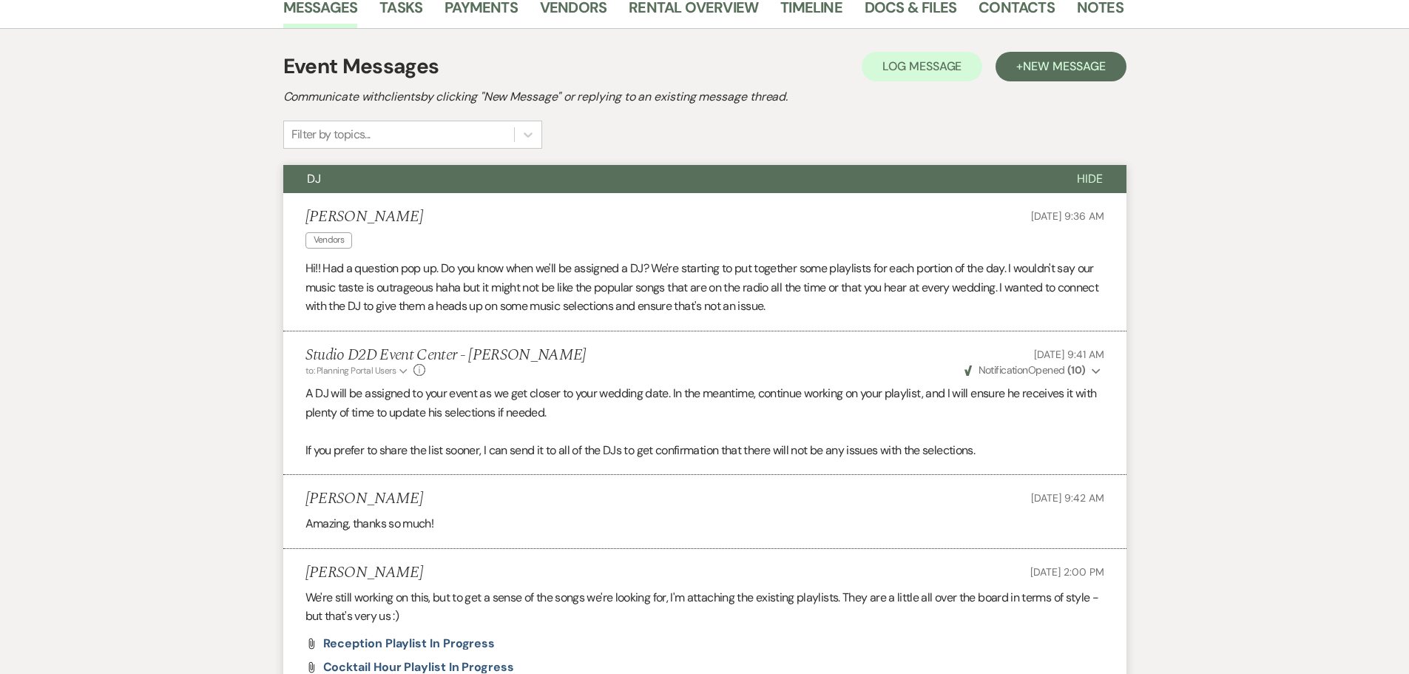
scroll to position [4, 0]
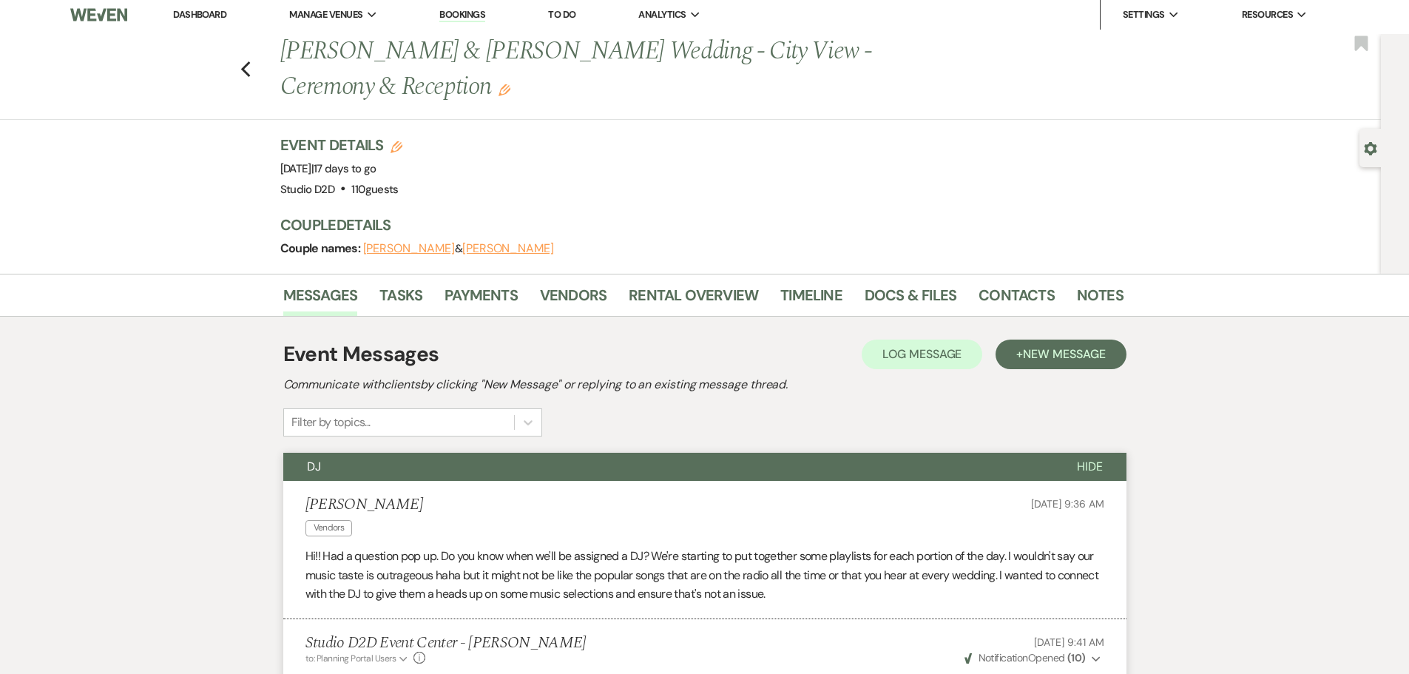
click at [455, 462] on button "DJ" at bounding box center [668, 467] width 770 height 28
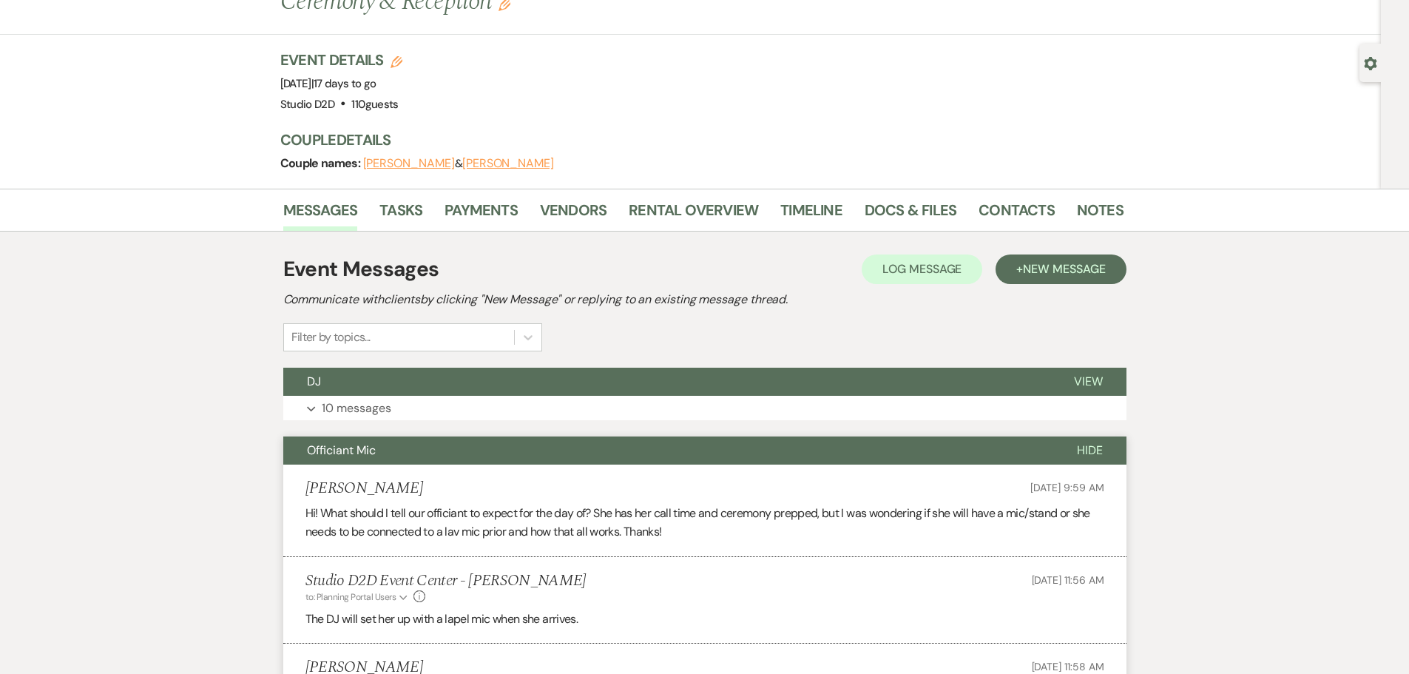
scroll to position [300, 0]
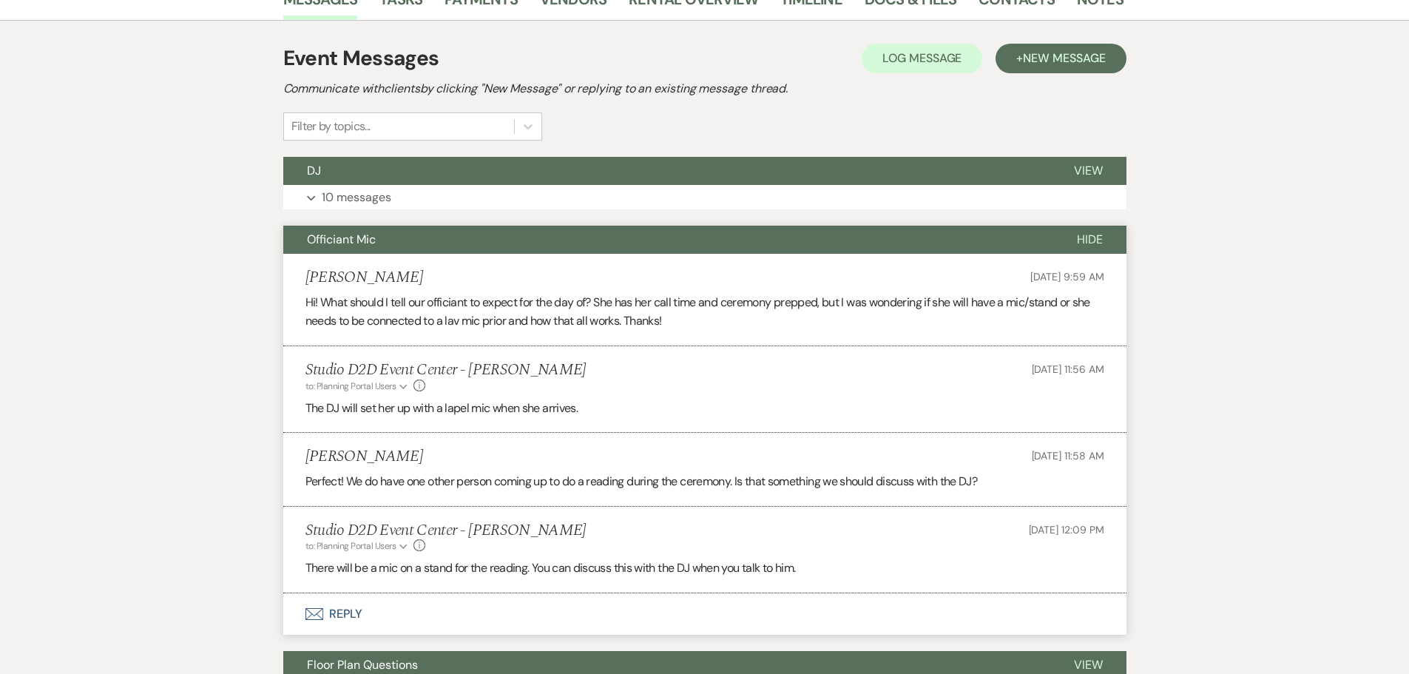
click at [418, 242] on button "Officiant Mic" at bounding box center [668, 240] width 770 height 28
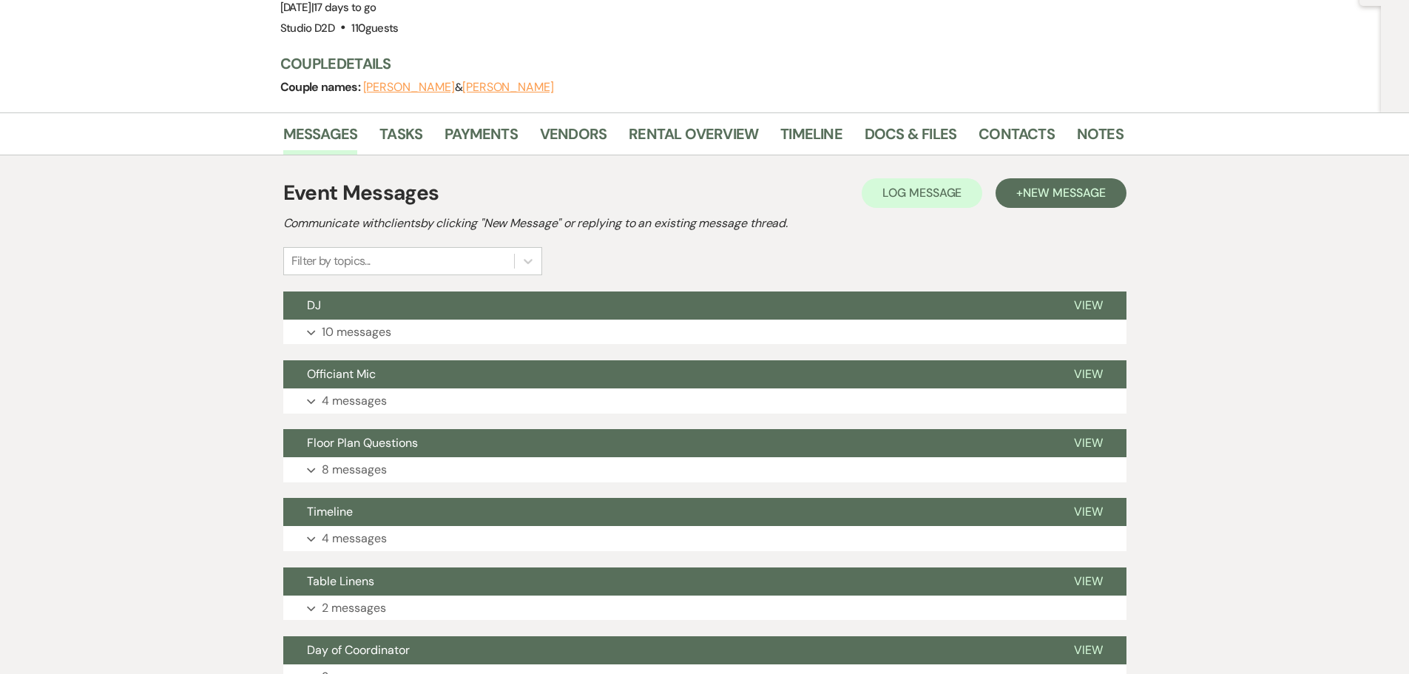
scroll to position [0, 0]
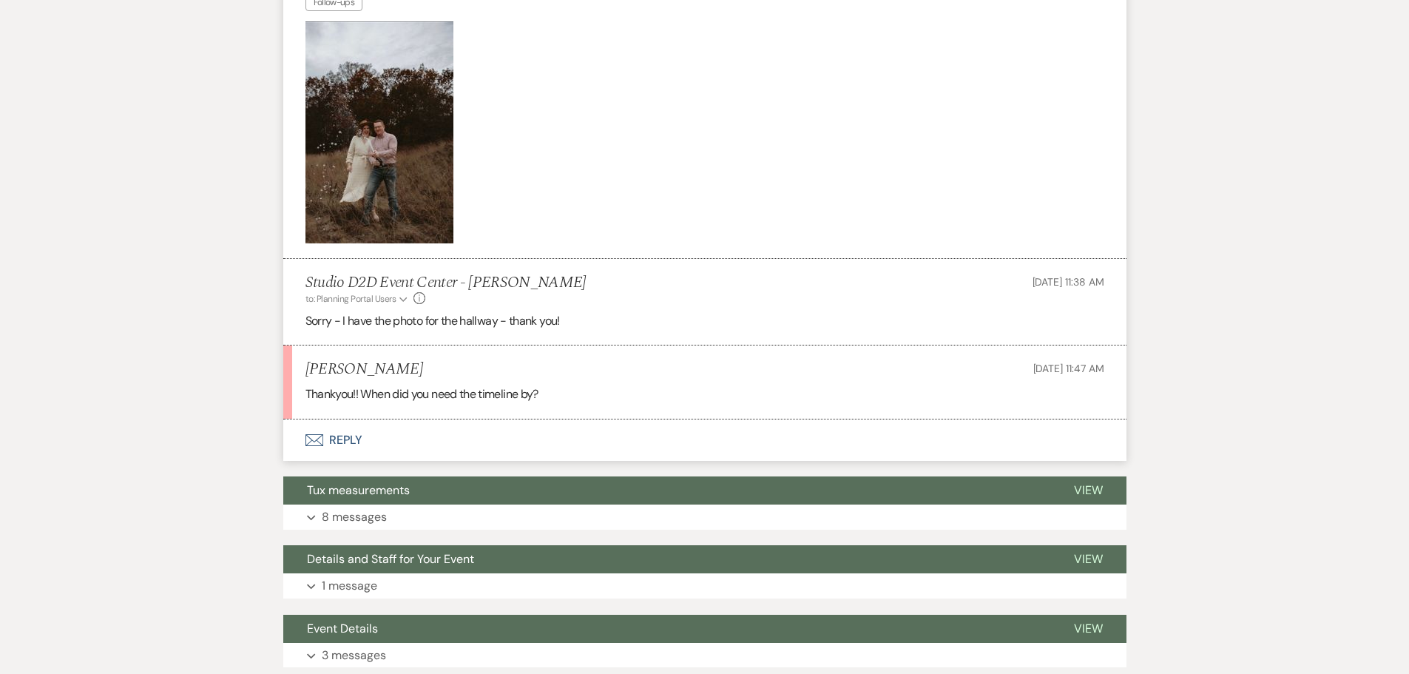
click at [354, 419] on button "Envelope Reply" at bounding box center [704, 439] width 843 height 41
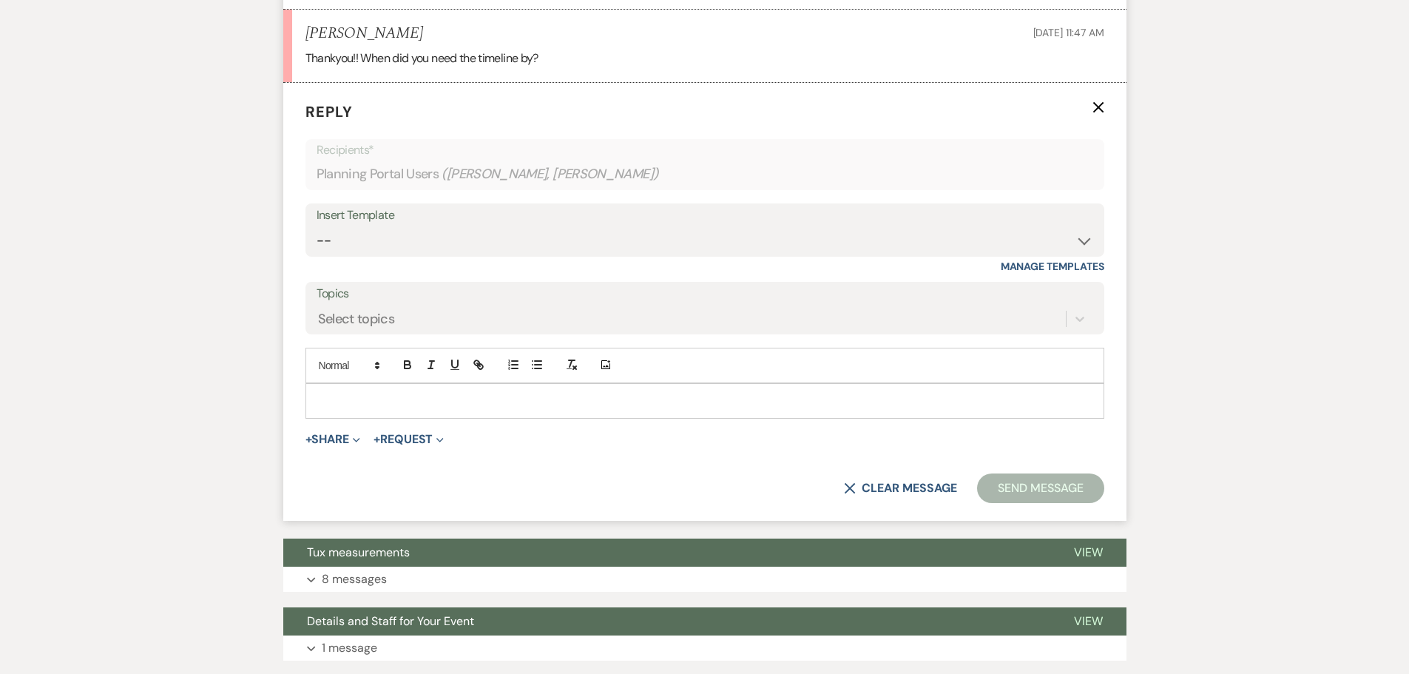
scroll to position [900, 0]
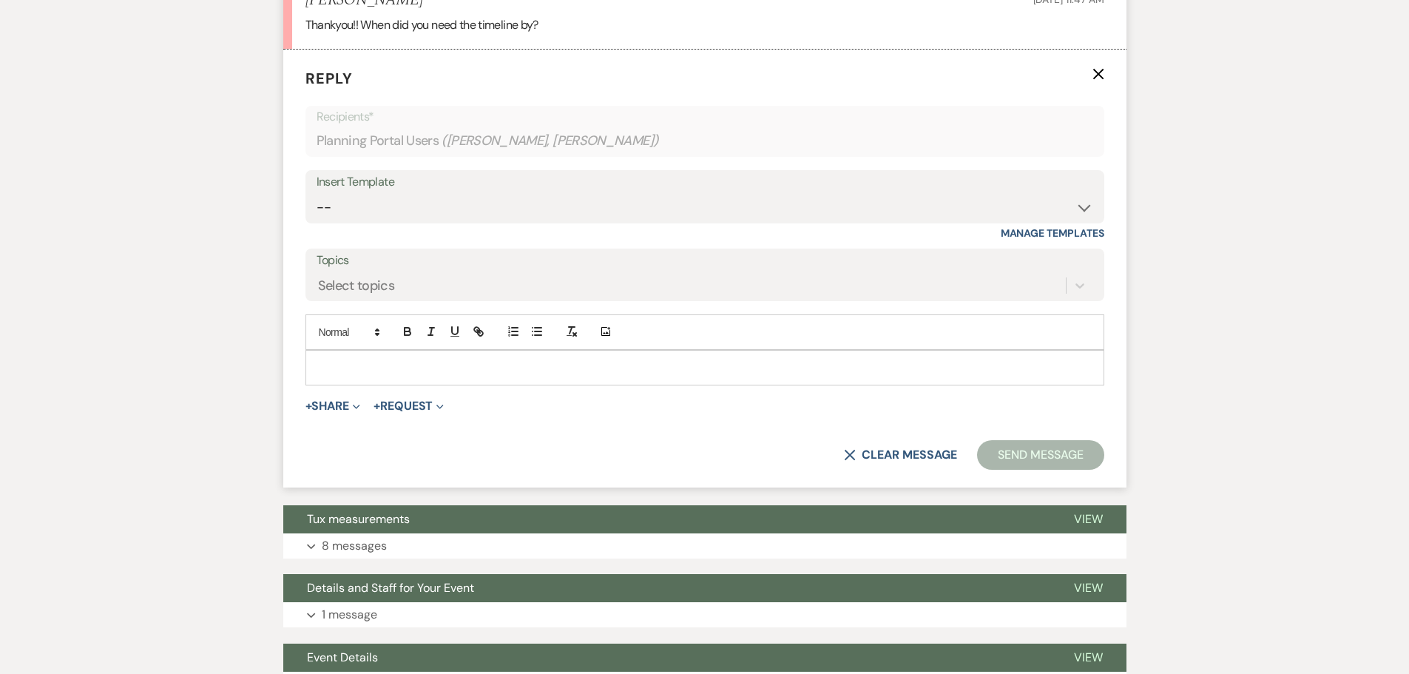
click at [453, 351] on div at bounding box center [704, 368] width 797 height 34
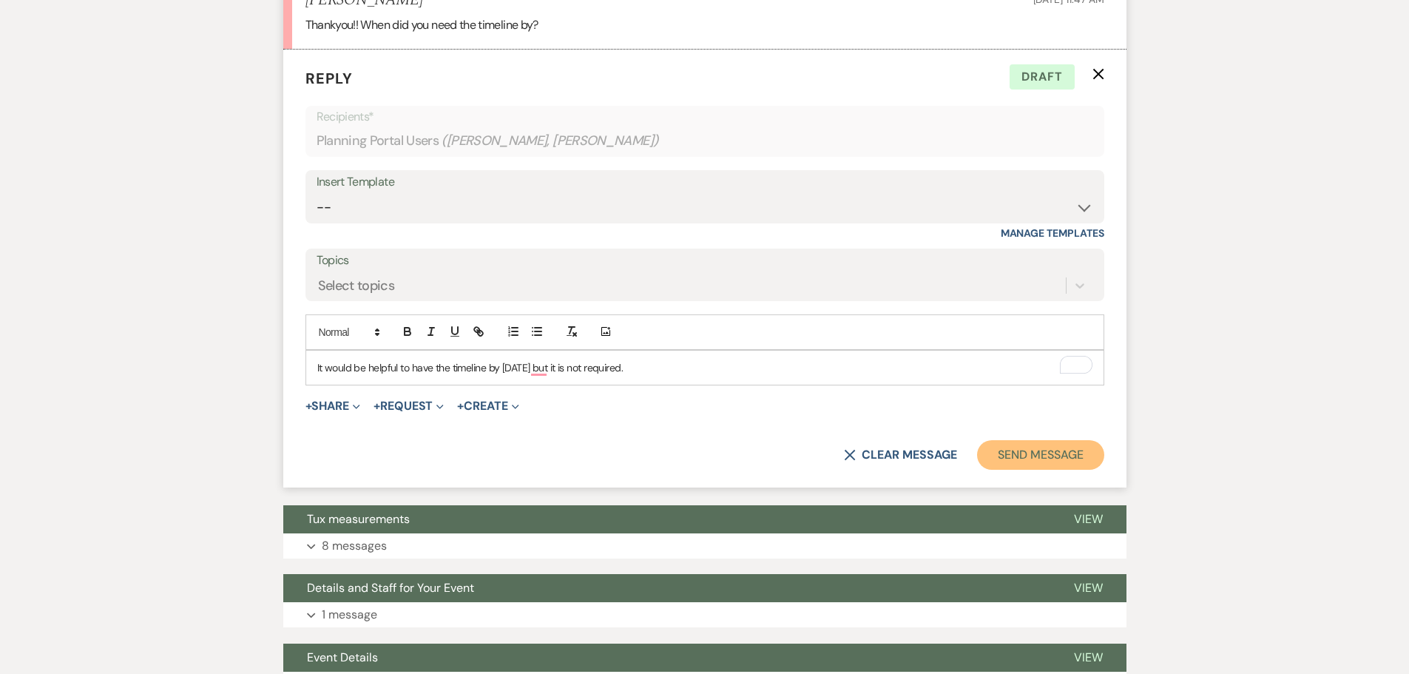
click at [1019, 440] on button "Send Message" at bounding box center [1040, 455] width 126 height 30
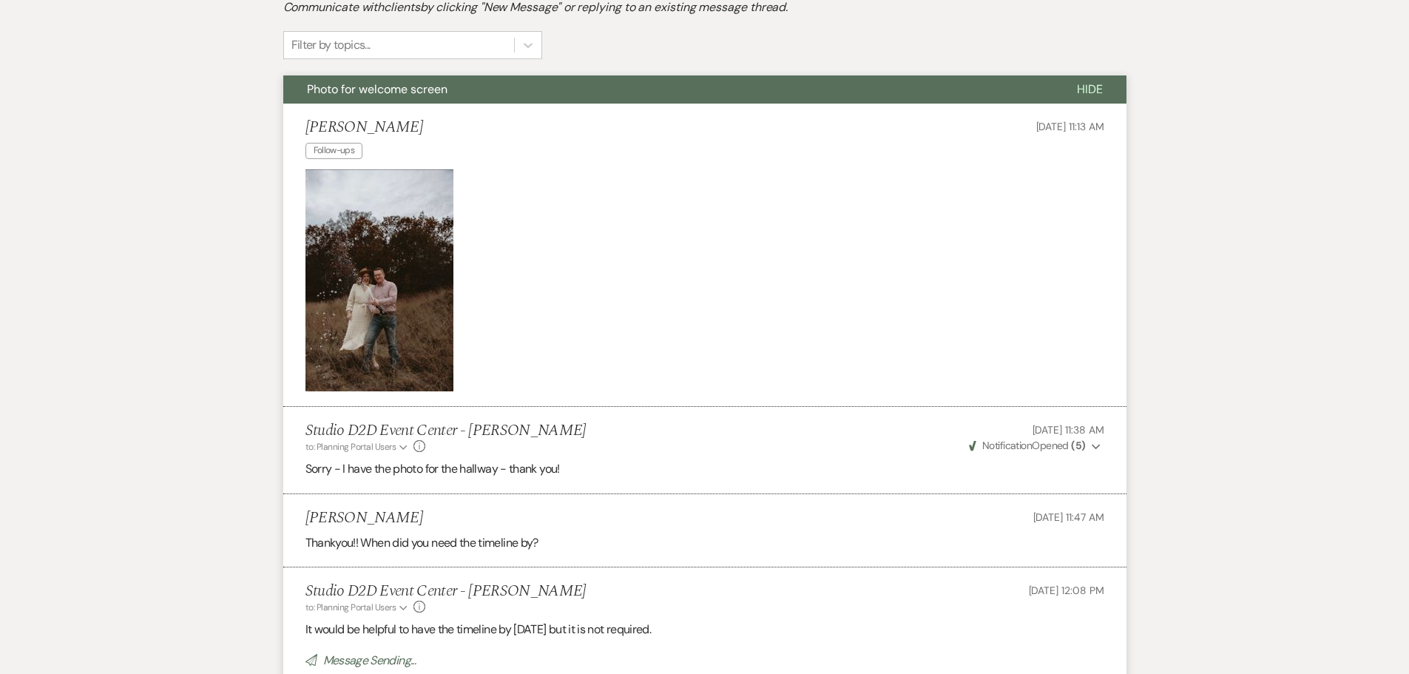
scroll to position [308, 0]
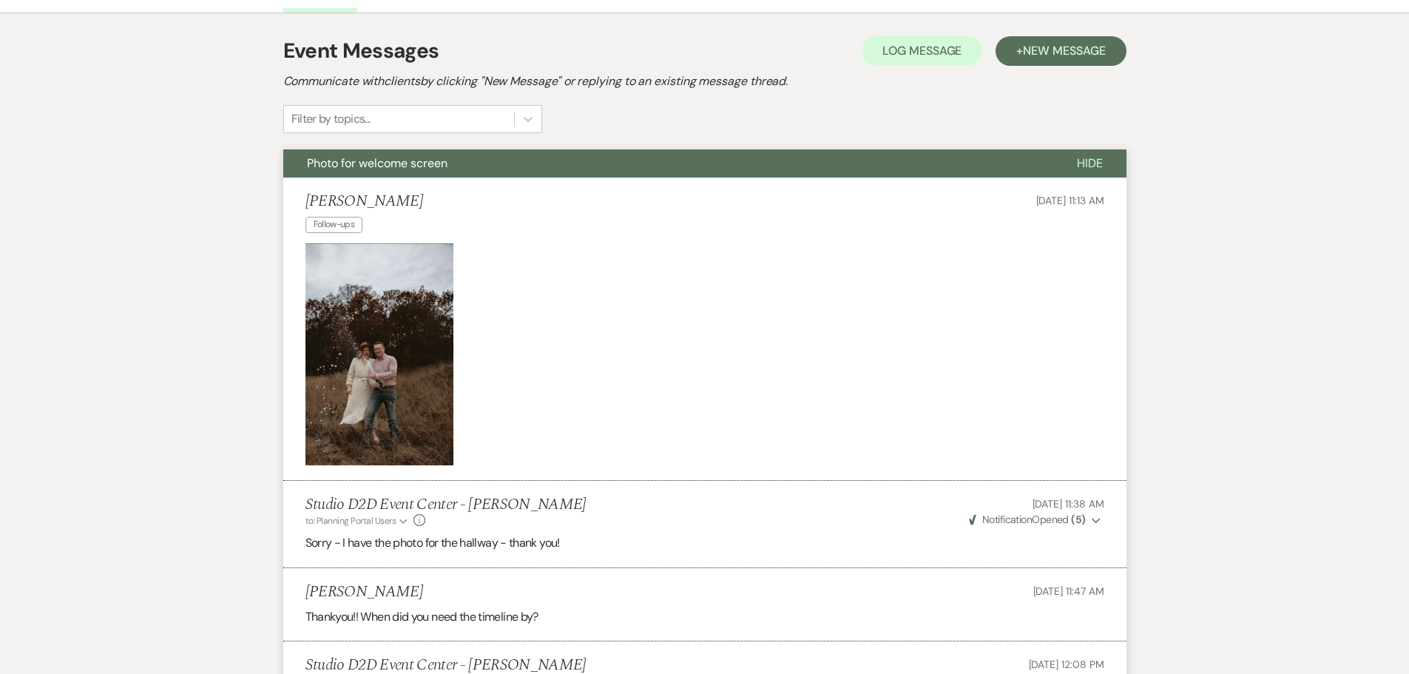
click at [479, 149] on button "Photo for welcome screen" at bounding box center [668, 163] width 770 height 28
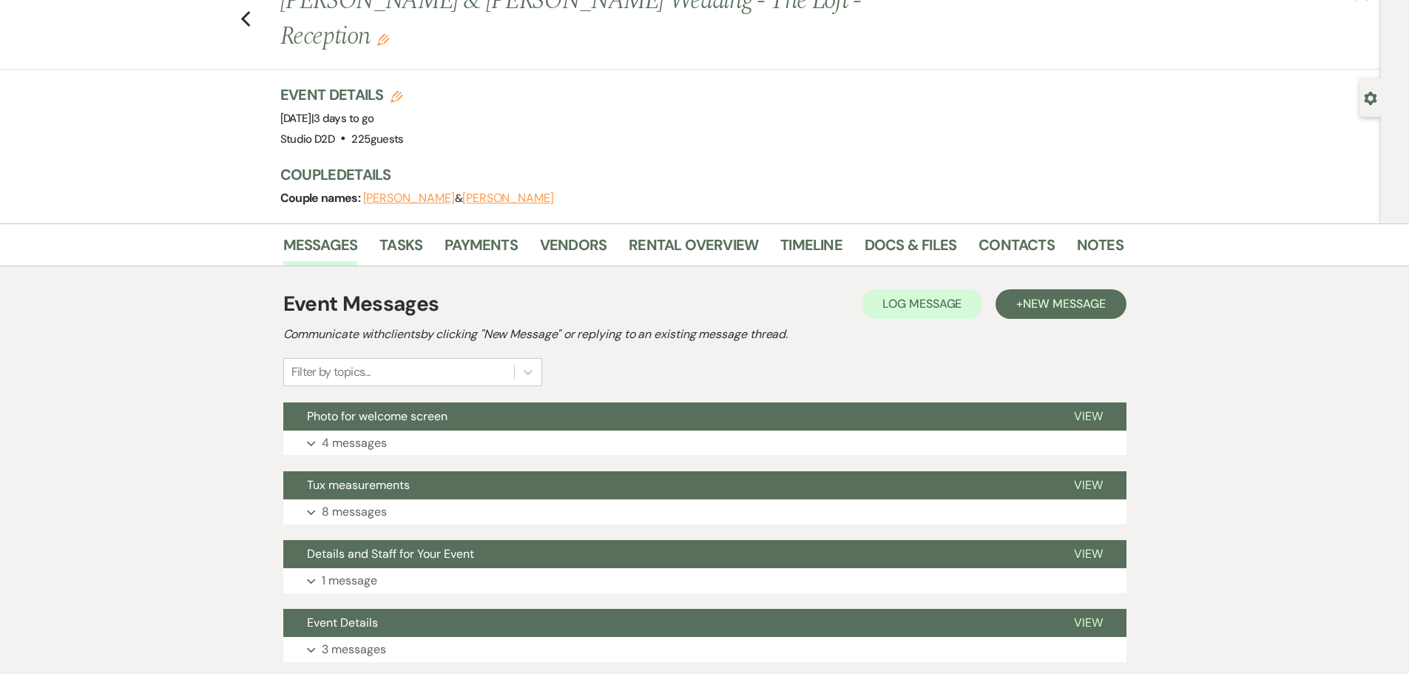
scroll to position [0, 0]
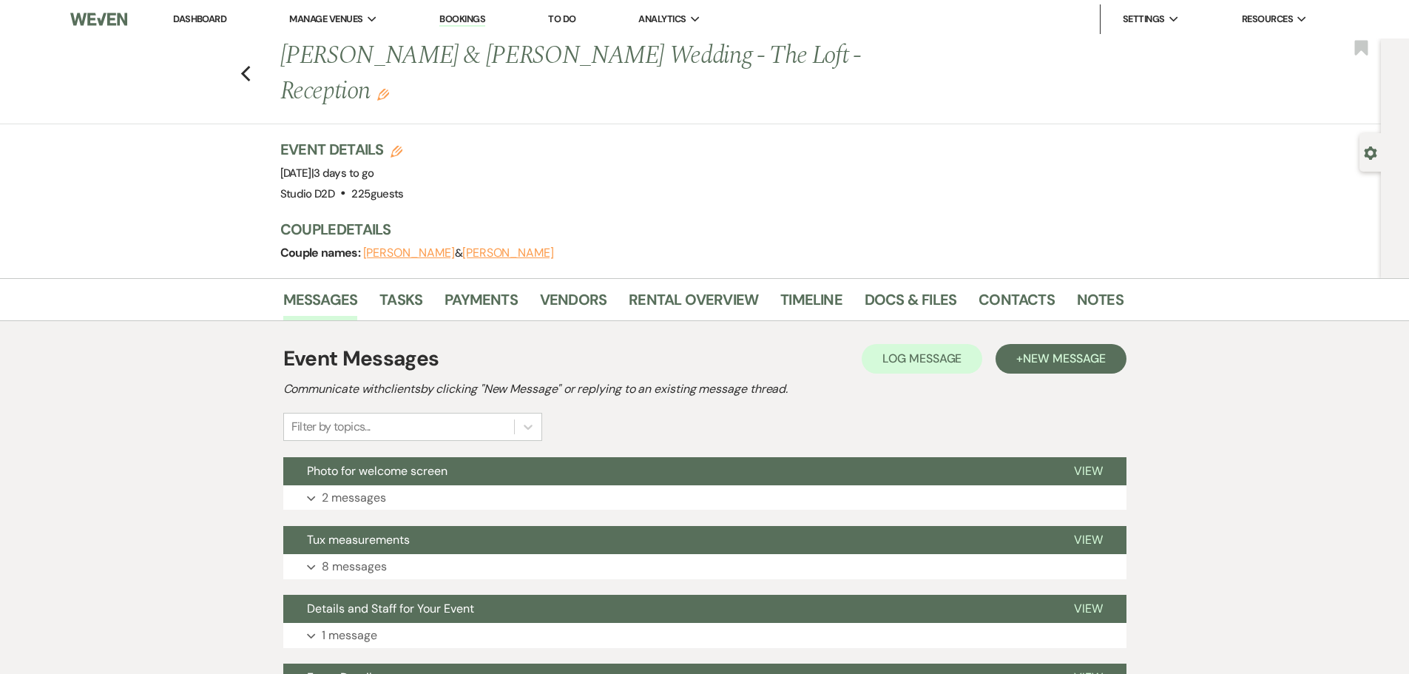
click at [468, 17] on link "Bookings" at bounding box center [462, 20] width 46 height 14
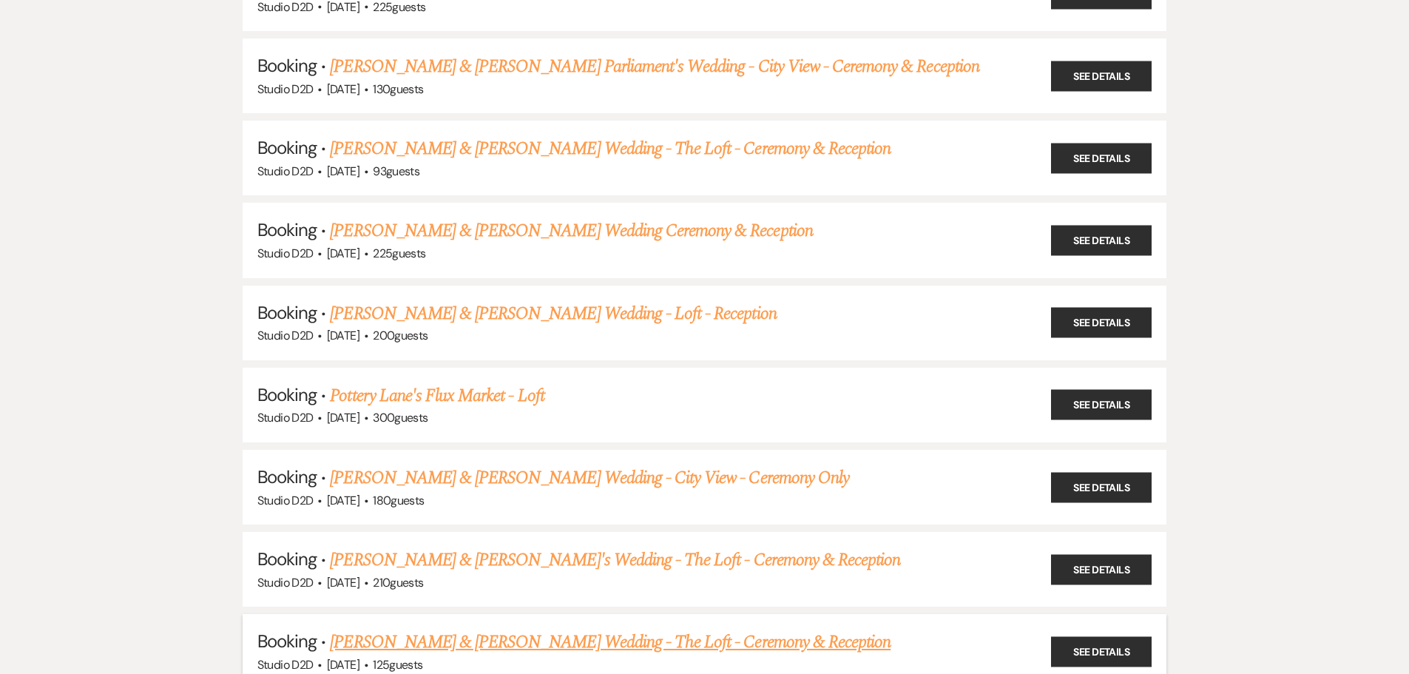
scroll to position [740, 0]
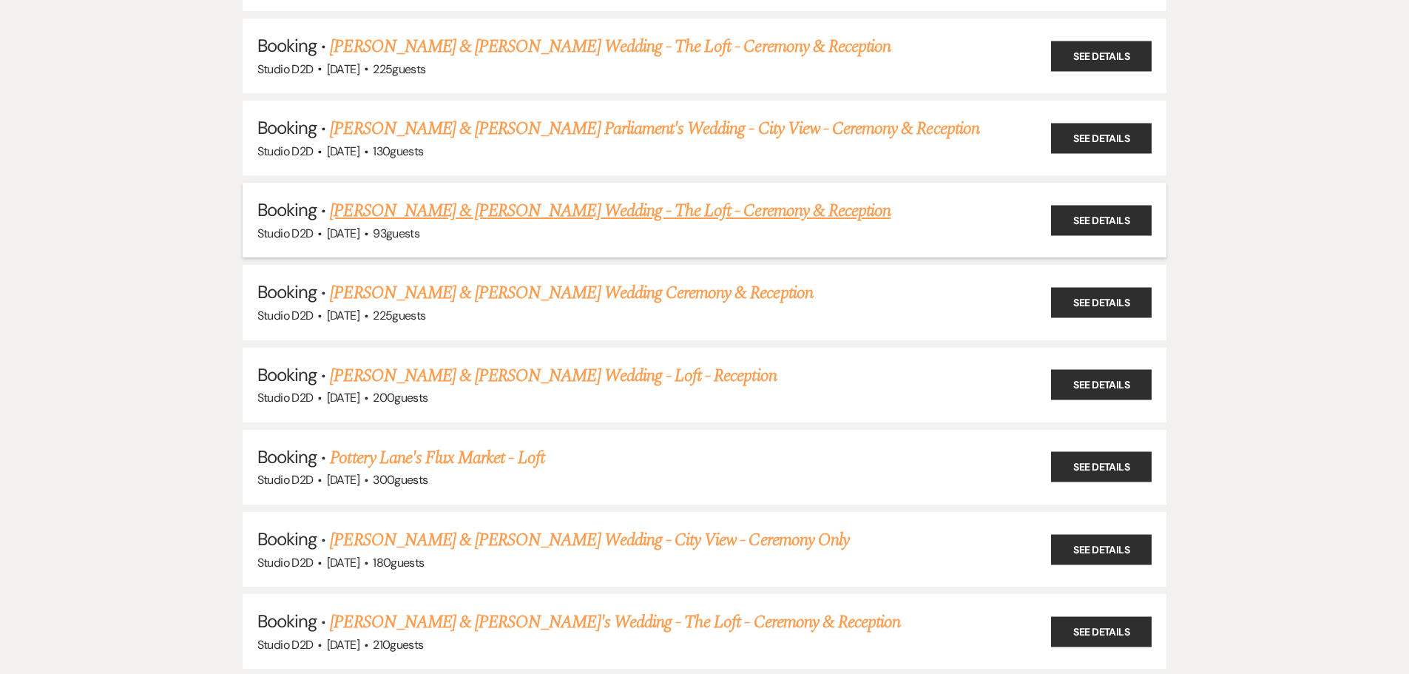
click at [477, 209] on link "[PERSON_NAME] & [PERSON_NAME] Wedding - The Loft - Ceremony & Reception" at bounding box center [610, 211] width 561 height 27
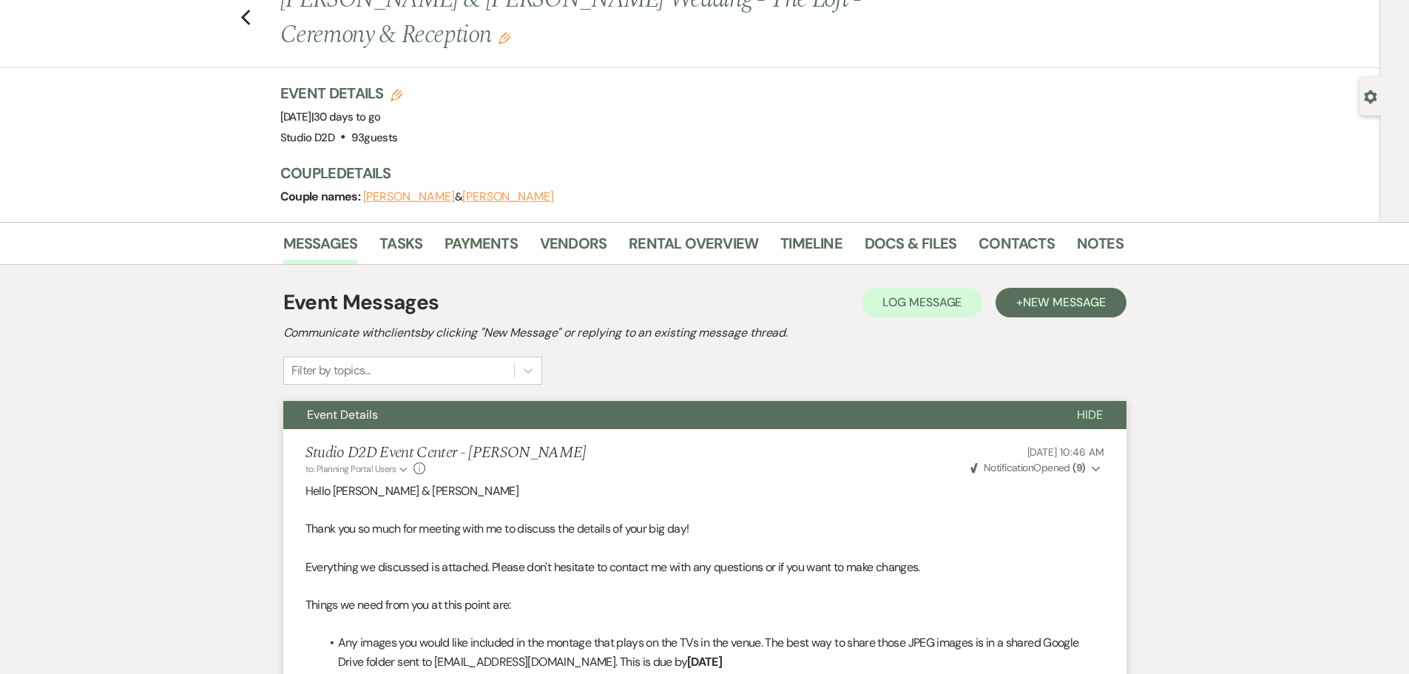
scroll to position [44, 0]
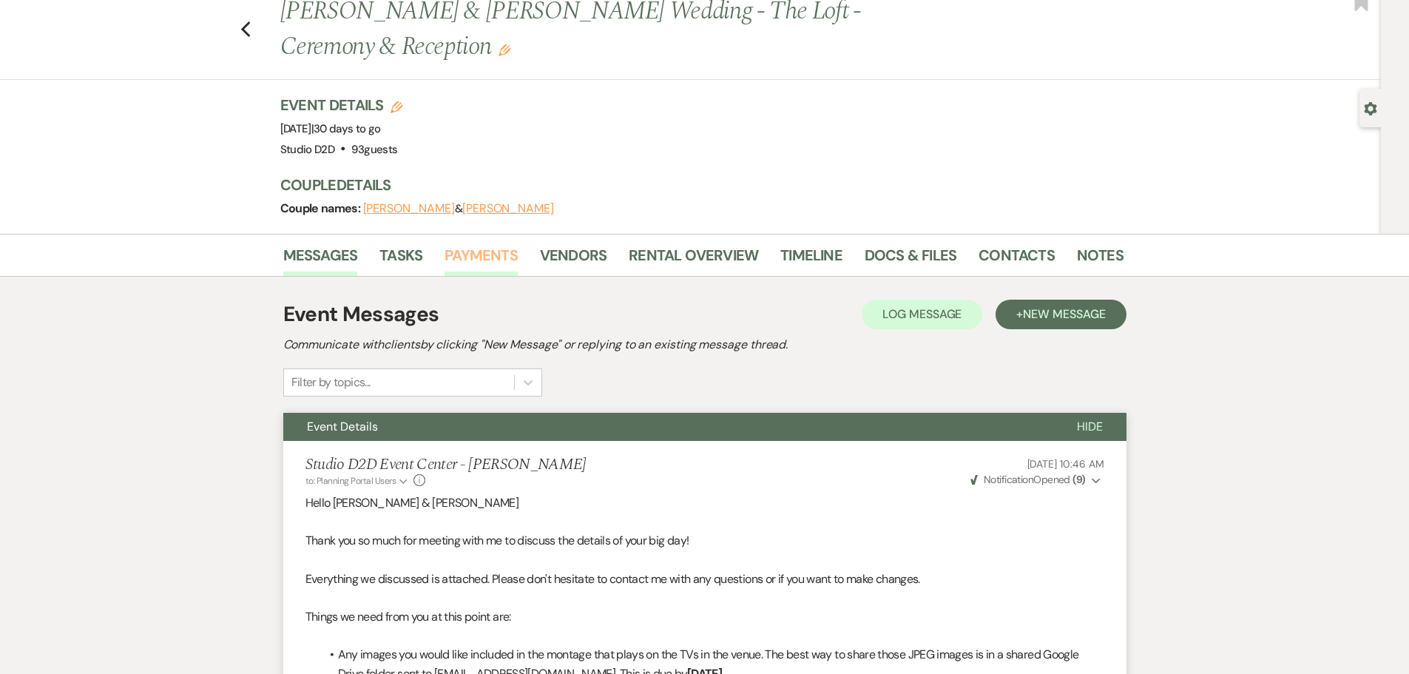
click at [493, 258] on link "Payments" at bounding box center [481, 259] width 73 height 33
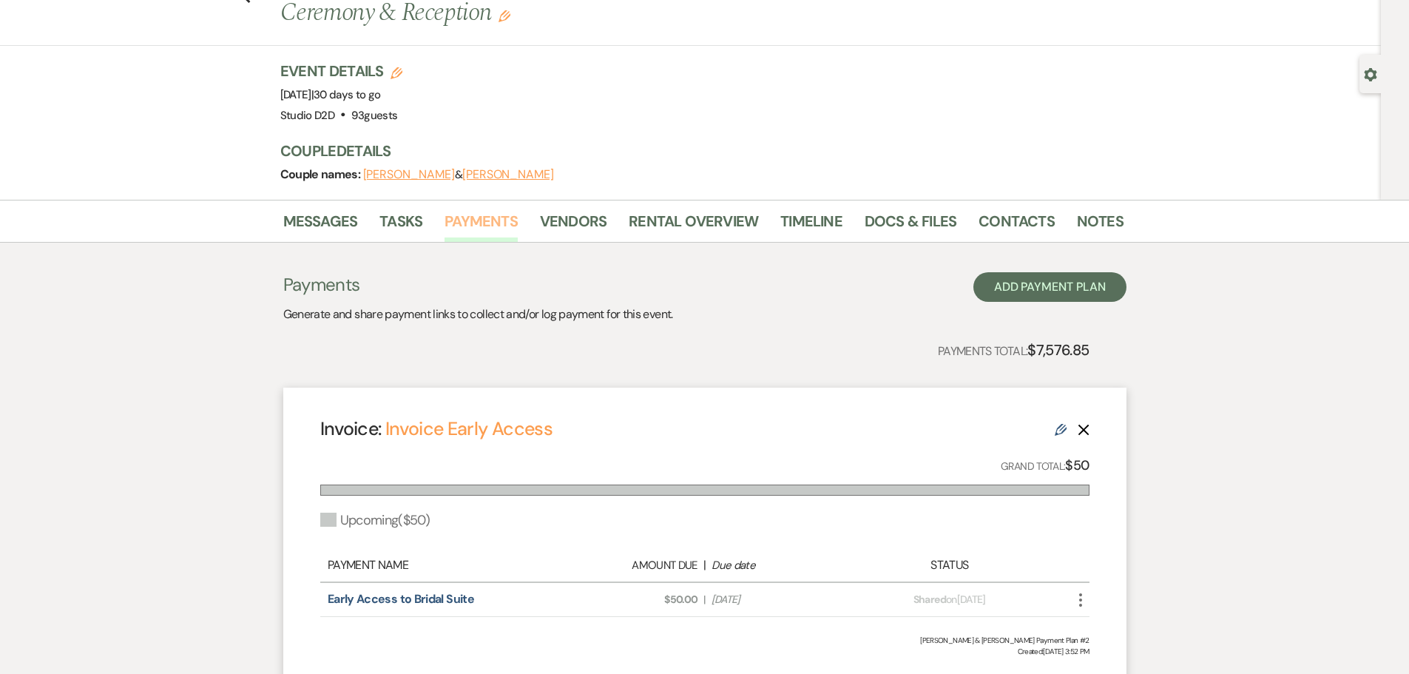
scroll to position [74, 0]
